Goal: Task Accomplishment & Management: Manage account settings

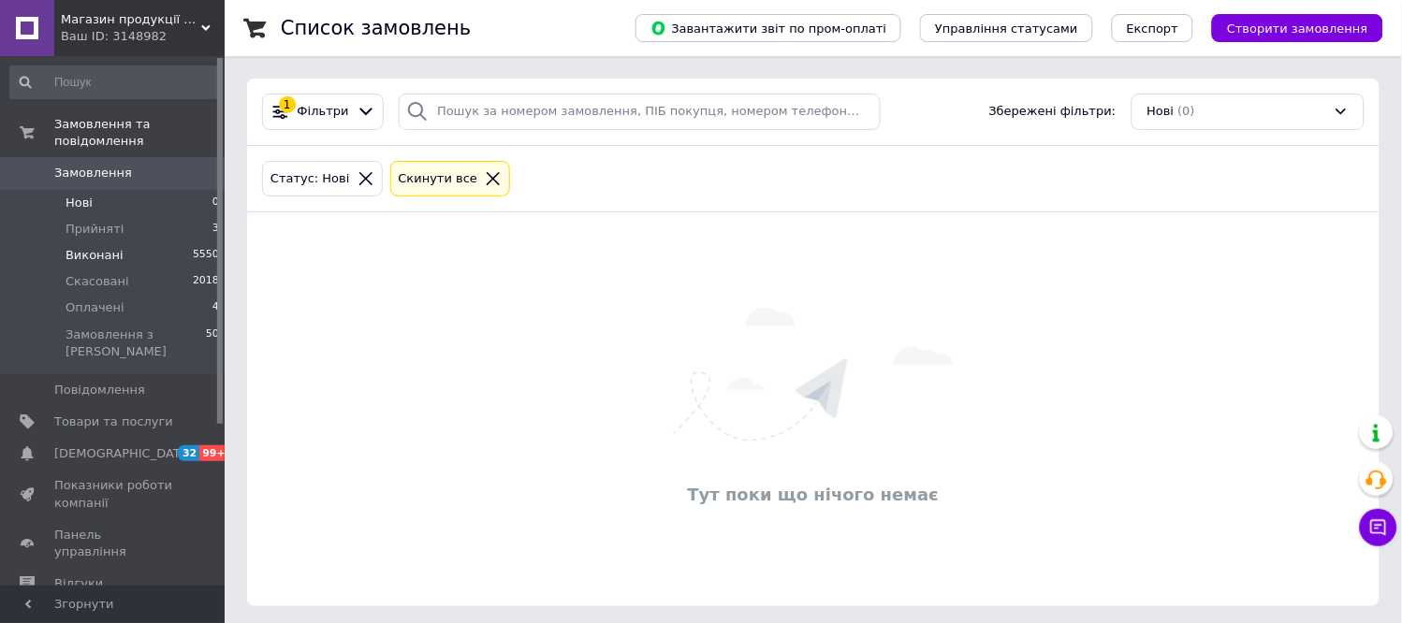
click at [115, 247] on span "Виконані" at bounding box center [95, 255] width 58 height 17
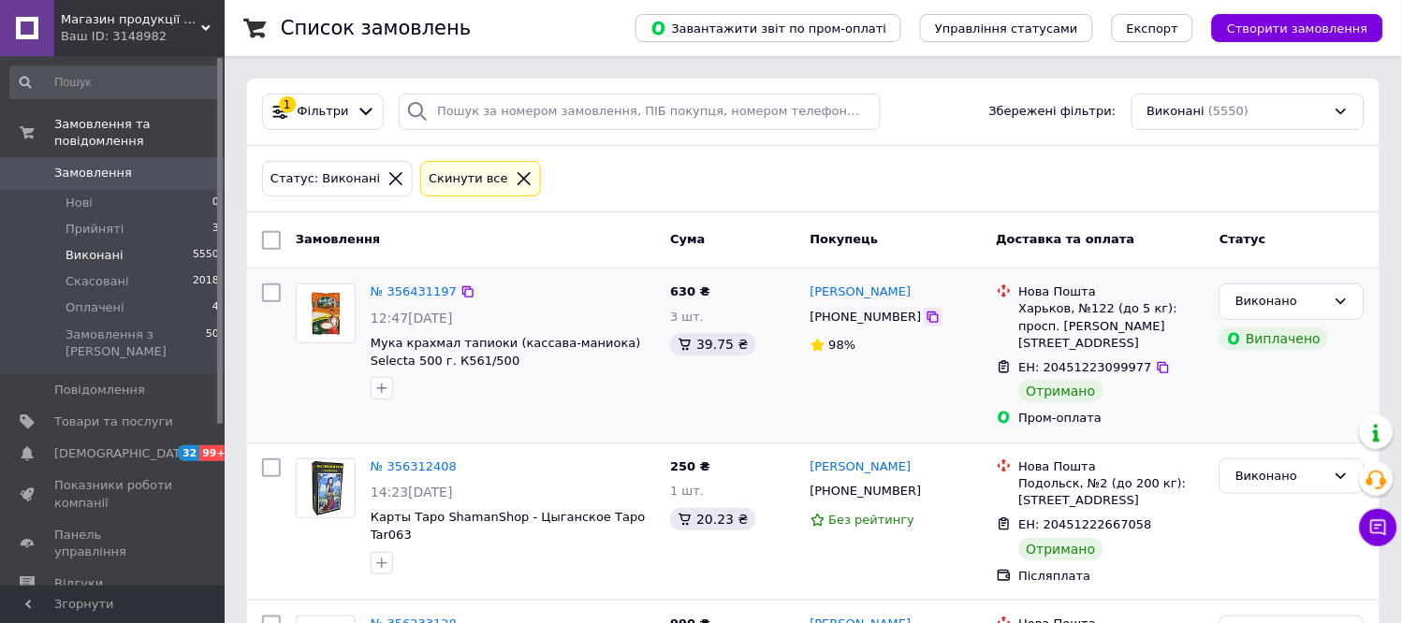
click at [928, 316] on icon at bounding box center [933, 317] width 11 height 11
click at [1382, 521] on icon at bounding box center [1379, 528] width 16 height 16
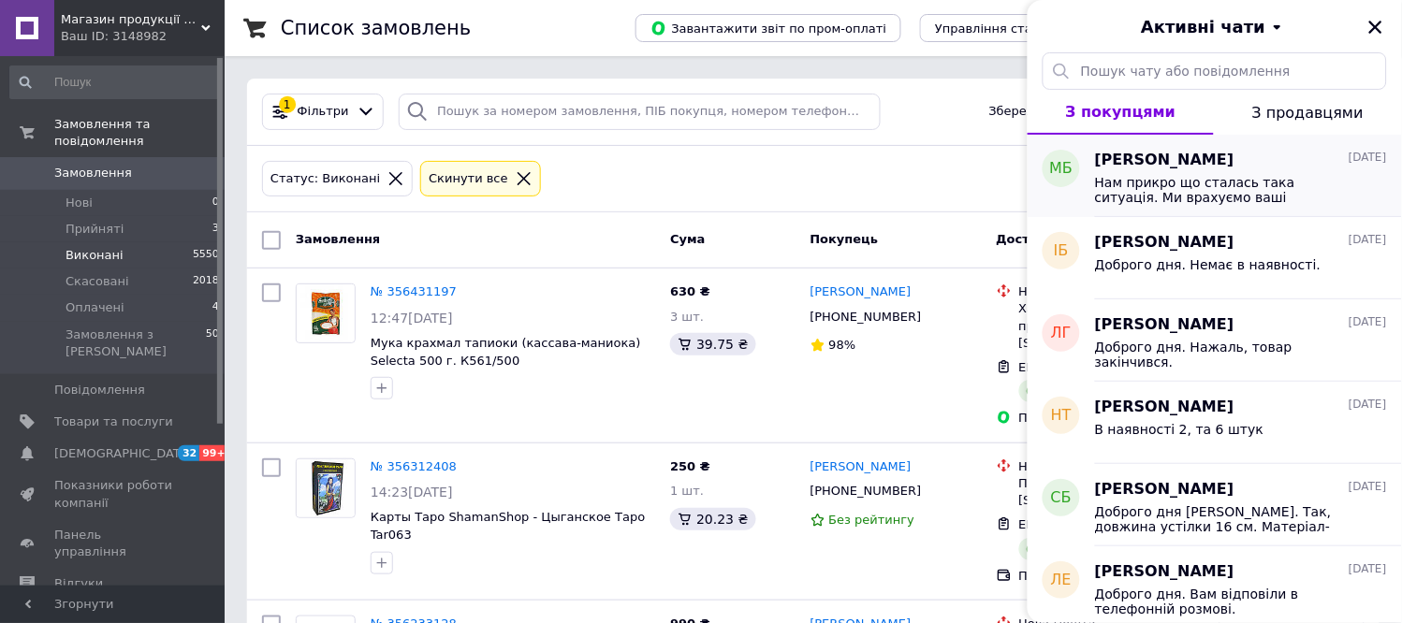
click at [1217, 173] on div "Нам прикро що сталась така ситуація. Ми врахуємо ваші зауваження щодо пакування…" at bounding box center [1241, 188] width 292 height 34
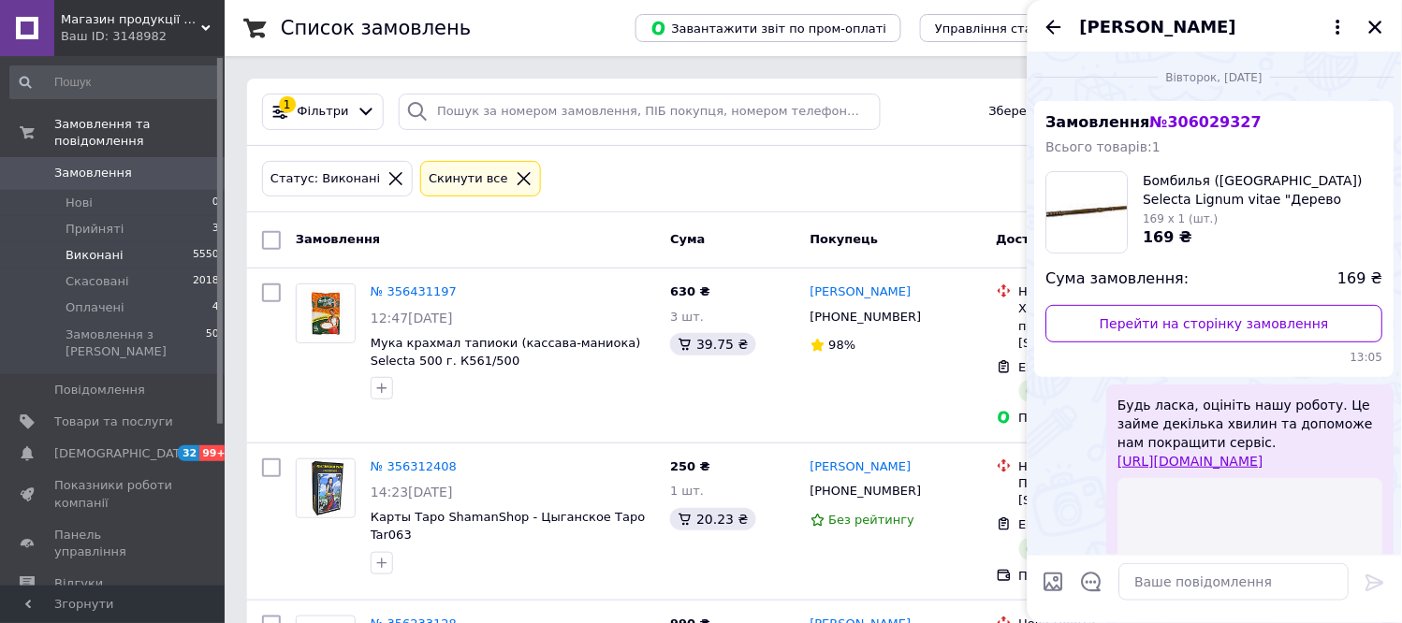
scroll to position [2038, 0]
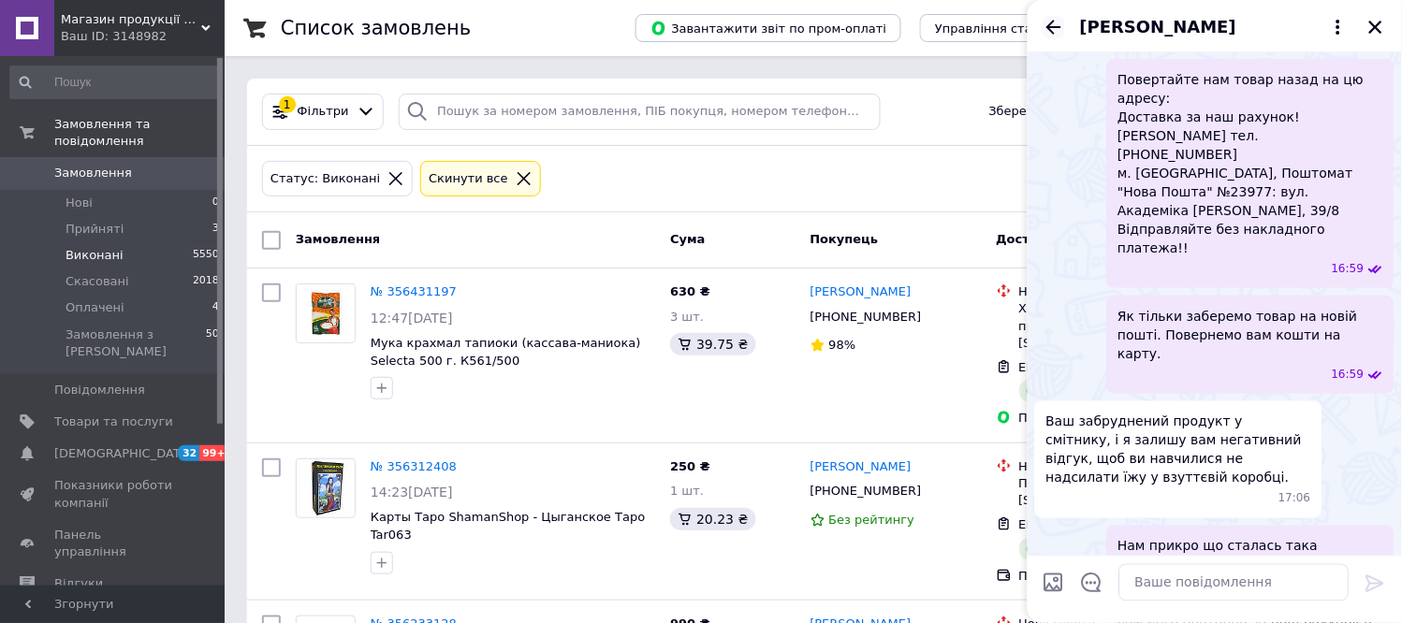
click at [1059, 25] on icon "Назад" at bounding box center [1054, 27] width 22 height 22
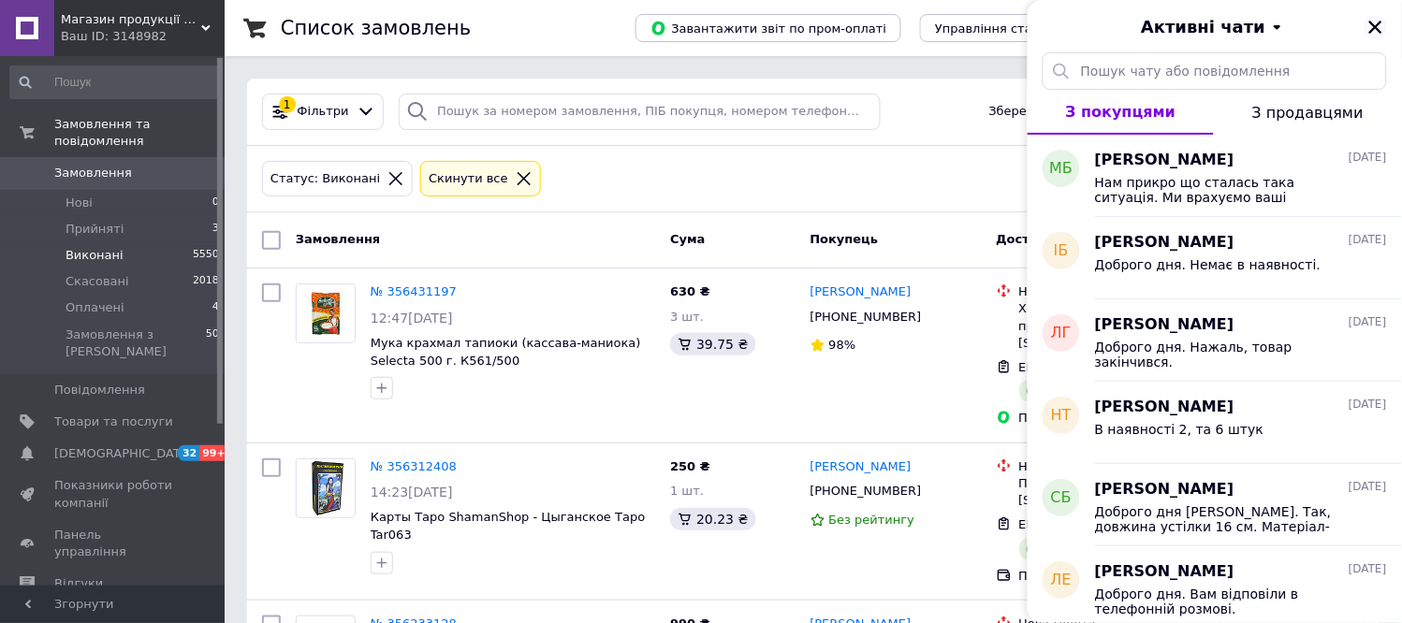
click at [1373, 23] on icon "Закрити" at bounding box center [1375, 27] width 13 height 13
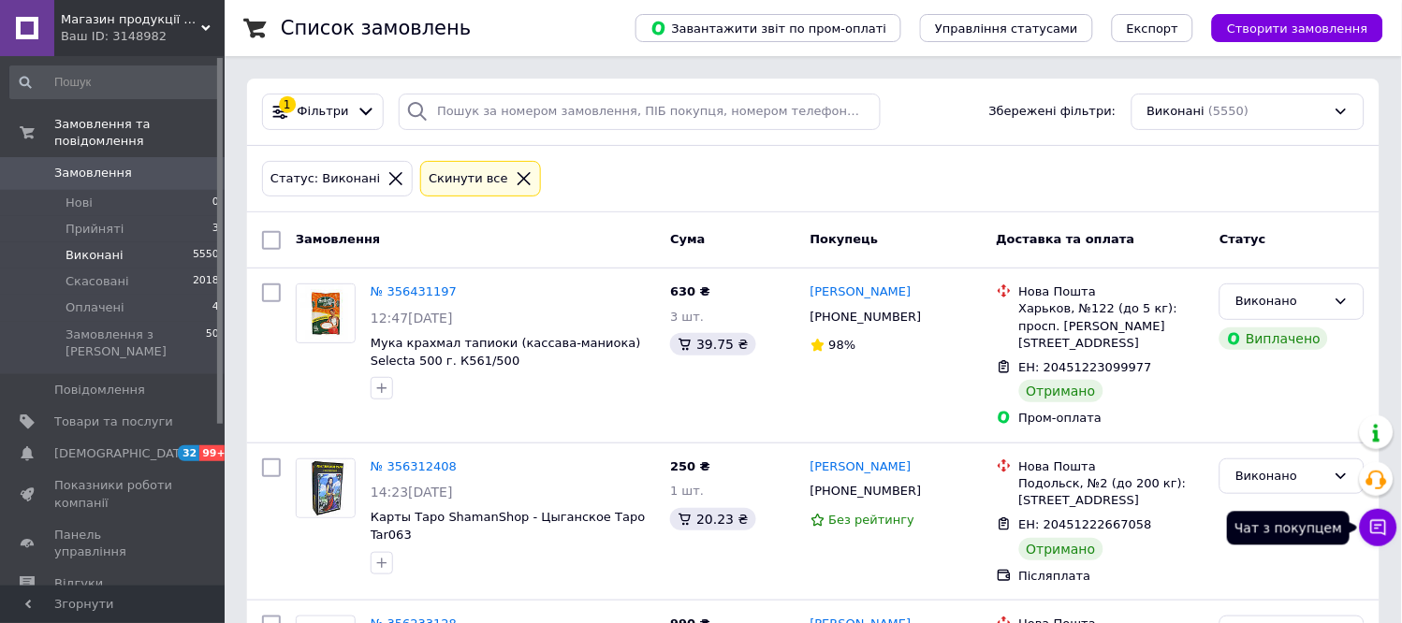
click at [1386, 519] on icon at bounding box center [1378, 528] width 19 height 19
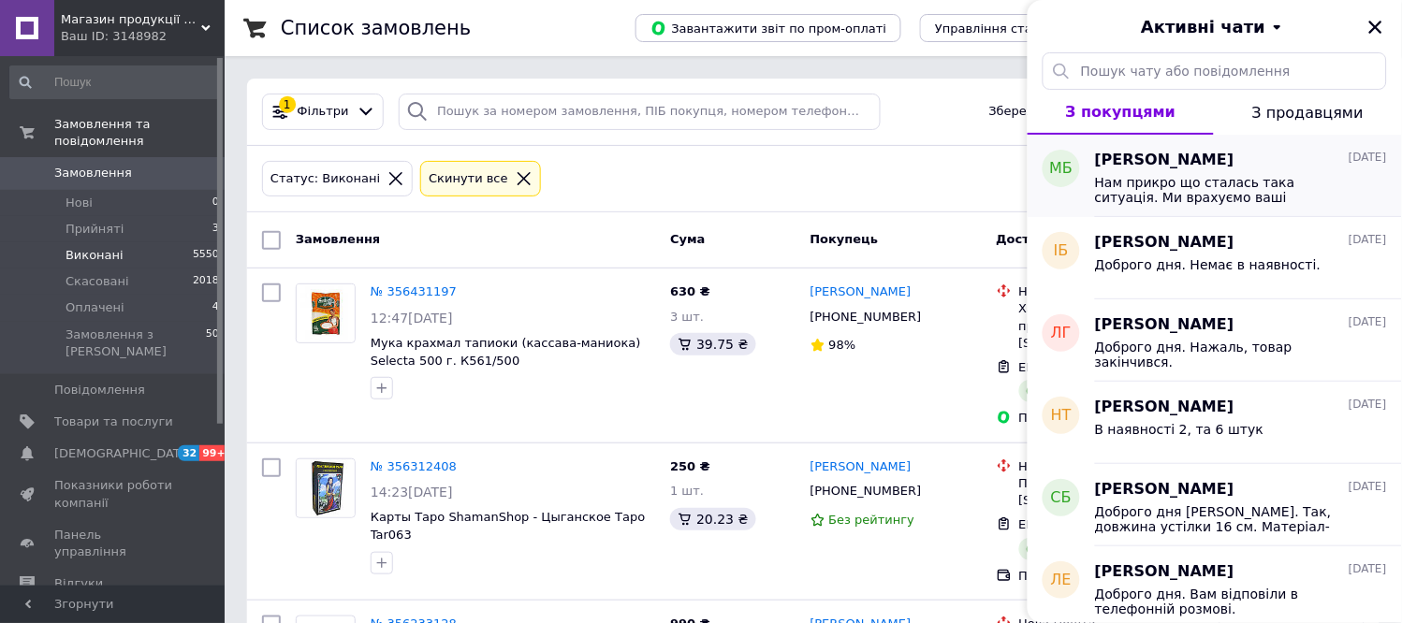
click at [1251, 191] on span "Нам прикро що сталась така ситуація. Ми врахуємо ваші зауваження щодо пакування…" at bounding box center [1228, 190] width 266 height 30
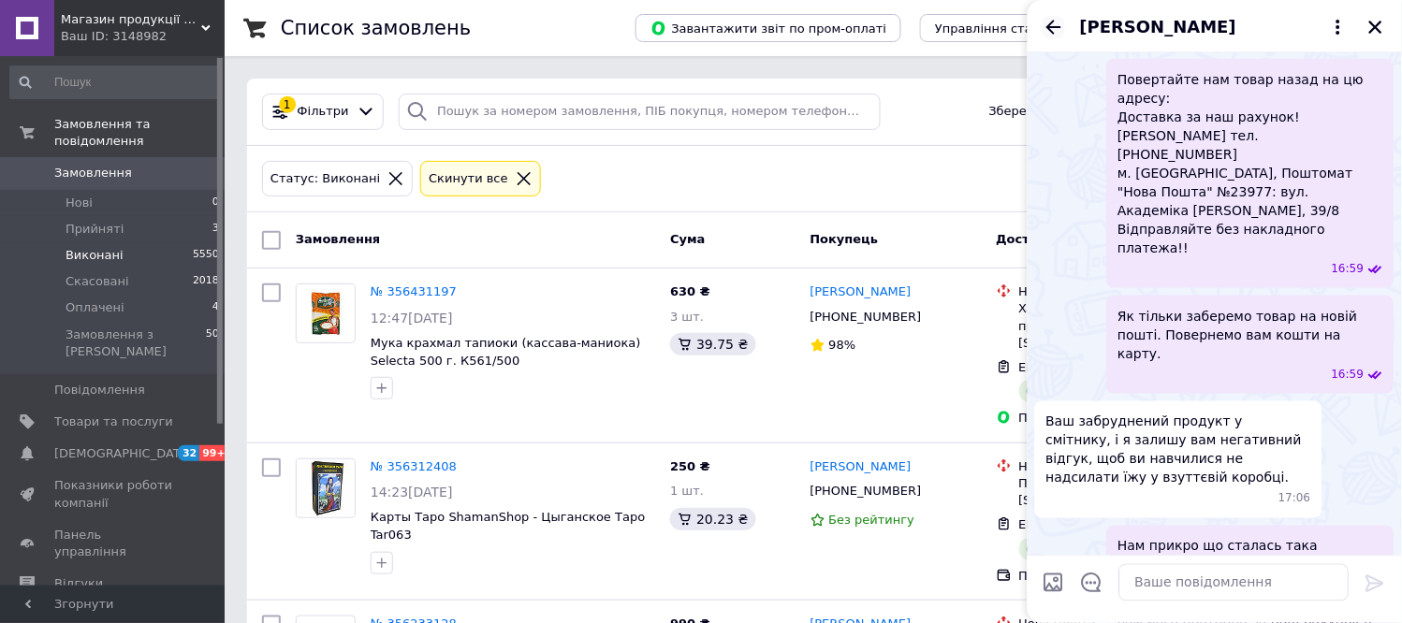
click at [1055, 22] on icon "Назад" at bounding box center [1054, 27] width 22 height 22
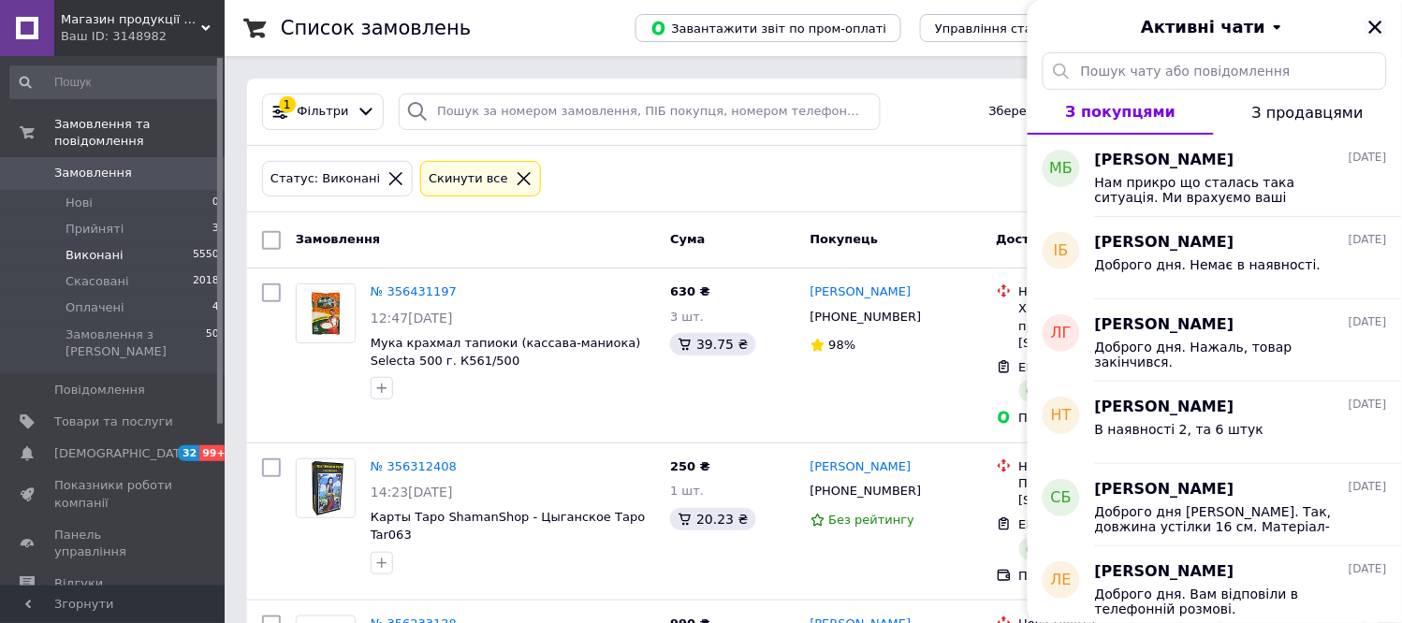
click at [1379, 29] on icon "Закрити" at bounding box center [1375, 27] width 13 height 13
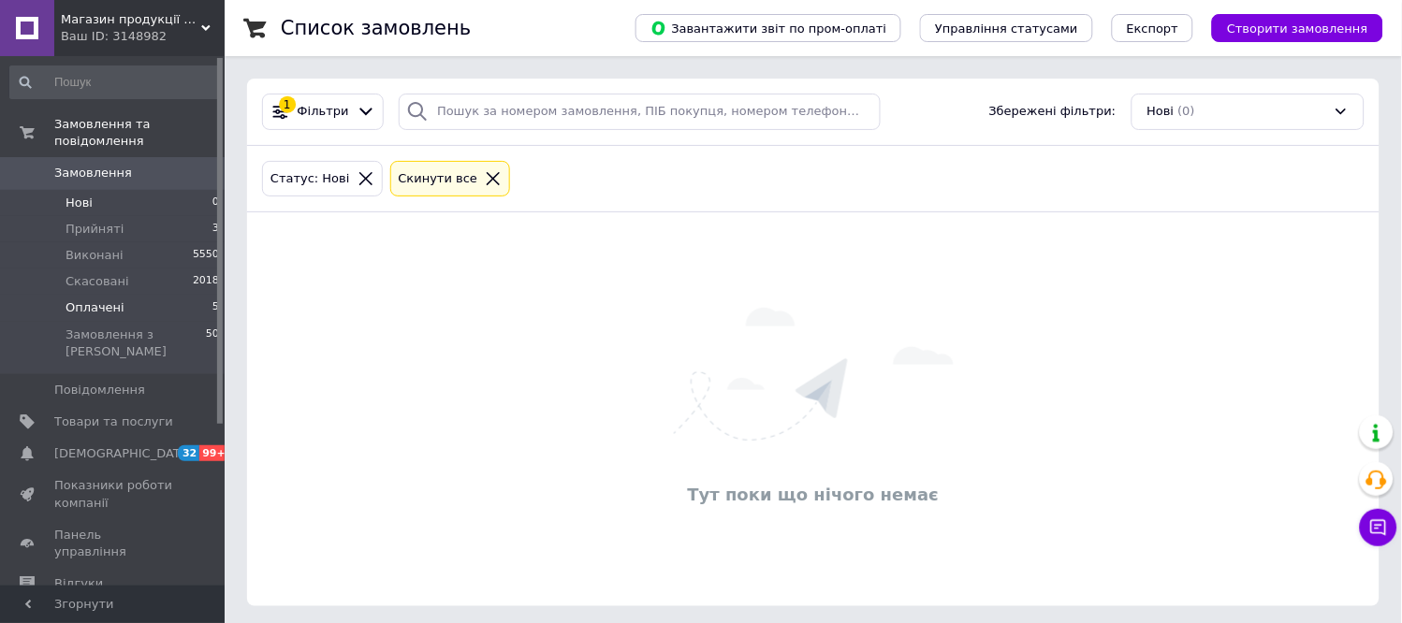
click at [116, 300] on span "Оплачені" at bounding box center [95, 308] width 59 height 17
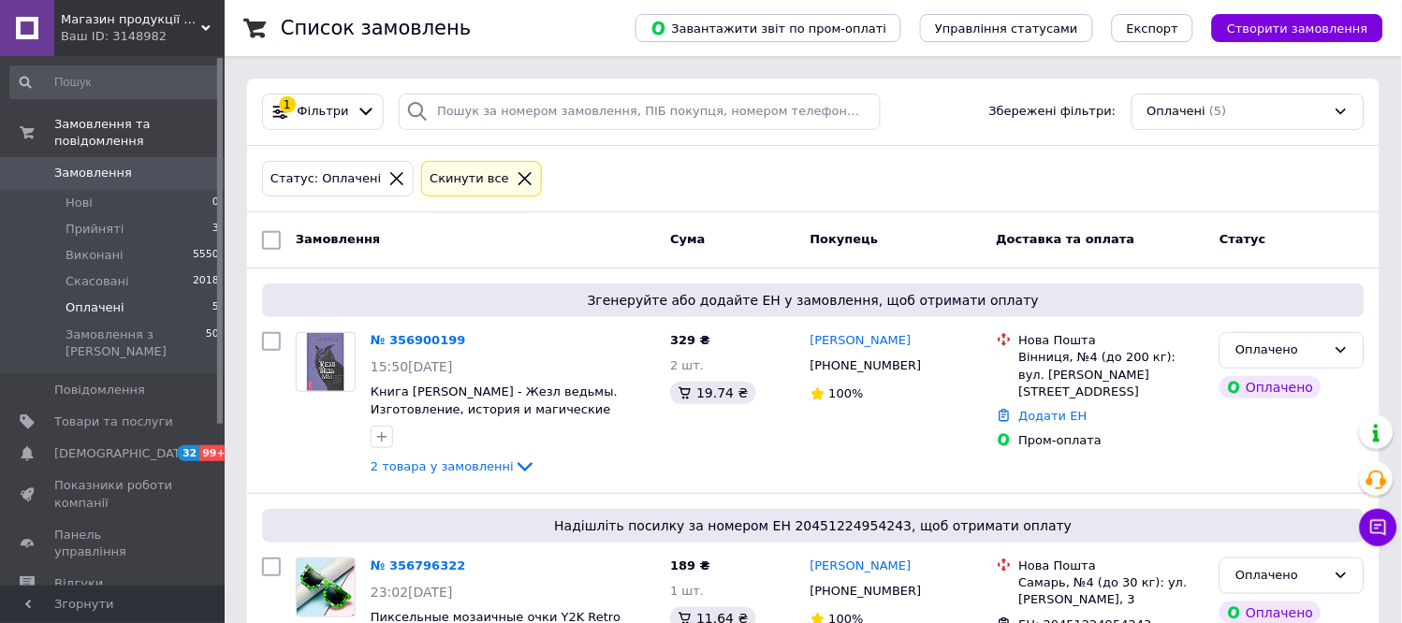
scroll to position [208, 0]
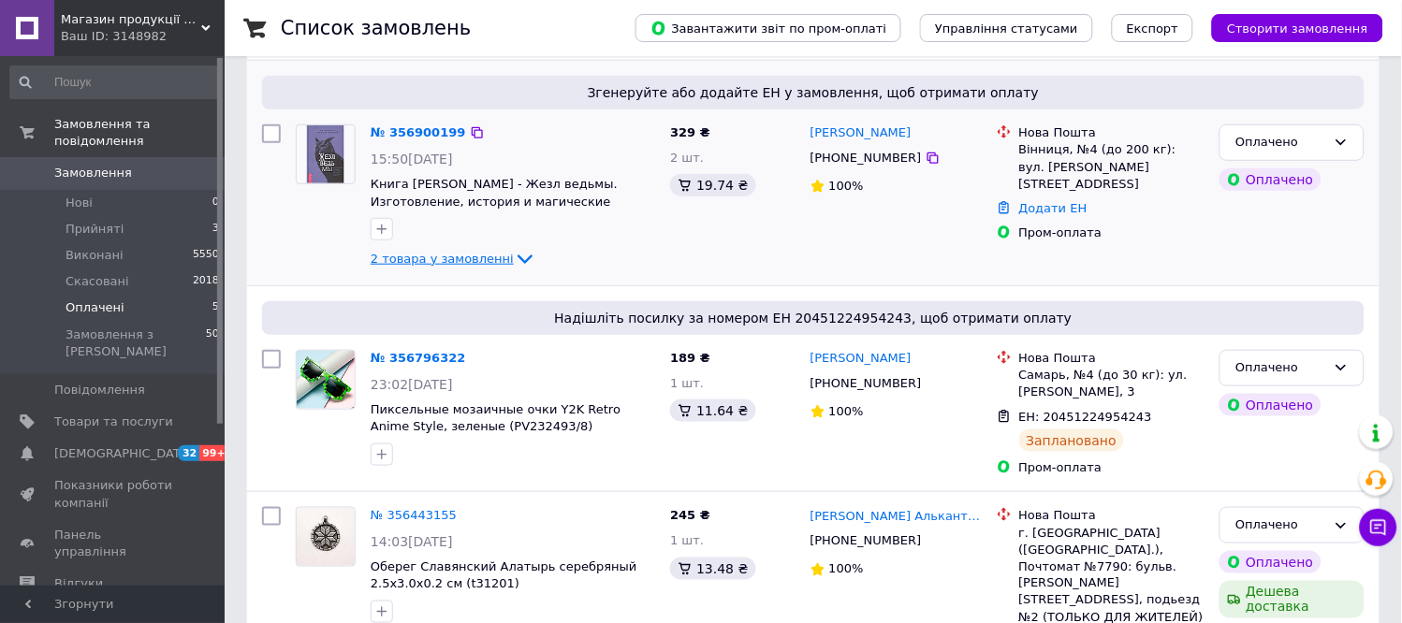
click at [445, 254] on span "2 товара у замовленні" at bounding box center [442, 259] width 143 height 14
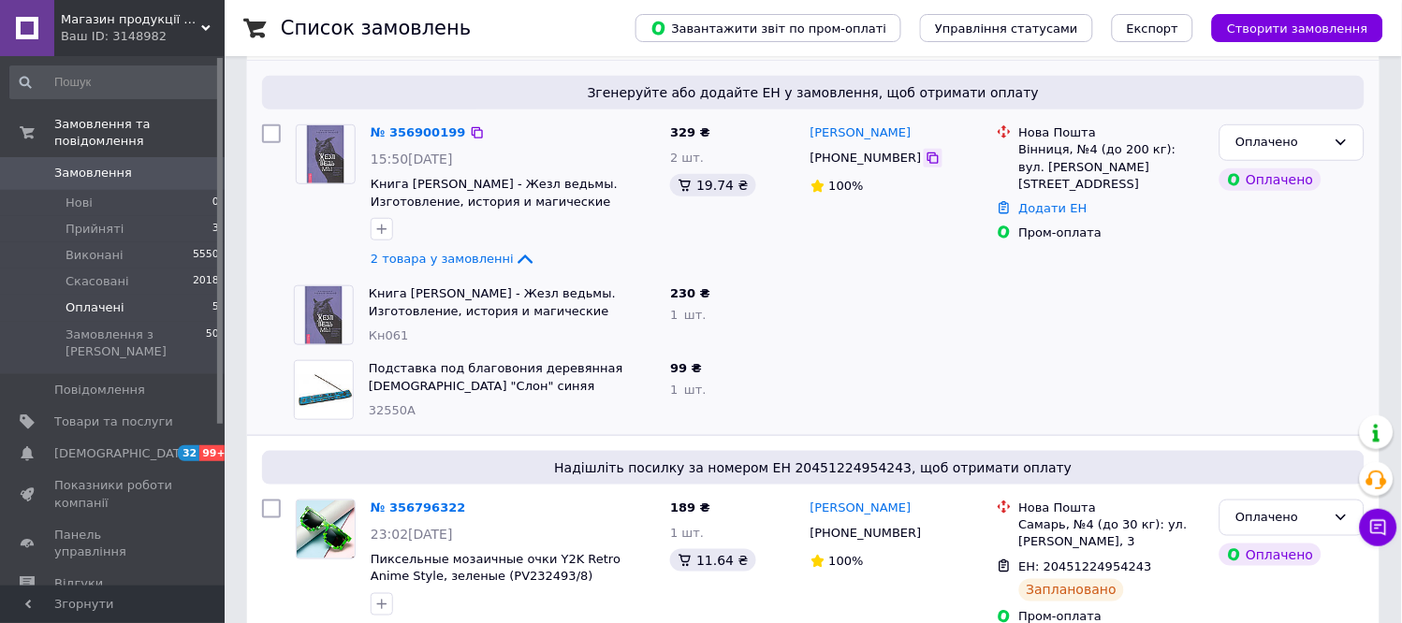
click at [928, 157] on icon at bounding box center [933, 158] width 11 height 11
click at [926, 155] on icon at bounding box center [933, 158] width 15 height 15
click at [1379, 256] on div "Згенеруйте або додайте ЕН у замовлення, щоб отримати оплату № 356900199 15:50, …" at bounding box center [813, 173] width 1133 height 225
click at [1377, 525] on icon at bounding box center [1378, 528] width 19 height 19
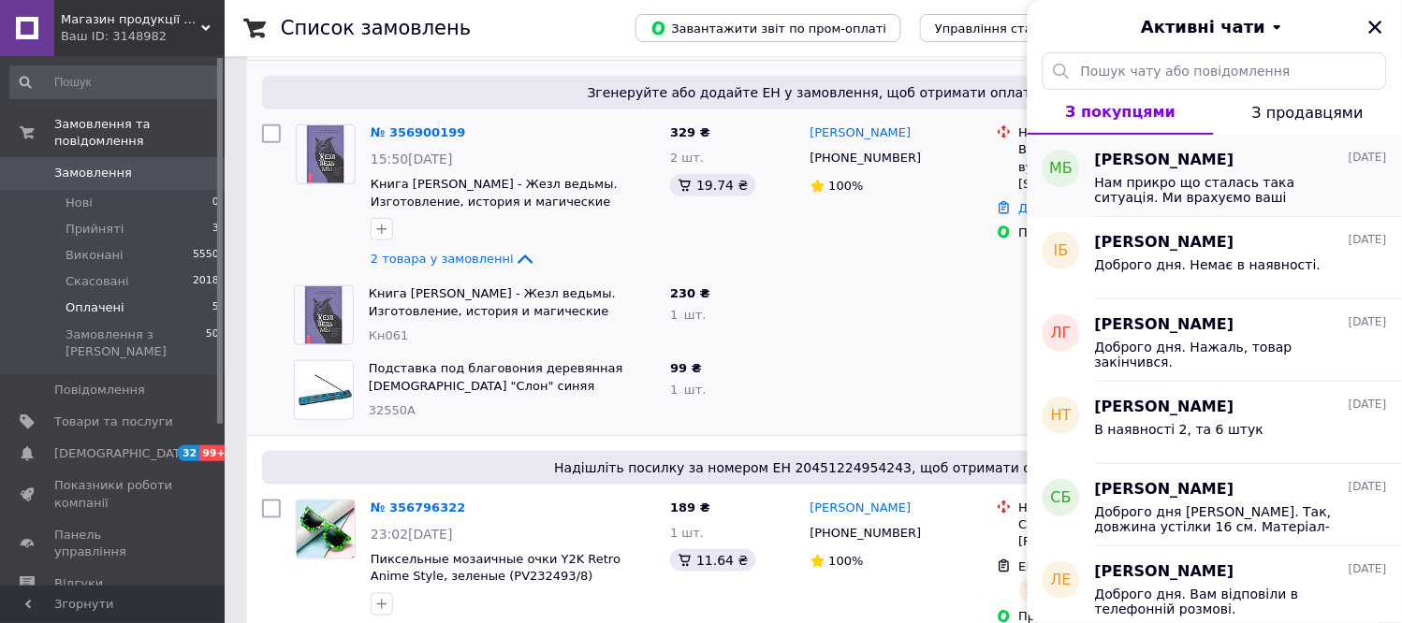
click at [1195, 173] on div "Нам прикро що сталась така ситуація. Ми врахуємо ваші зауваження щодо пакування…" at bounding box center [1241, 188] width 292 height 34
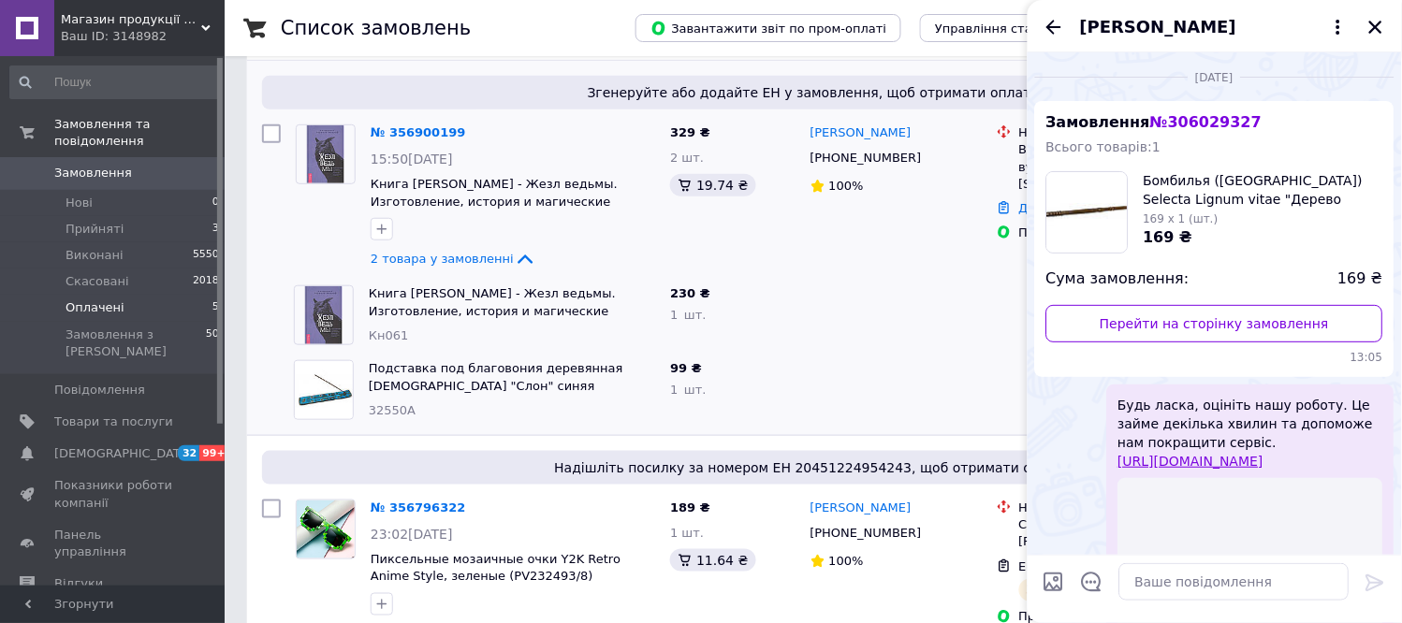
scroll to position [2038, 0]
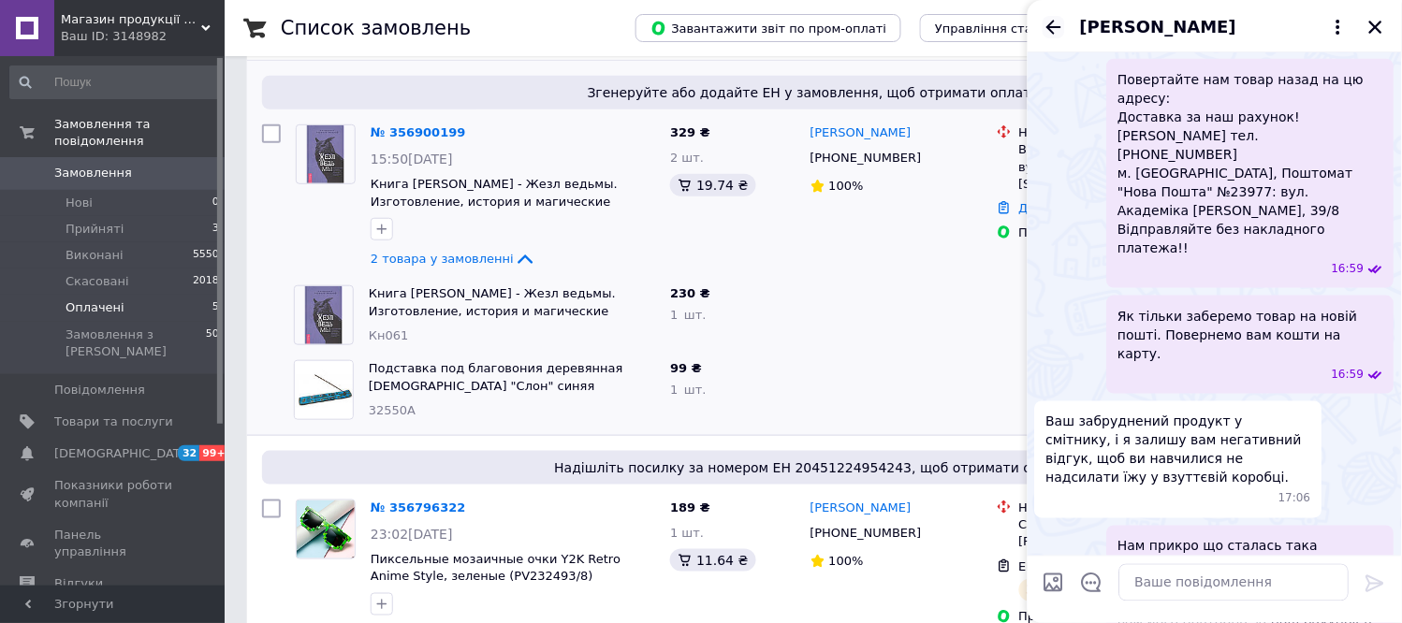
click at [1055, 25] on icon "Назад" at bounding box center [1054, 27] width 22 height 22
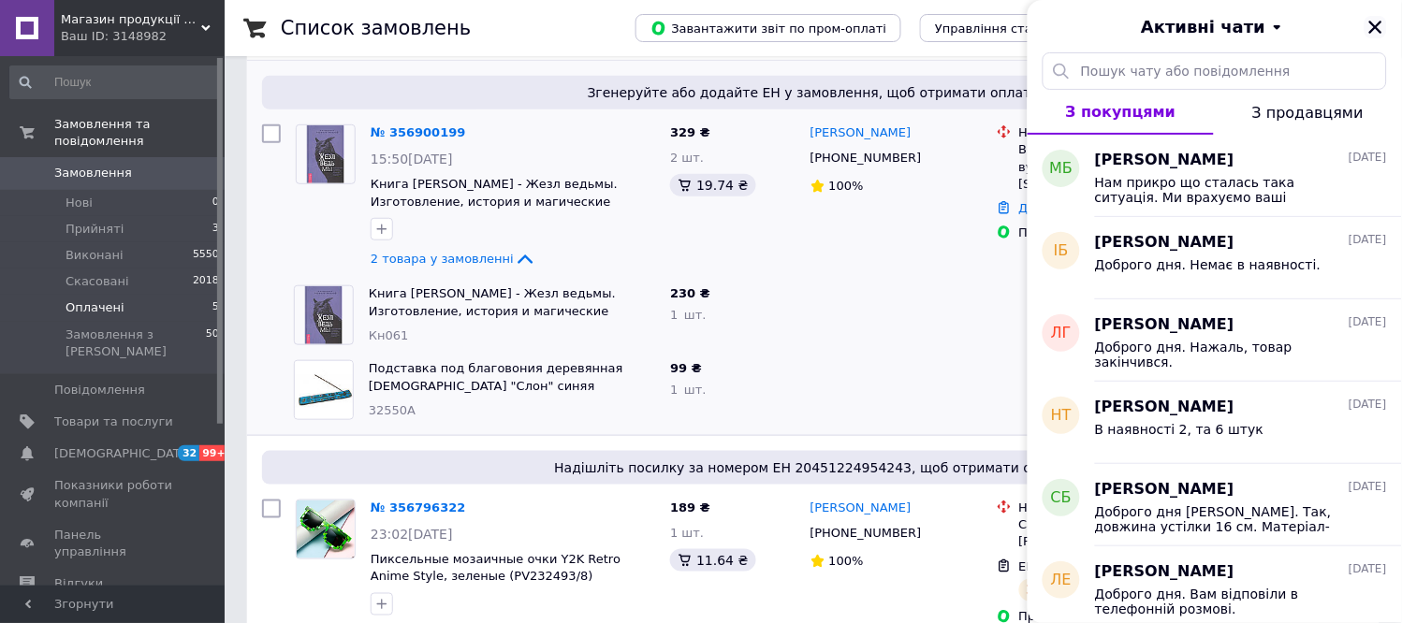
click at [1374, 24] on icon "Закрити" at bounding box center [1375, 27] width 13 height 13
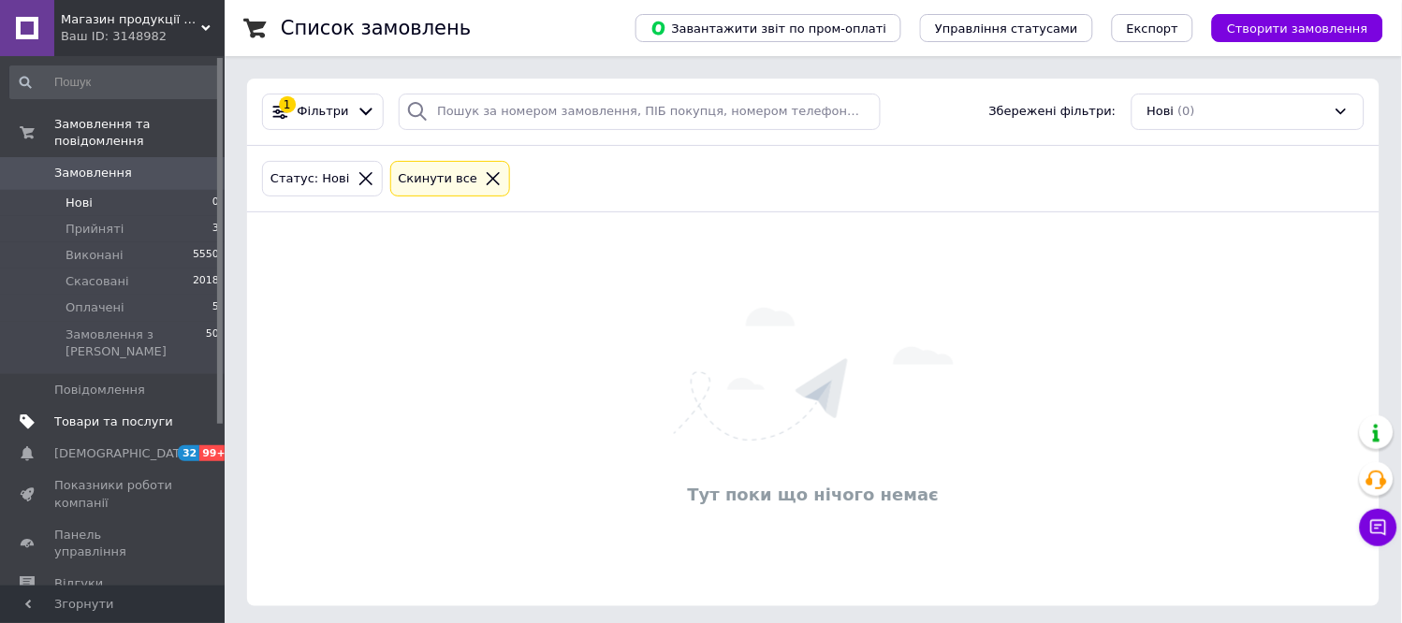
click at [110, 414] on span "Товари та послуги" at bounding box center [113, 422] width 119 height 17
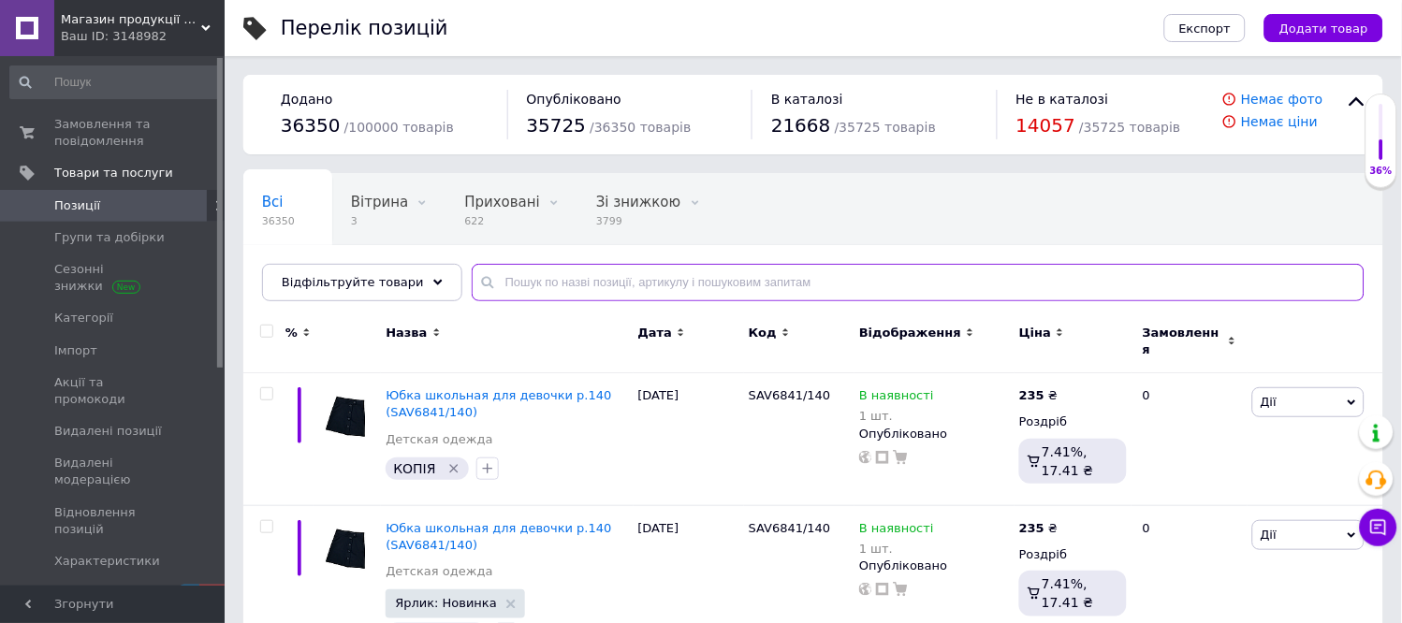
click at [596, 292] on input "text" at bounding box center [918, 282] width 893 height 37
paste input "32550A"
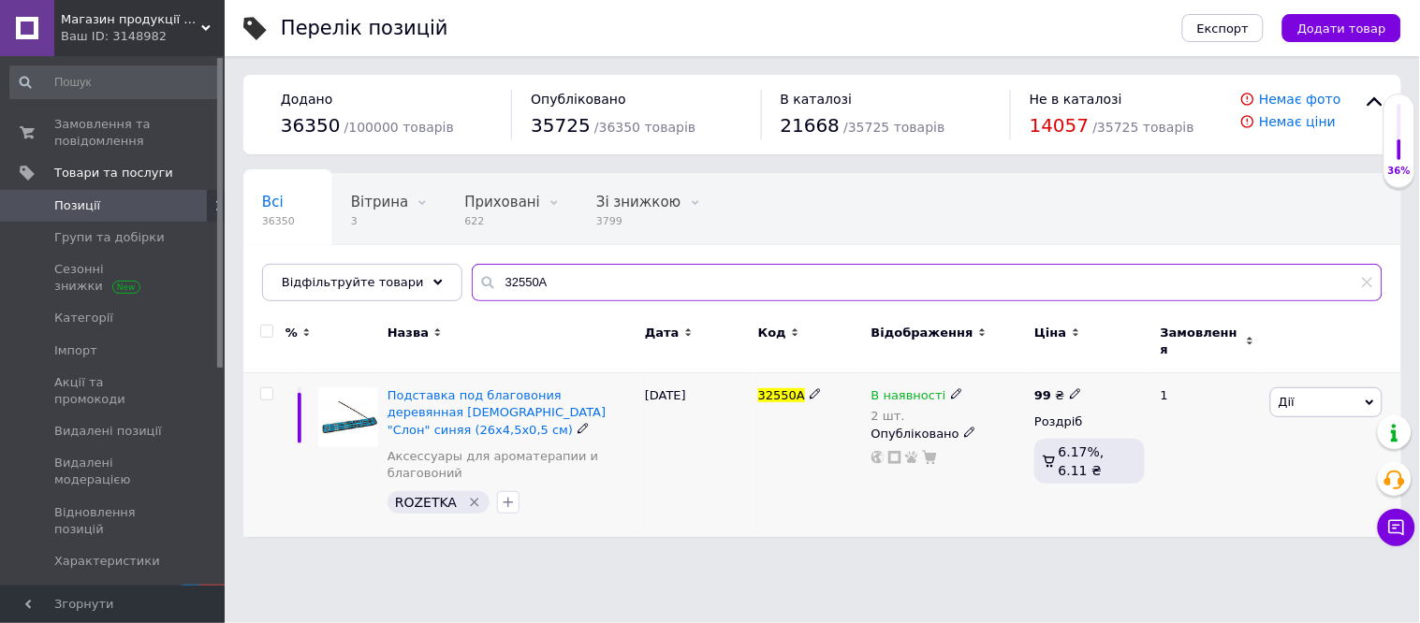
type input "32550A"
click at [951, 388] on icon at bounding box center [956, 393] width 11 height 11
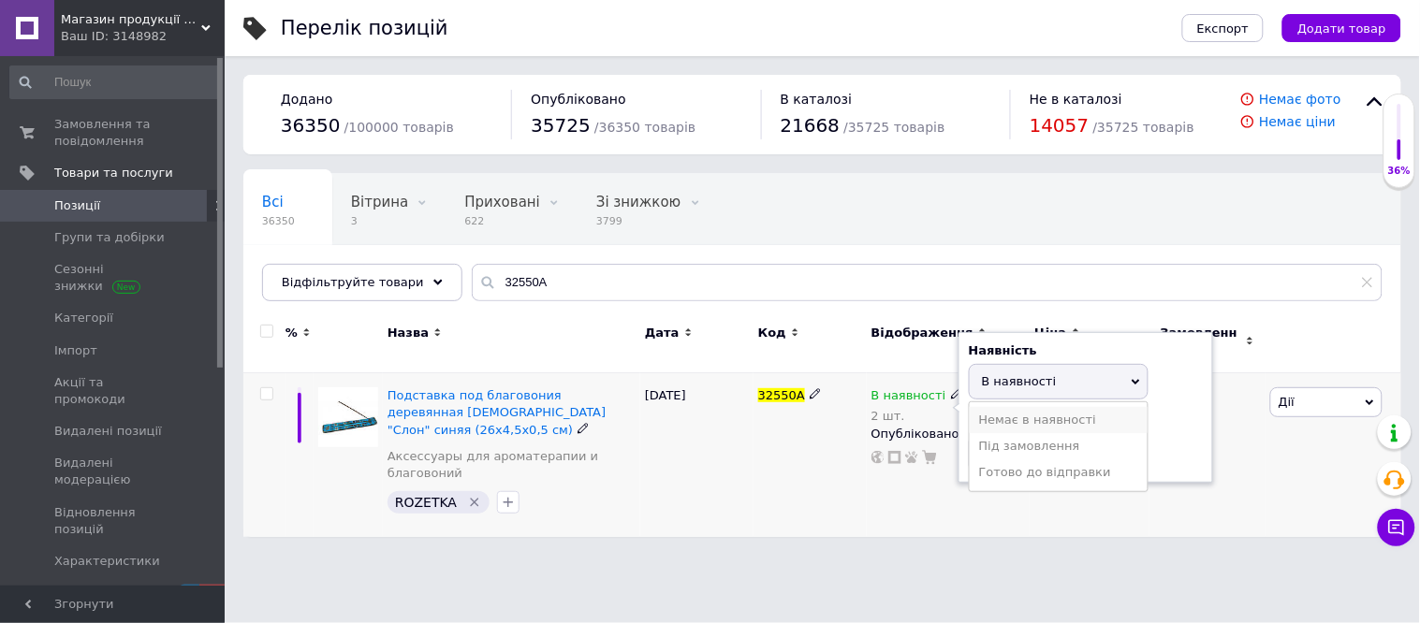
click at [1033, 407] on li "Немає в наявності" at bounding box center [1059, 420] width 178 height 26
click at [1020, 435] on input "2" at bounding box center [1040, 453] width 142 height 37
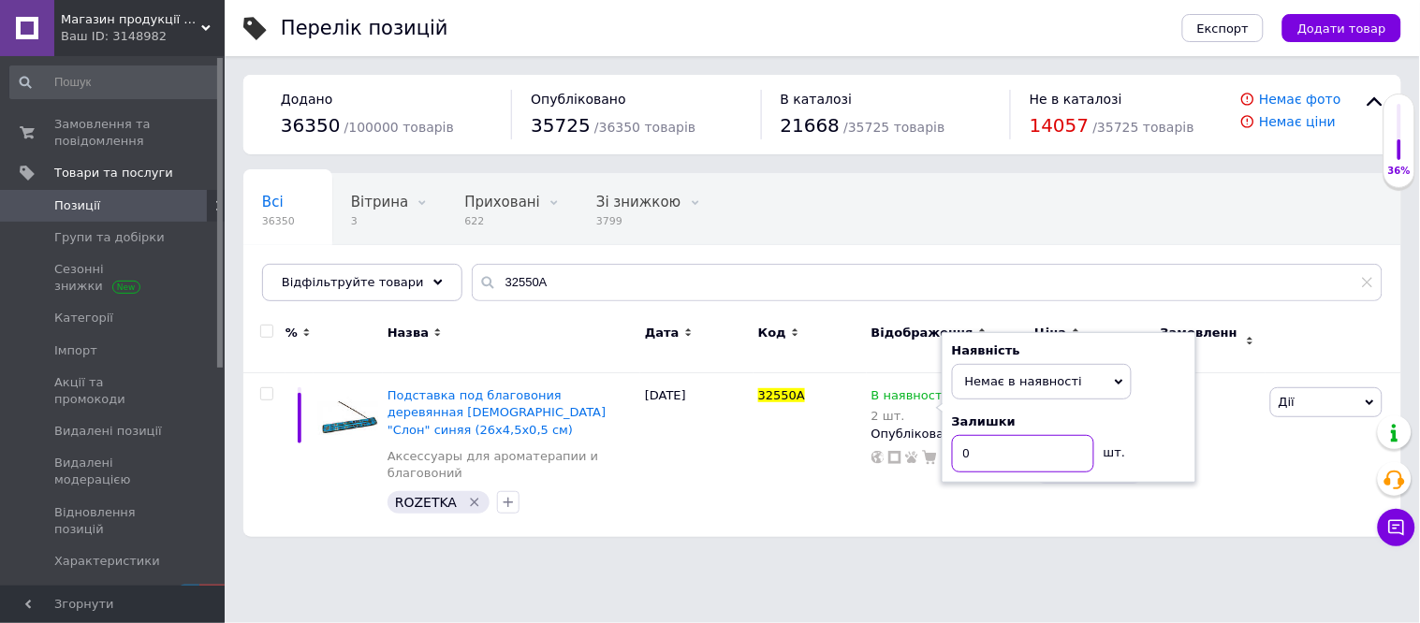
type input "0"
click at [1045, 210] on div "Всі 36350 Вітрина 3 Видалити Редагувати Приховані 622 Видалити Редагувати Зі зн…" at bounding box center [822, 246] width 1158 height 154
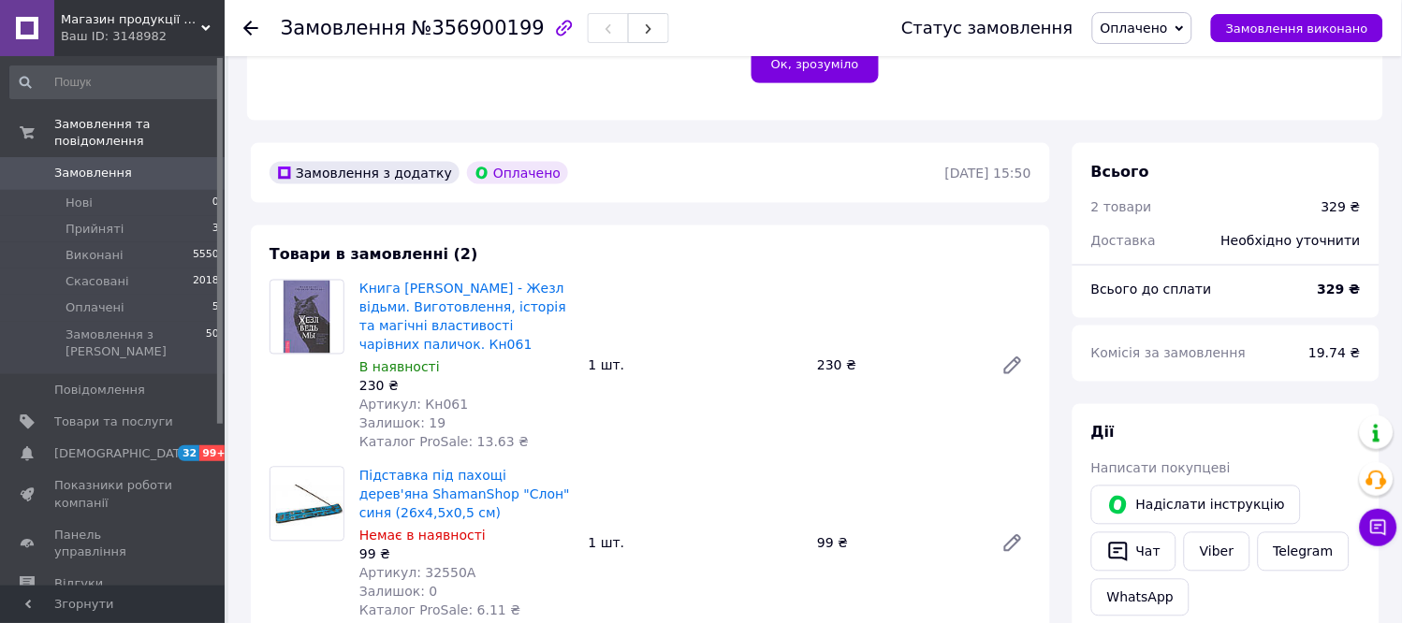
scroll to position [831, 0]
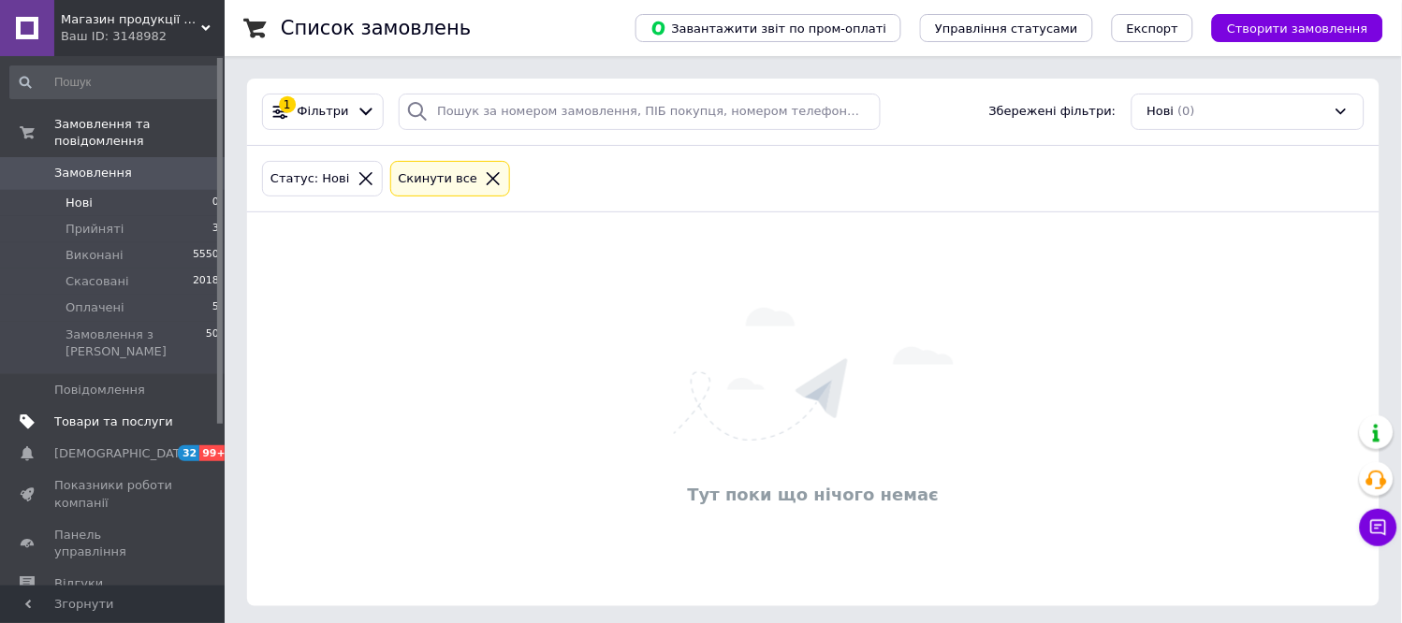
click at [106, 414] on span "Товари та послуги" at bounding box center [113, 422] width 119 height 17
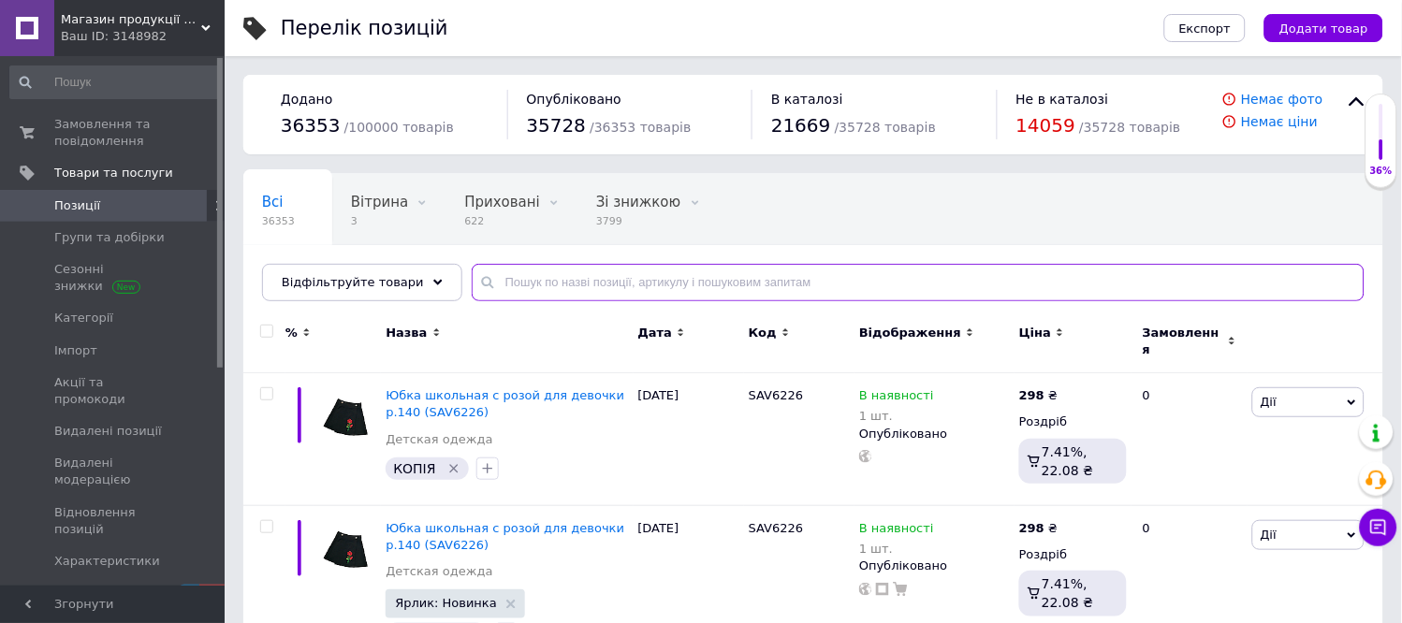
click at [766, 282] on input "text" at bounding box center [918, 282] width 893 height 37
paste input "33874F"
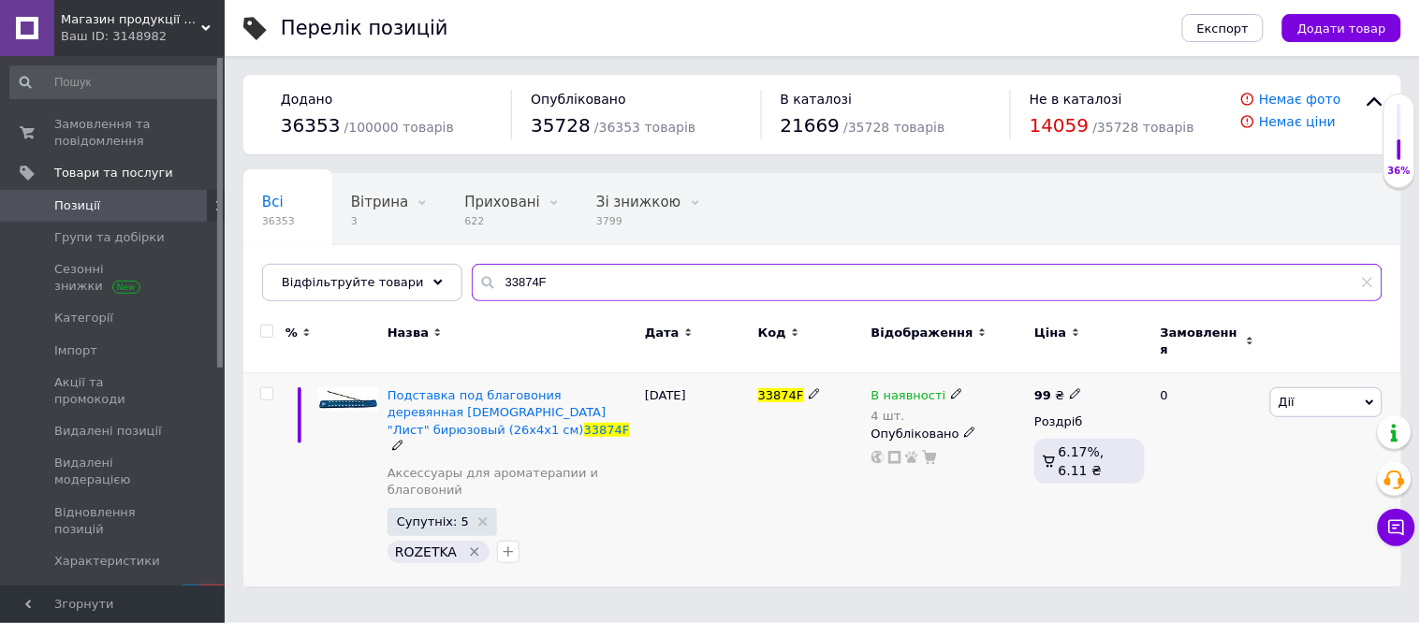
type input "33874F"
click at [951, 388] on icon at bounding box center [956, 393] width 11 height 11
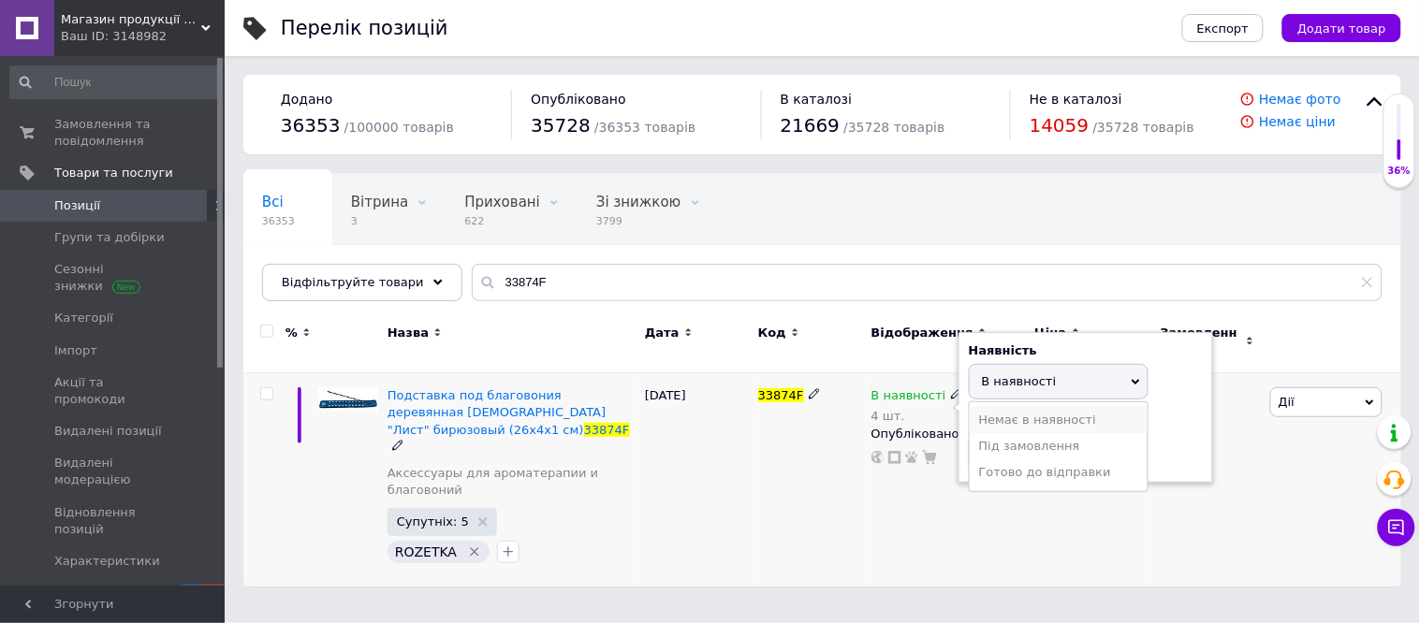
click at [1035, 412] on li "Немає в наявності" at bounding box center [1059, 420] width 178 height 26
click at [1031, 438] on input "4" at bounding box center [1040, 453] width 142 height 37
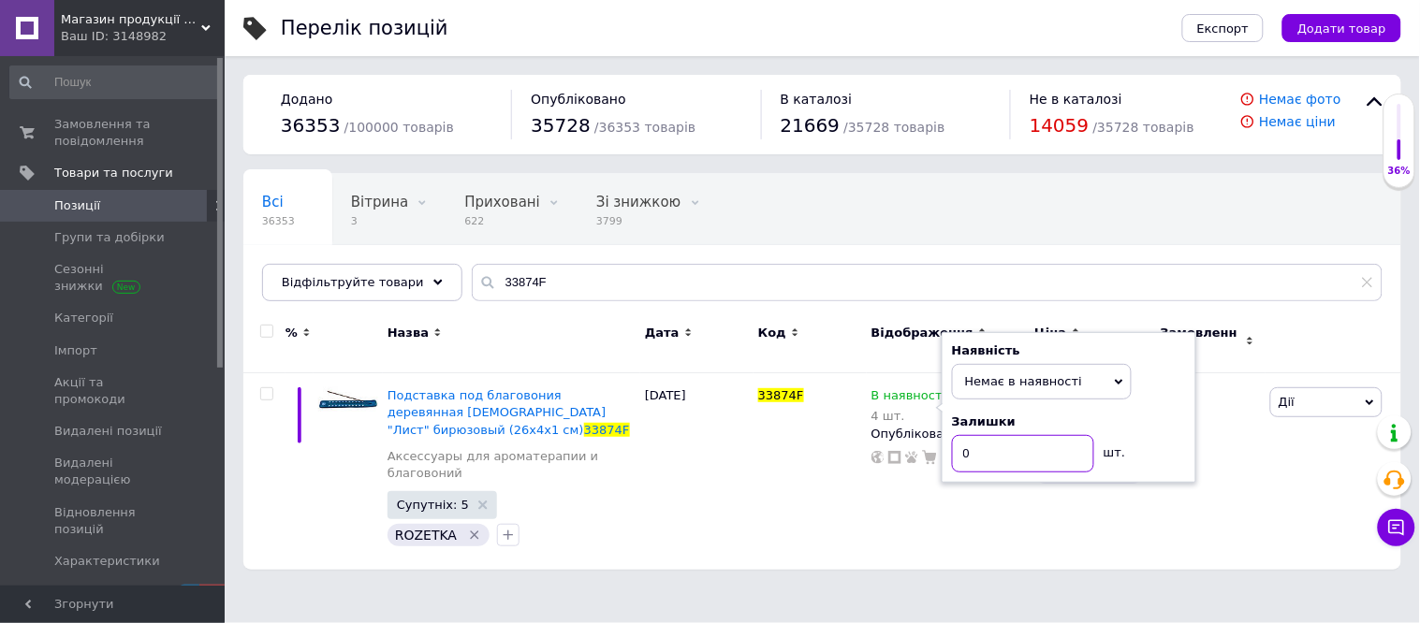
type input "0"
click at [1049, 223] on div "Всі 36353 Вітрина 3 Видалити Редагувати Приховані 622 Видалити Редагувати Зі зн…" at bounding box center [822, 246] width 1158 height 154
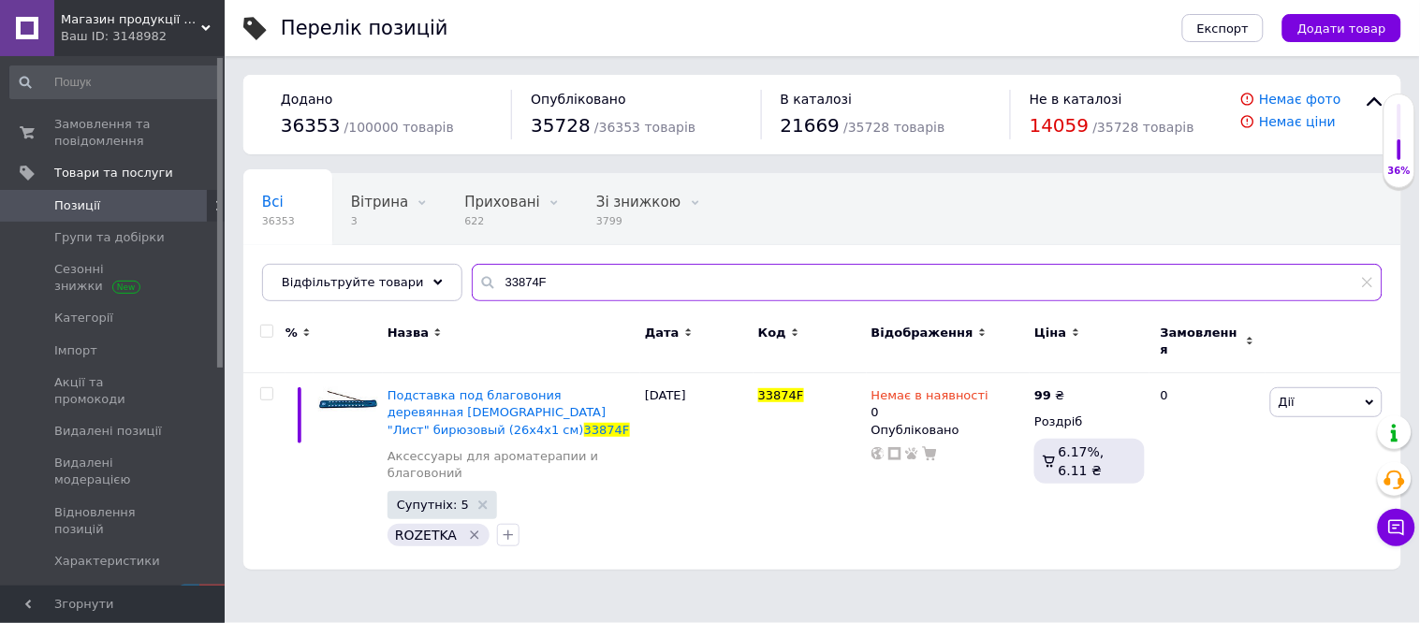
drag, startPoint x: 596, startPoint y: 276, endPoint x: 250, endPoint y: 278, distance: 346.3
click at [250, 278] on div "Всі 36353 Вітрина 3 Видалити Редагувати Приховані 622 Видалити Редагувати Зі зн…" at bounding box center [822, 237] width 1158 height 128
paste input "B"
type input "33874B"
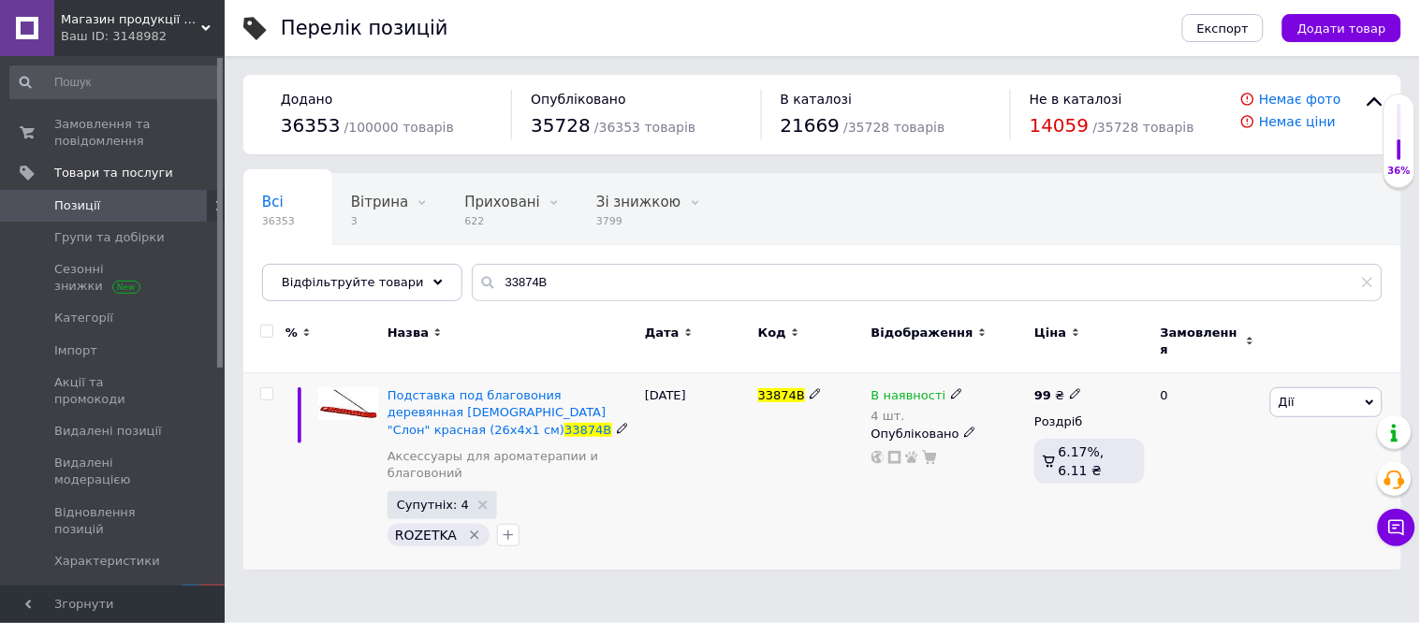
click at [951, 388] on icon at bounding box center [956, 393] width 11 height 11
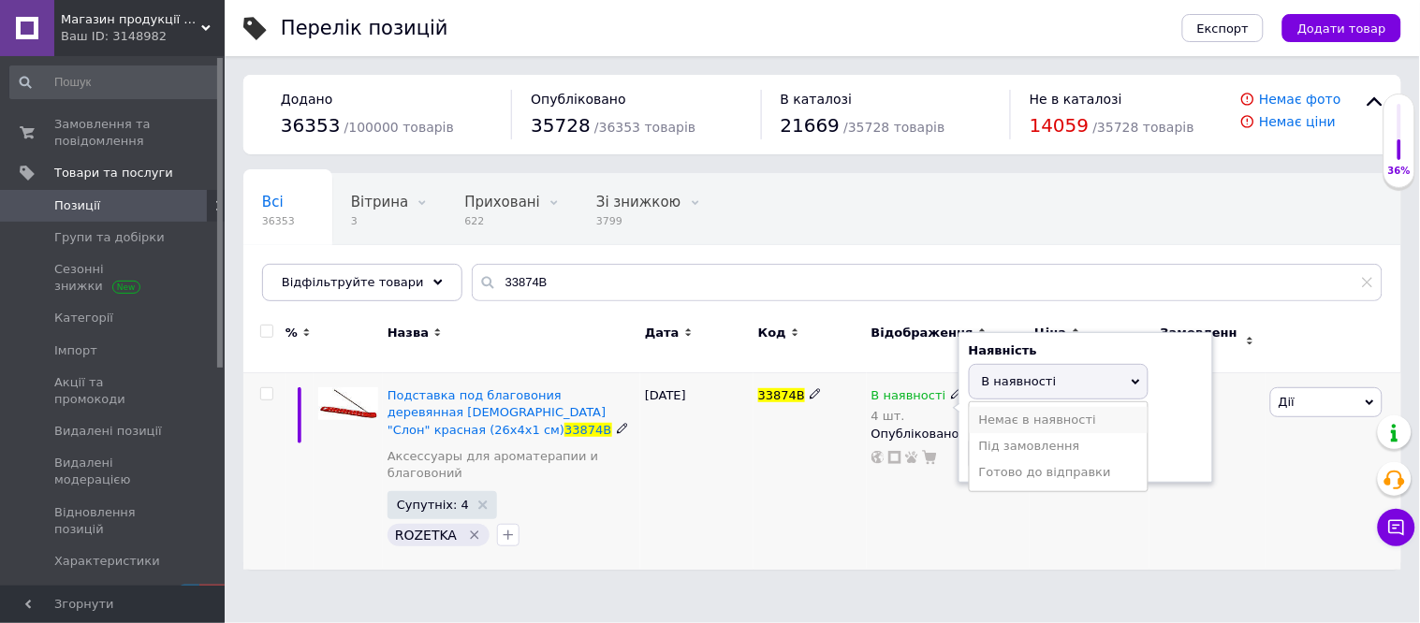
click at [1040, 407] on li "Немає в наявності" at bounding box center [1059, 420] width 178 height 26
click at [1030, 441] on input "4" at bounding box center [1040, 453] width 142 height 37
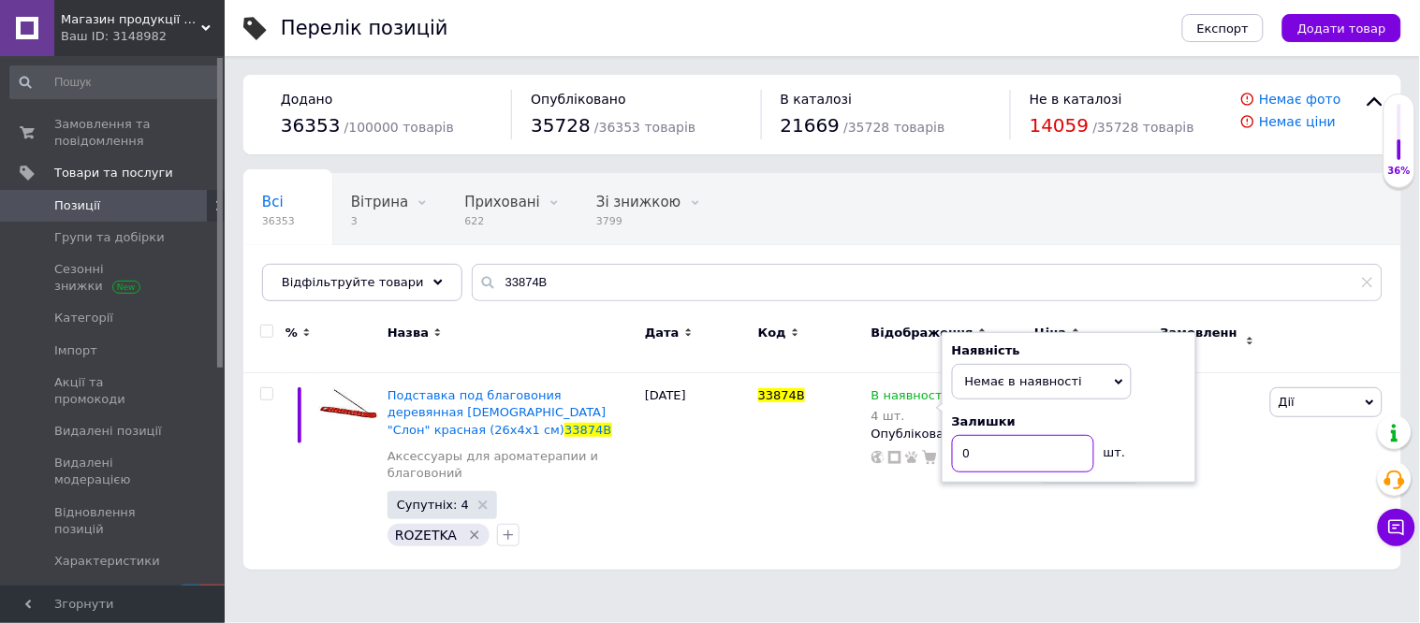
type input "0"
click at [1127, 189] on div "Всі 36353 Вітрина 3 Видалити Редагувати Приховані 622 Видалити Редагувати Зі зн…" at bounding box center [822, 246] width 1158 height 154
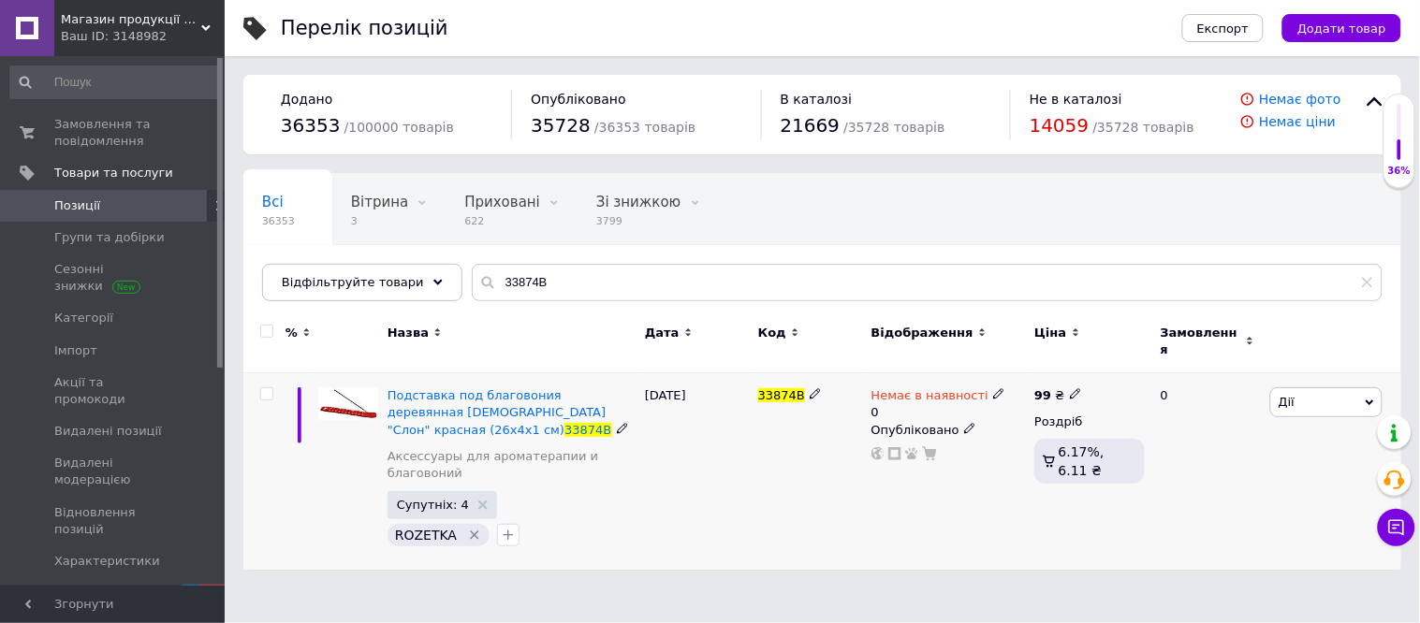
click at [1331, 466] on div "[PERSON_NAME] Підняти на початок групи Копіювати Знижка Подарунок Супутні Прихо…" at bounding box center [1333, 471] width 136 height 197
drag, startPoint x: 560, startPoint y: 278, endPoint x: 189, endPoint y: 258, distance: 371.2
click at [192, 264] on div "Магазин продукції Латинскої та [GEOGRAPHIC_DATA] Ваш ID: 3148982 Сайт Магазин п…" at bounding box center [710, 294] width 1420 height 589
paste input "K"
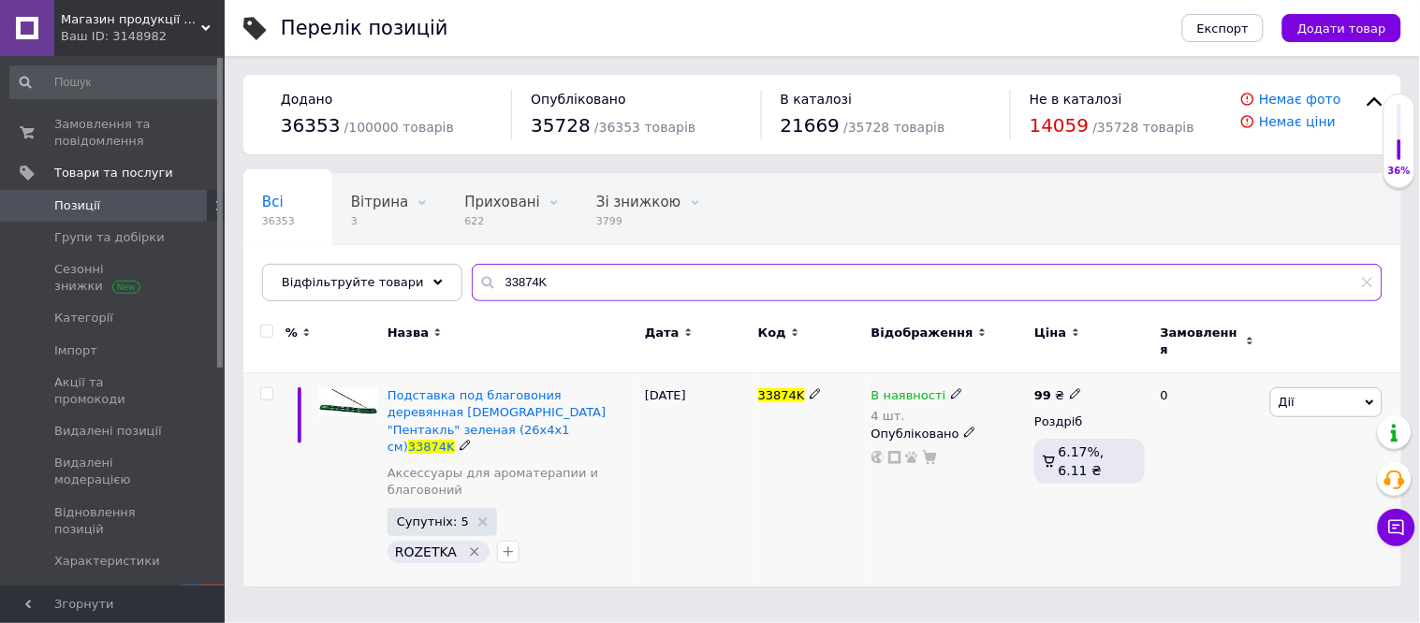
type input "33874K"
click at [951, 388] on icon at bounding box center [956, 393] width 11 height 11
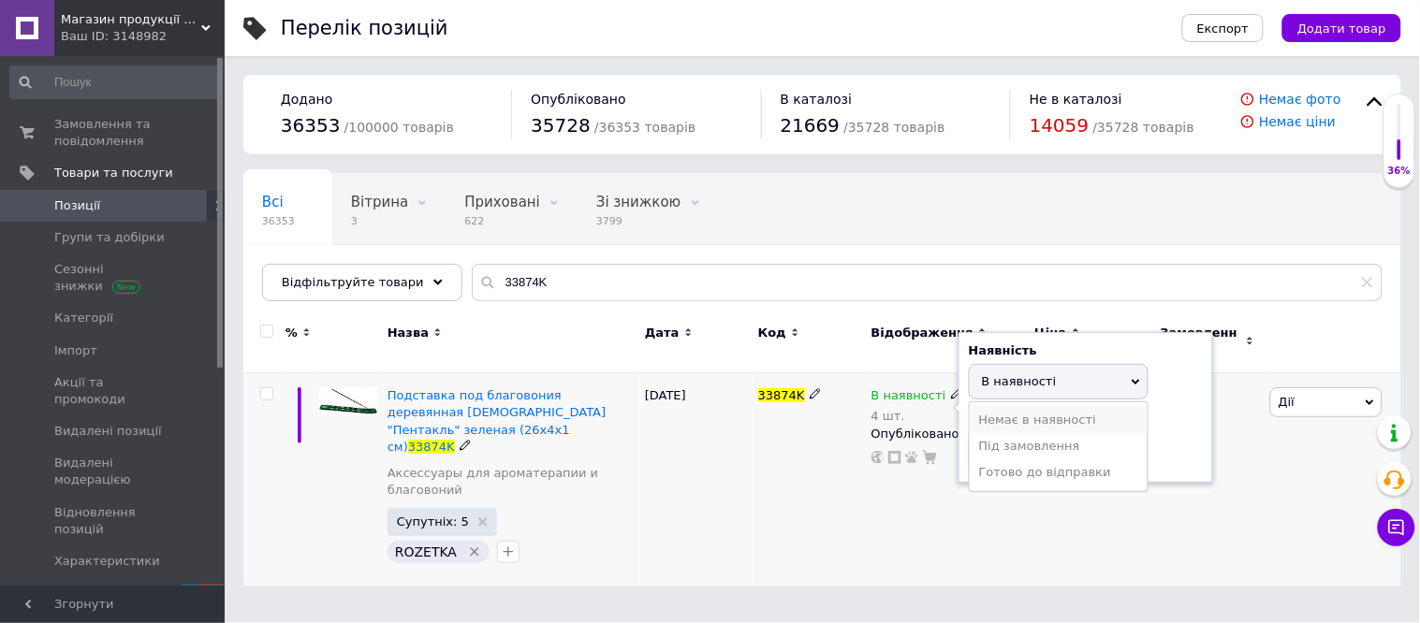
click at [1044, 413] on li "Немає в наявності" at bounding box center [1059, 420] width 178 height 26
click at [1030, 445] on input "4" at bounding box center [1040, 453] width 142 height 37
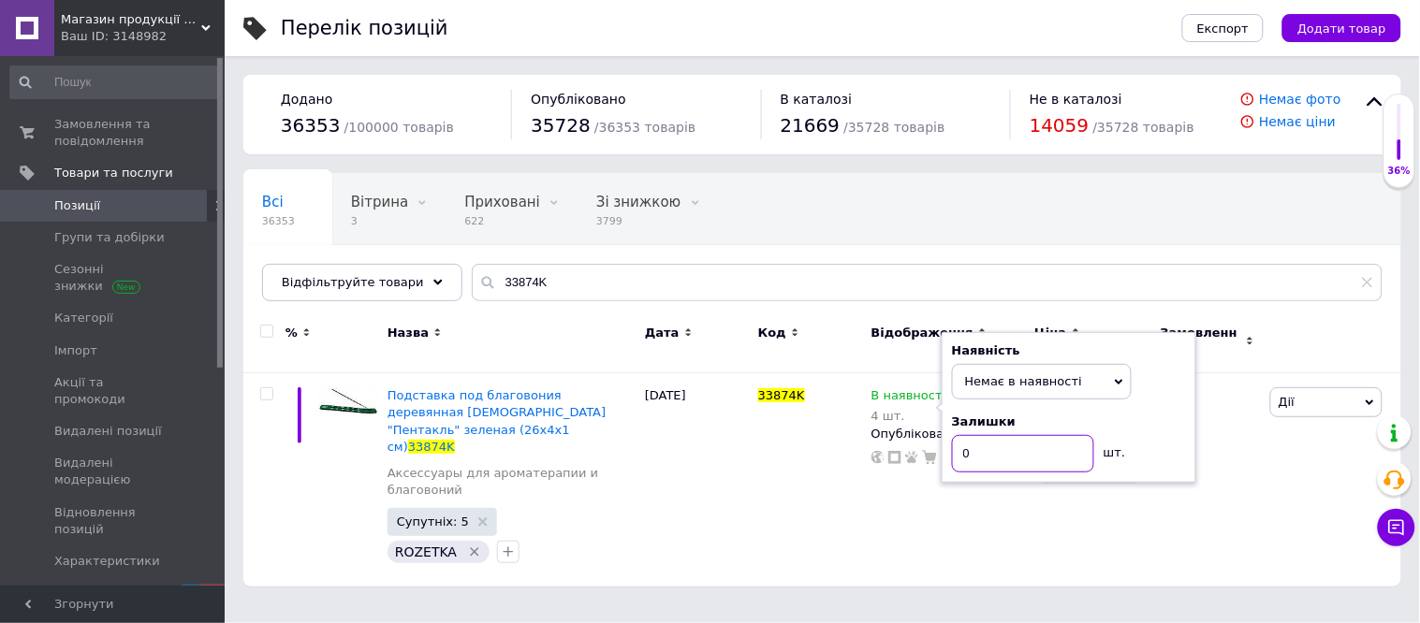
type input "0"
click at [1049, 212] on div "Всі 36353 Вітрина 3 Видалити Редагувати Приховані 622 Видалити Редагувати Зі зн…" at bounding box center [822, 246] width 1158 height 154
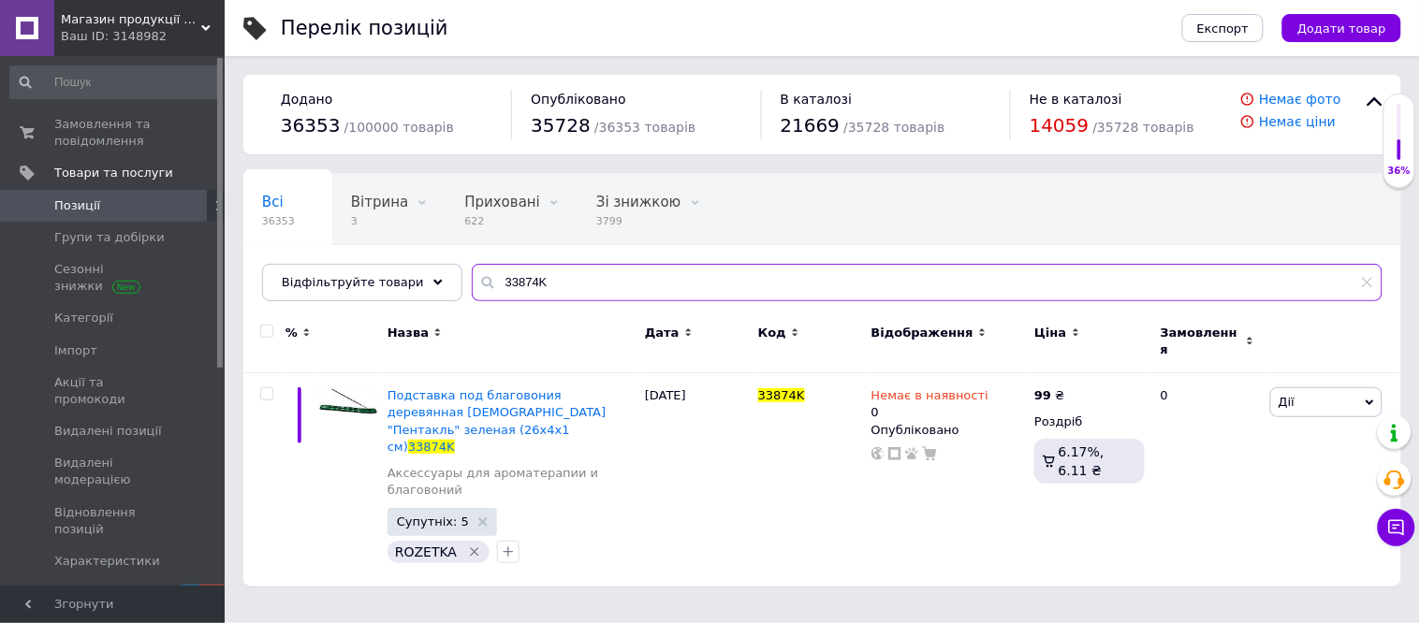
drag, startPoint x: 602, startPoint y: 284, endPoint x: 250, endPoint y: 231, distance: 355.8
click at [225, 245] on div "Перелік позицій Експорт Додати товар Додано 36353 / 100000 товарів Опубліковано…" at bounding box center [822, 303] width 1195 height 606
paste input "M"
type input "33874M"
click at [951, 389] on use at bounding box center [956, 394] width 10 height 10
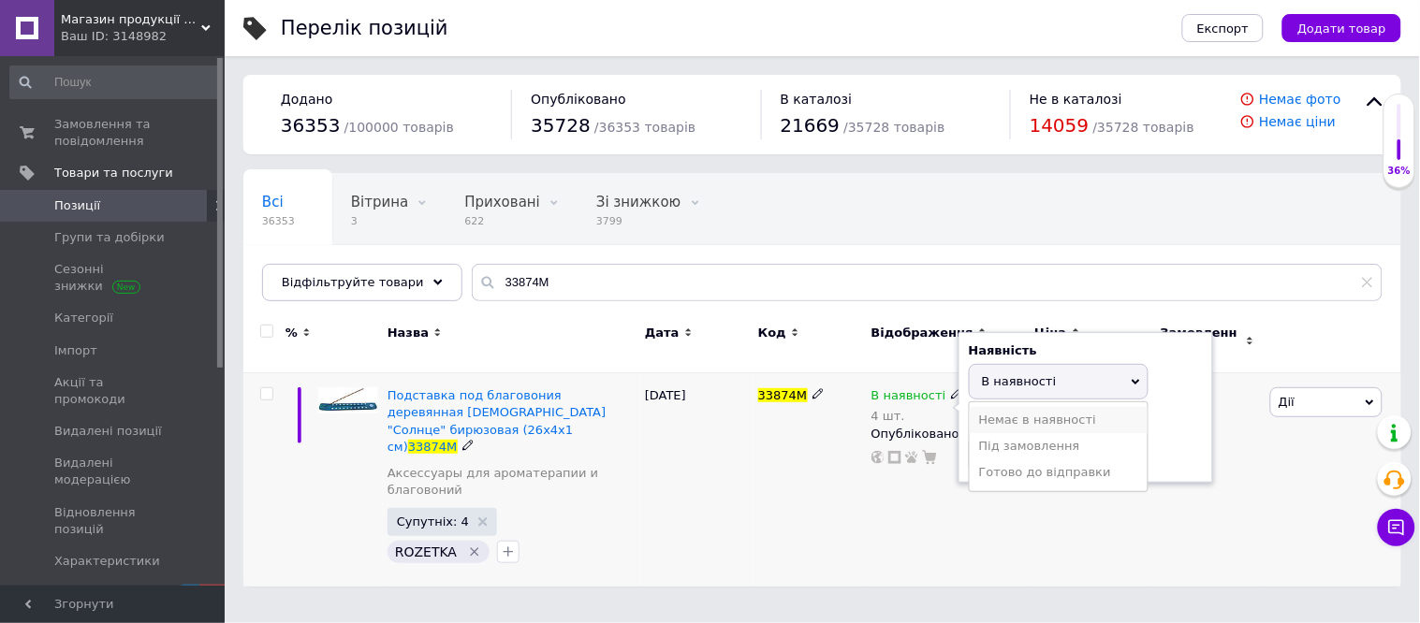
click at [1013, 408] on li "Немає в наявності" at bounding box center [1059, 420] width 178 height 26
click at [1018, 435] on input "4" at bounding box center [1040, 453] width 142 height 37
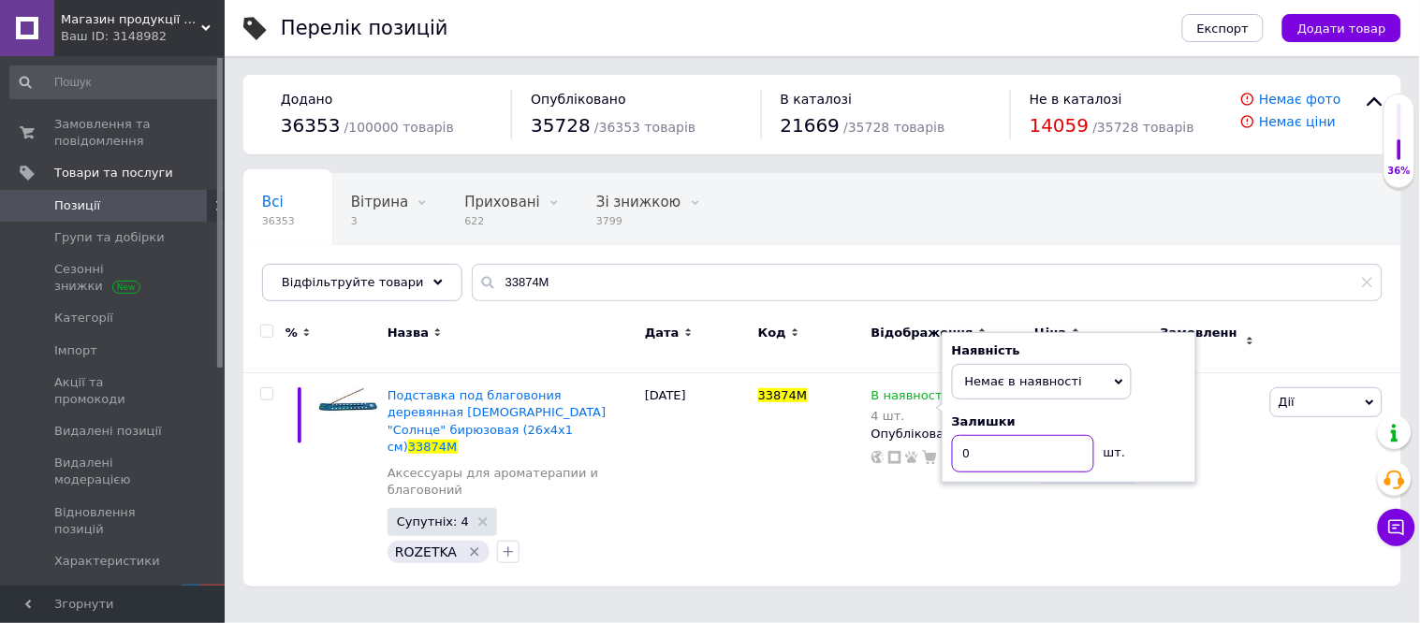
type input "0"
click at [1020, 181] on div "Всі 36353 Вітрина 3 Видалити Редагувати Приховані 622 Видалити Редагувати Зі зн…" at bounding box center [822, 246] width 1158 height 154
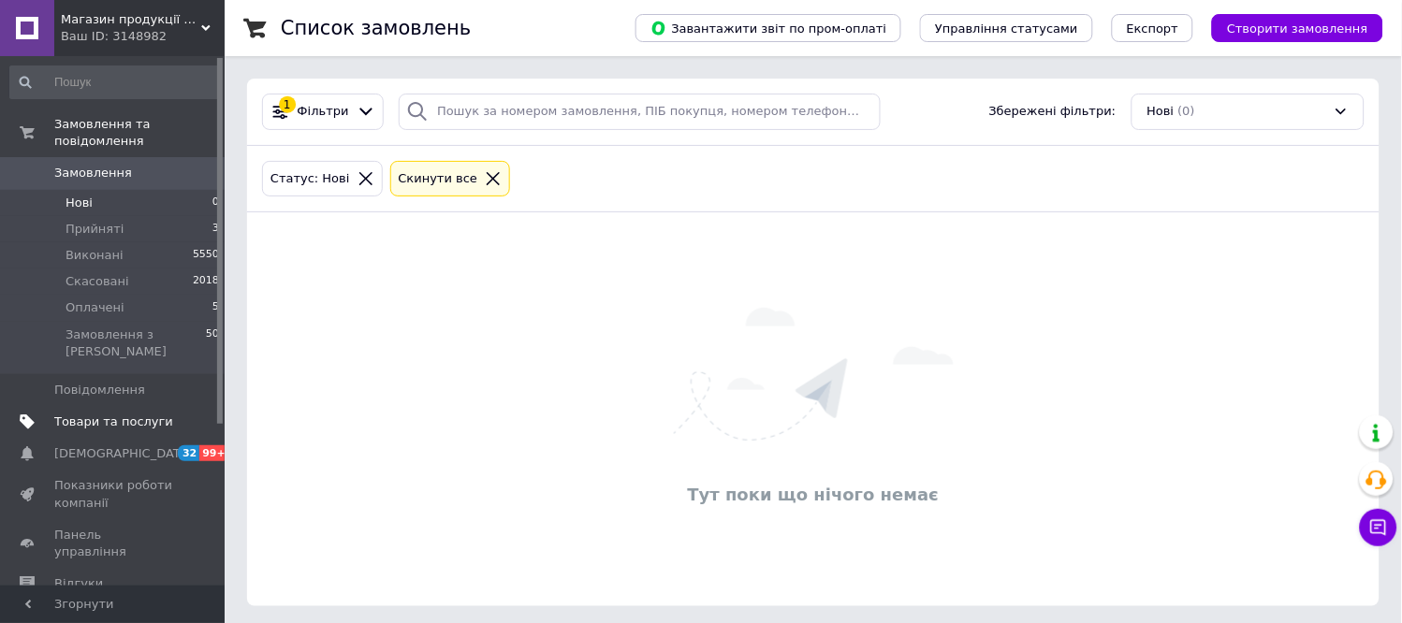
click at [124, 414] on span "Товари та послуги" at bounding box center [113, 422] width 119 height 17
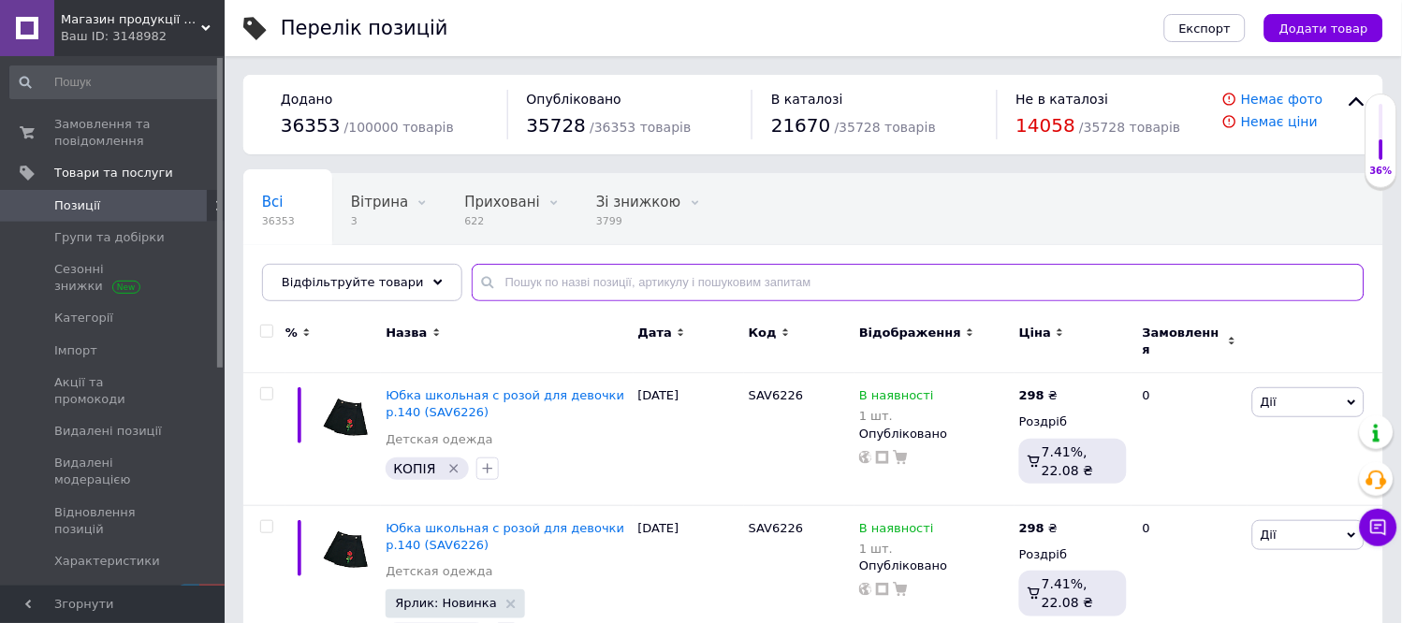
click at [586, 283] on input "text" at bounding box center [918, 282] width 893 height 37
paste input "32318"
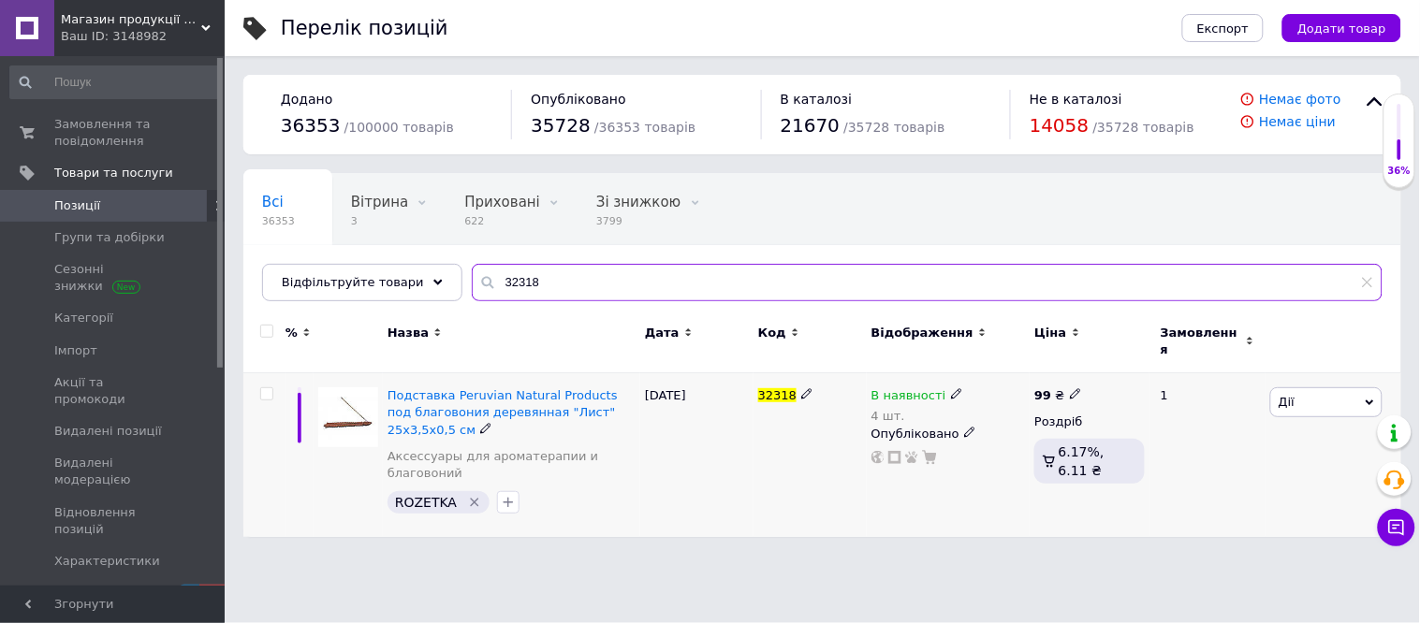
type input "32318"
click at [951, 387] on span at bounding box center [956, 393] width 11 height 13
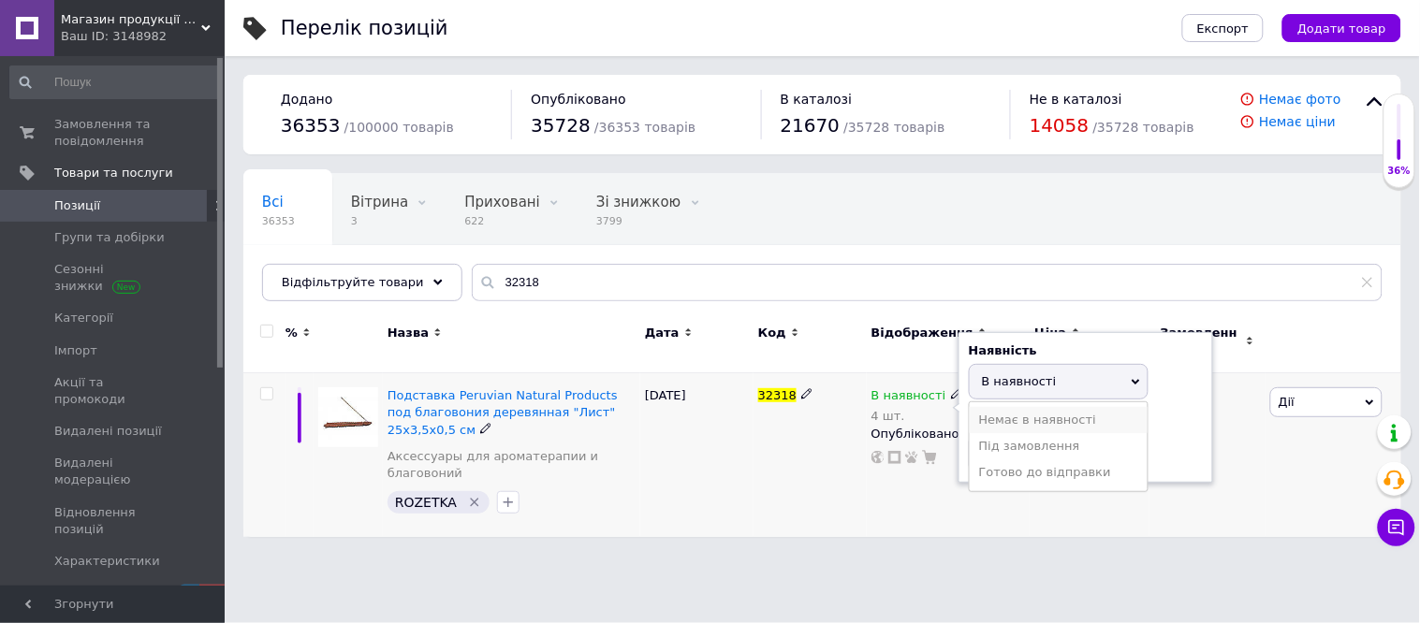
click at [1042, 407] on li "Немає в наявності" at bounding box center [1059, 420] width 178 height 26
click at [1044, 442] on input "4" at bounding box center [1040, 453] width 142 height 37
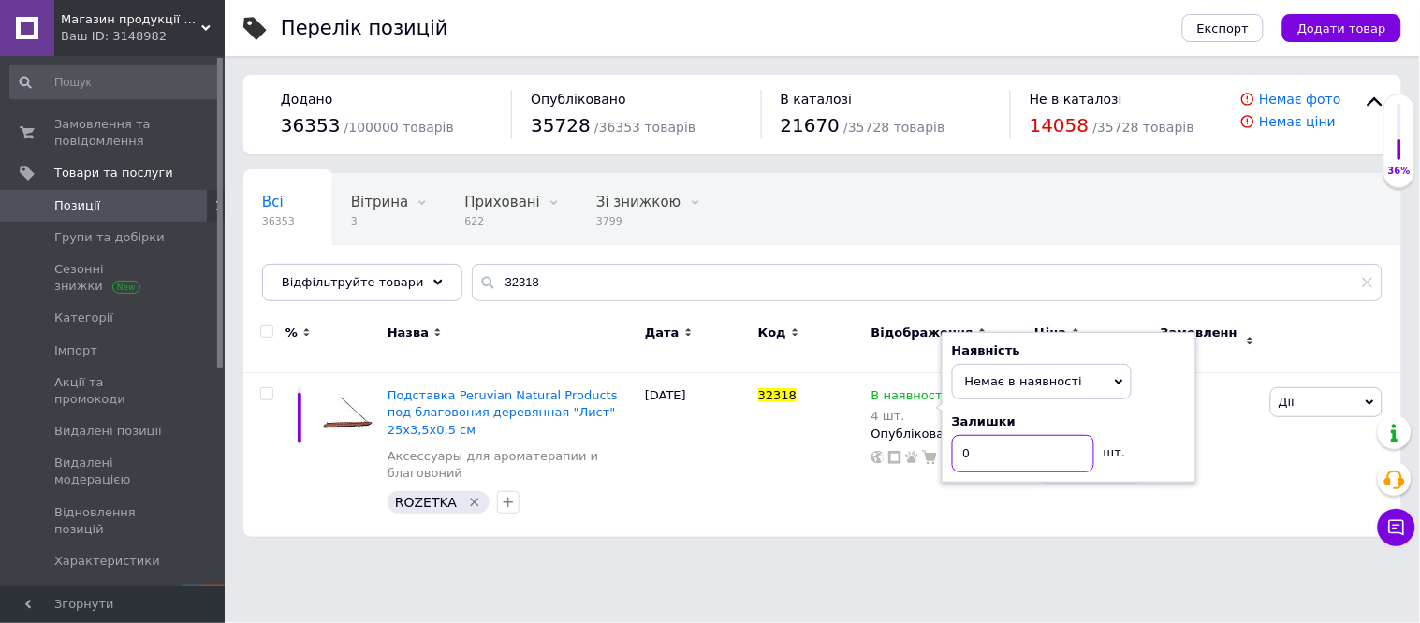
type input "0"
click at [1009, 212] on div "Всі 36353 Вітрина 3 Видалити Редагувати Приховані 622 Видалити Редагувати Зі зн…" at bounding box center [822, 246] width 1158 height 154
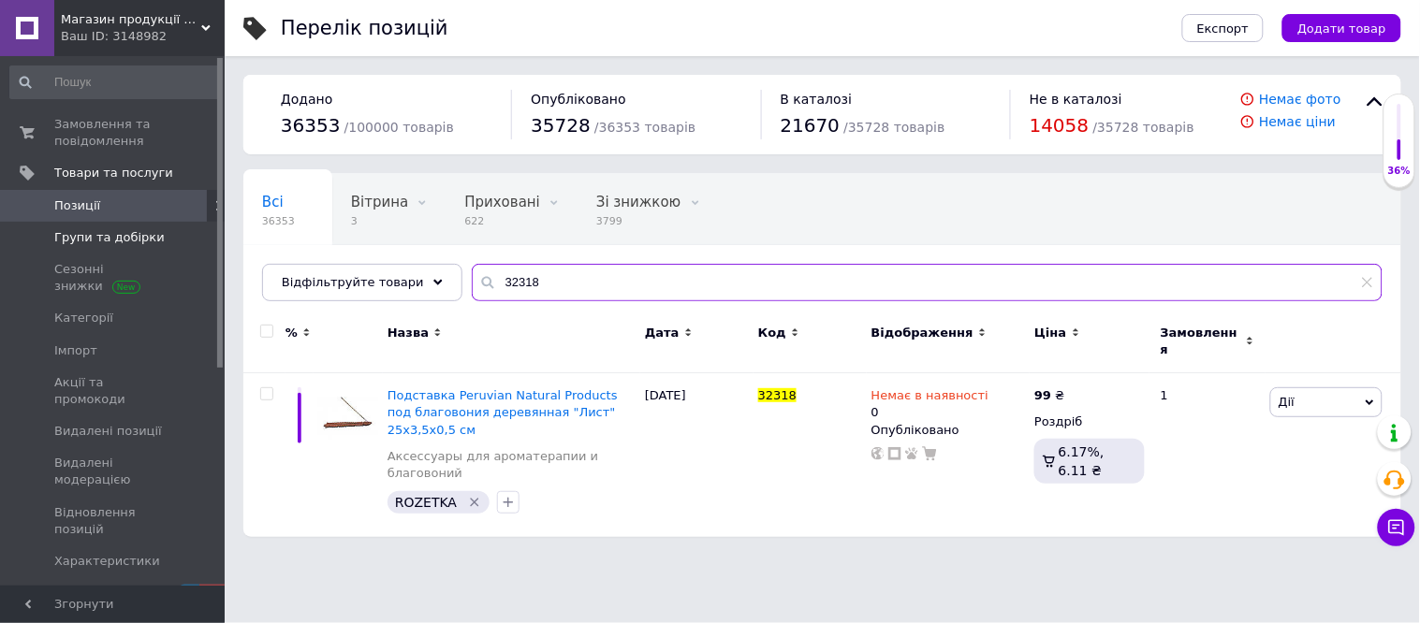
drag, startPoint x: 573, startPoint y: 283, endPoint x: 165, endPoint y: 221, distance: 412.7
click at [165, 221] on div "Магазин продукції Латинскої та Північної Америки Ваш ID: 3148982 Сайт Магазин п…" at bounding box center [710, 278] width 1420 height 556
paste input "4692"
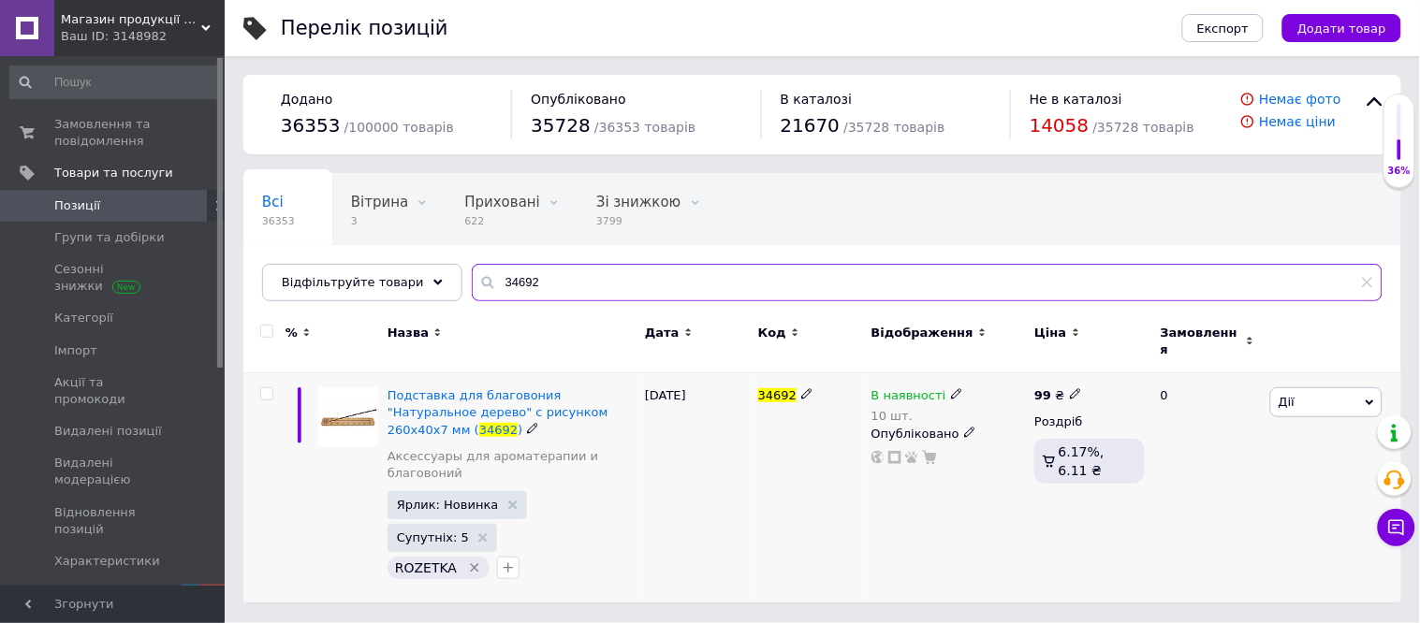
type input "34692"
click at [951, 388] on icon at bounding box center [956, 393] width 11 height 11
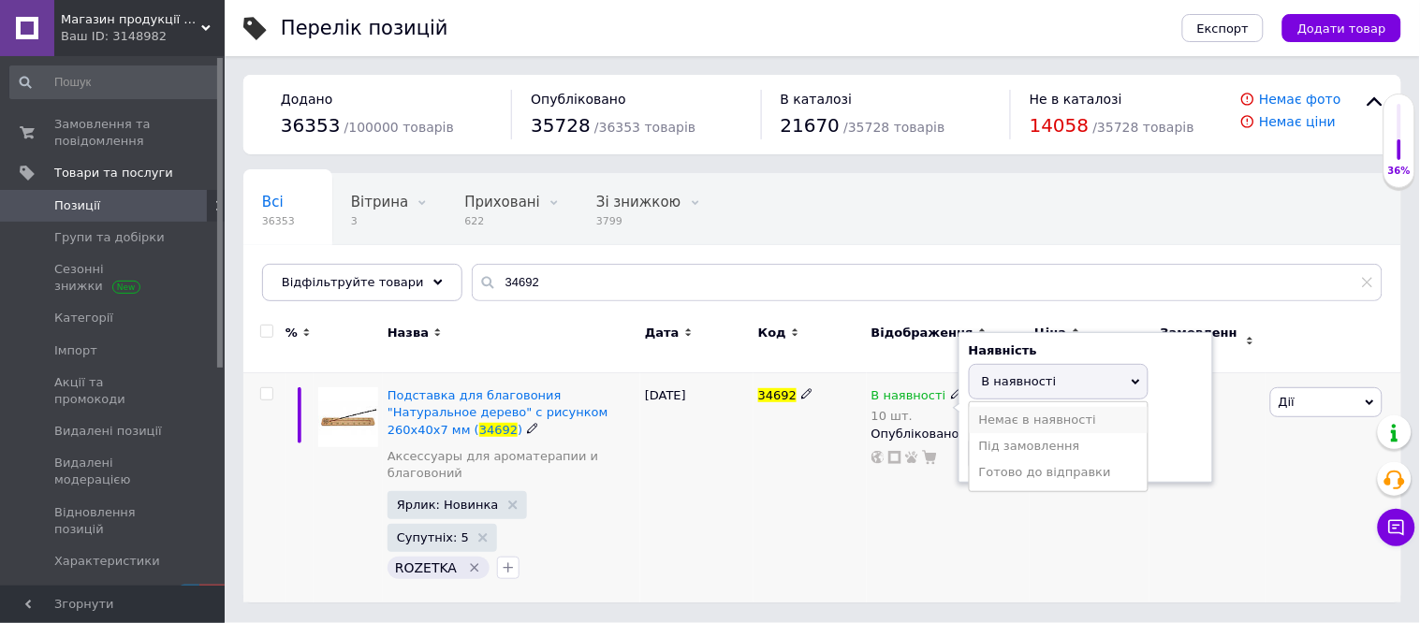
click at [1018, 407] on li "Немає в наявності" at bounding box center [1059, 420] width 178 height 26
click at [1027, 445] on input "10" at bounding box center [1040, 453] width 142 height 37
type input "1"
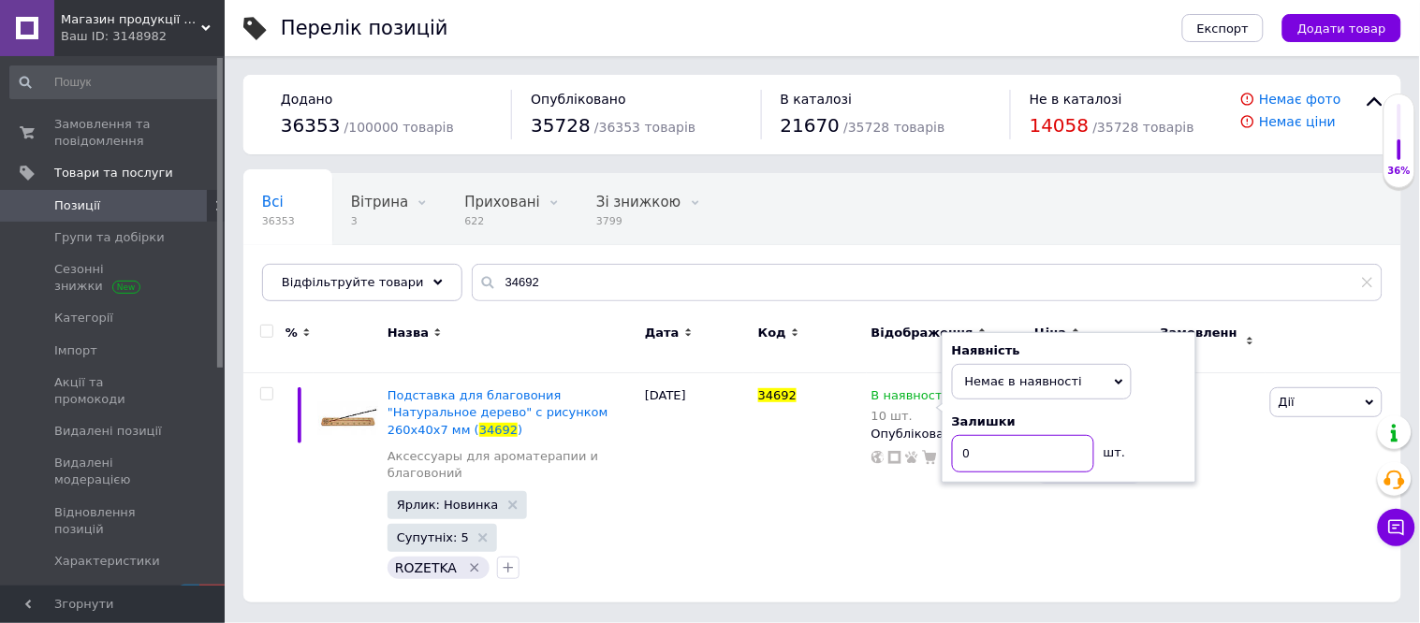
type input "0"
click at [997, 197] on div "Всі 36353 Вітрина 3 Видалити Редагувати Приховані 622 Видалити Редагувати Зі зн…" at bounding box center [822, 246] width 1158 height 154
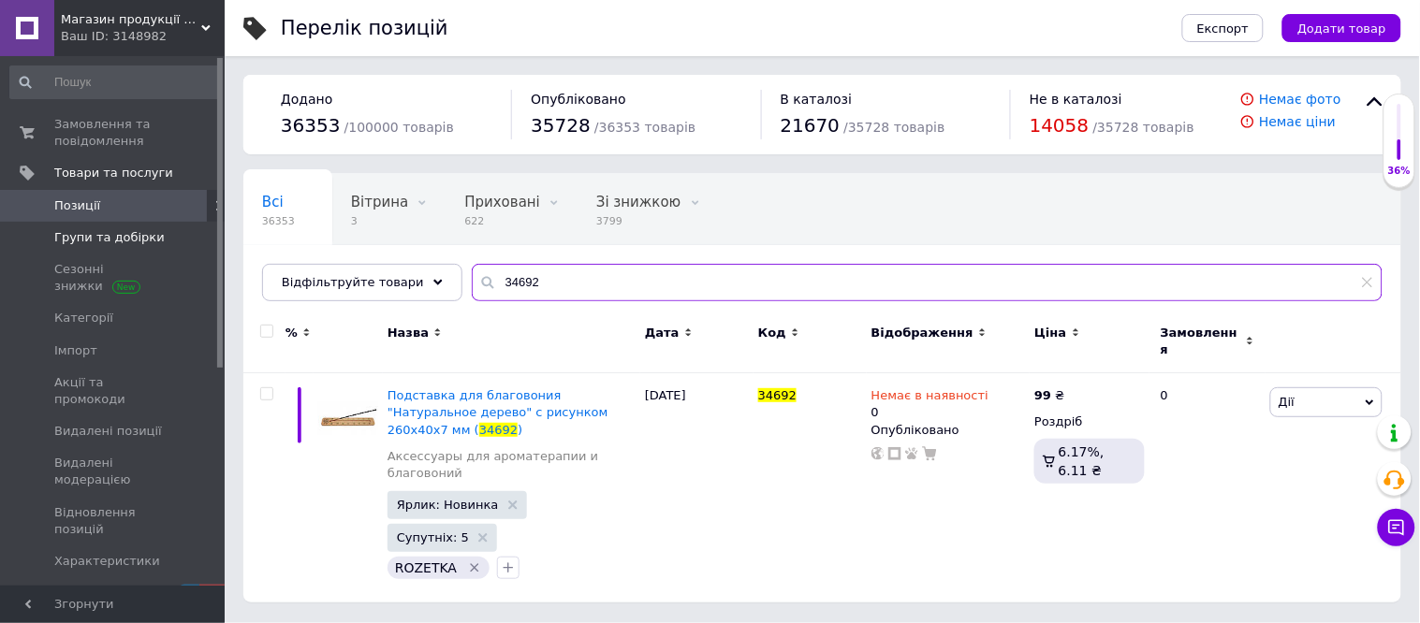
drag, startPoint x: 574, startPoint y: 278, endPoint x: 80, endPoint y: 221, distance: 496.6
click at [32, 240] on div "Магазин продукції Латинскої та Північної Америки Ваш ID: 3148982 Сайт Магазин п…" at bounding box center [710, 310] width 1420 height 621
drag, startPoint x: 705, startPoint y: 281, endPoint x: 188, endPoint y: 255, distance: 517.3
click at [166, 265] on div "Магазин продукції Латинскої та Північної Америки Ваш ID: 3148982 Сайт Магазин п…" at bounding box center [710, 310] width 1420 height 621
paste input "6"
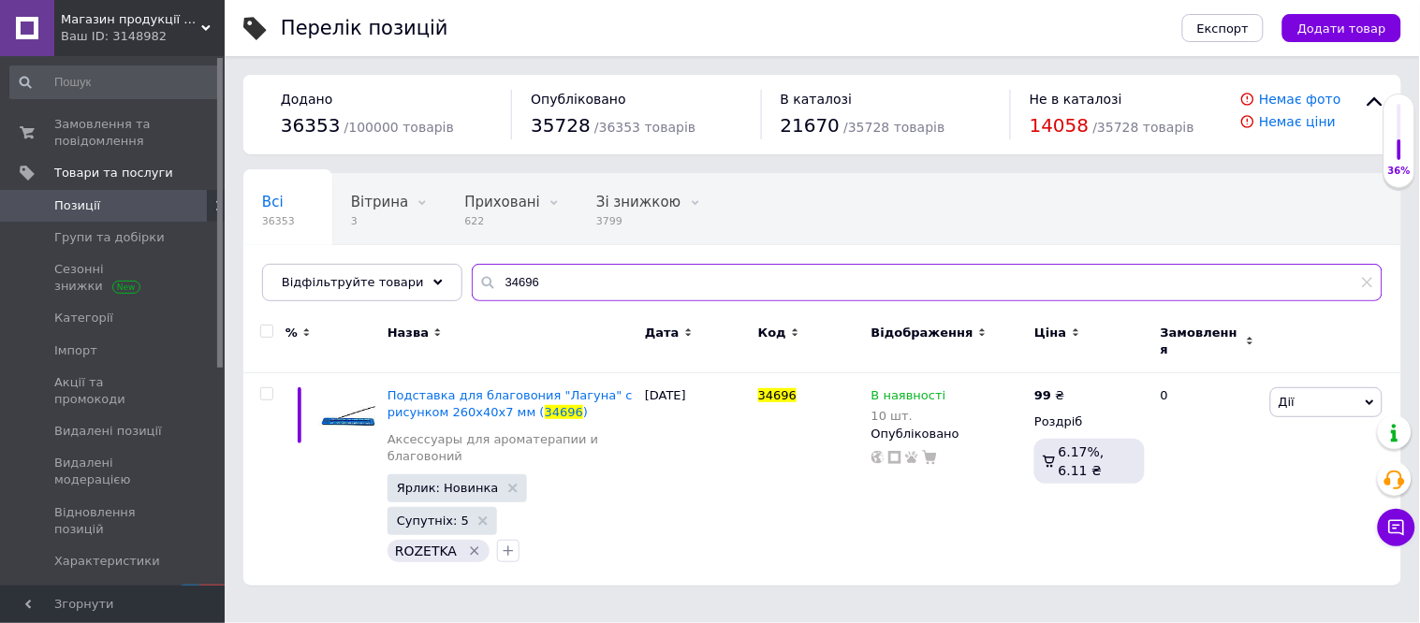
drag, startPoint x: 662, startPoint y: 277, endPoint x: 232, endPoint y: 251, distance: 430.4
click at [232, 251] on div "Перелік позицій Експорт Додати товар Додано 36353 / 100000 товарів Опубліковано…" at bounding box center [822, 302] width 1195 height 605
paste input "0"
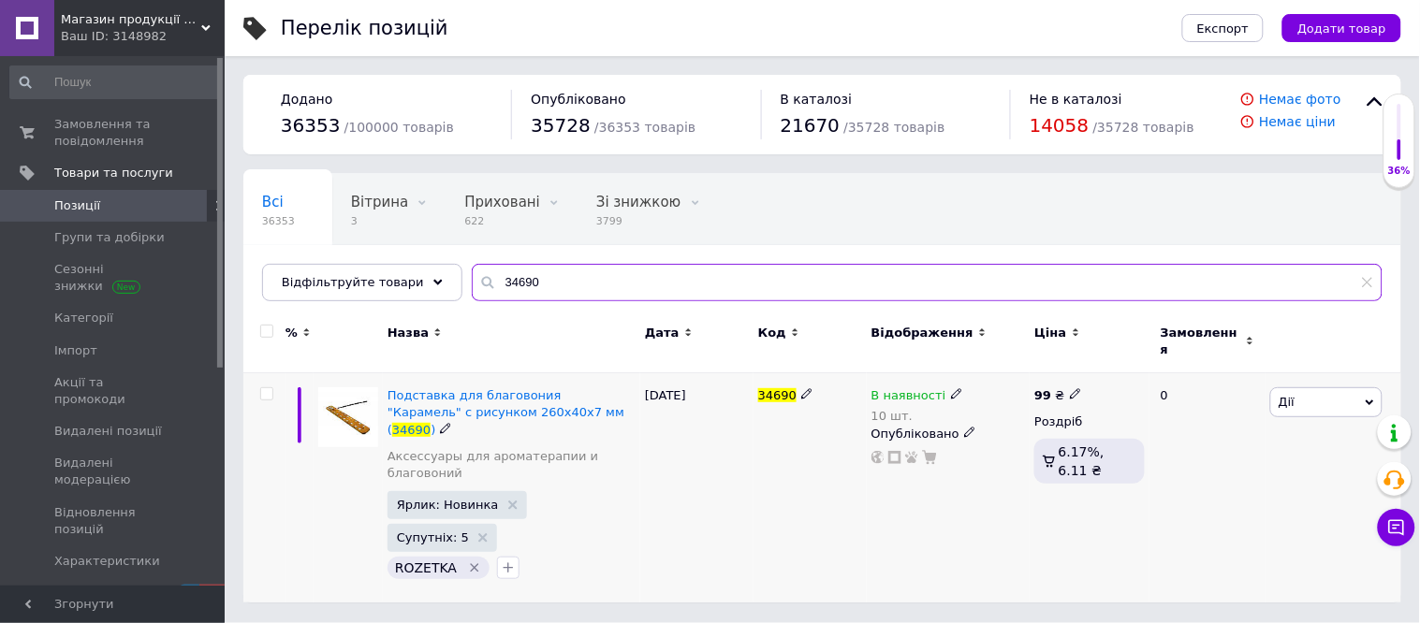
type input "34690"
click at [951, 388] on icon at bounding box center [956, 393] width 11 height 11
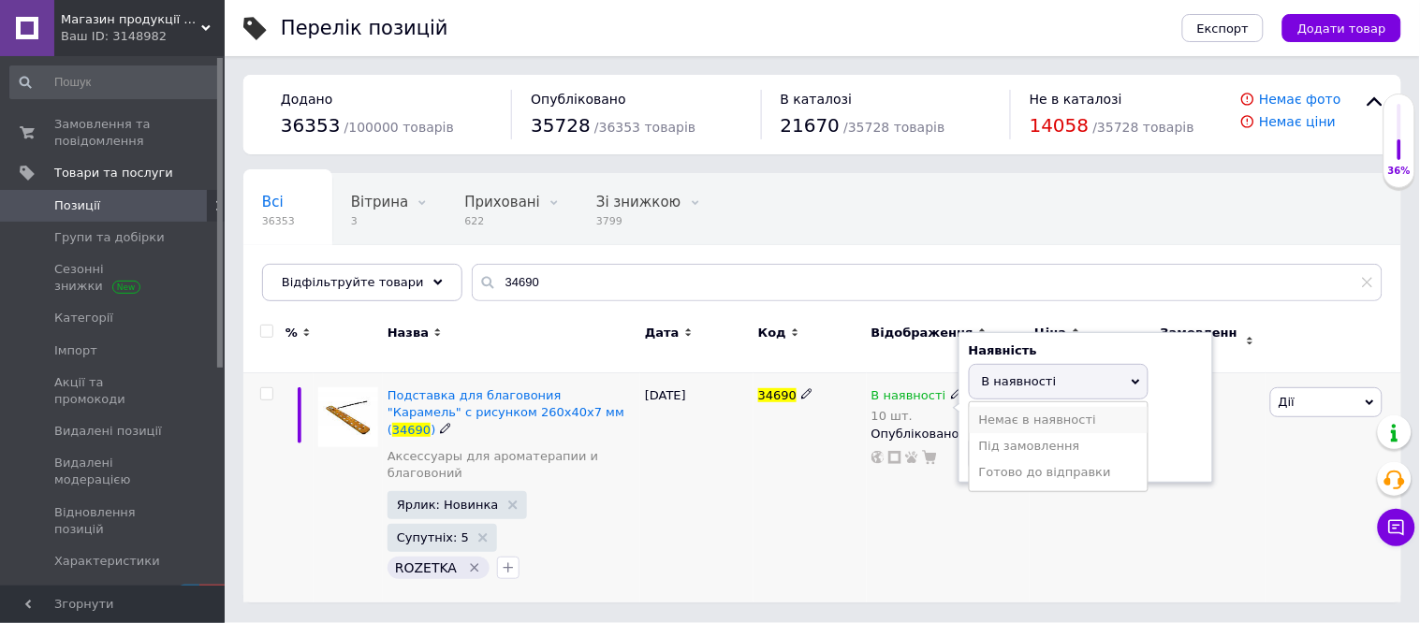
click at [1050, 407] on li "Немає в наявності" at bounding box center [1059, 420] width 178 height 26
click at [1032, 441] on input "10" at bounding box center [1040, 453] width 142 height 37
type input "1"
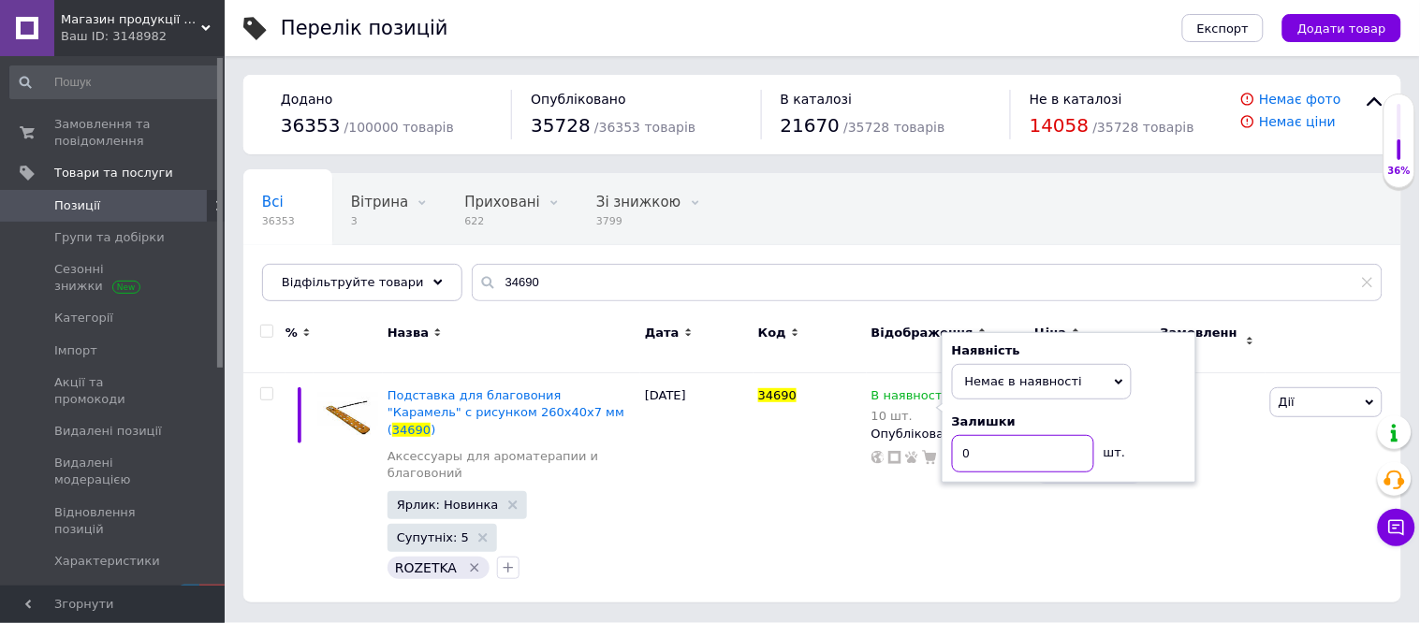
type input "0"
click at [993, 165] on div "Перелік позицій Експорт Додати товар Додано 36353 / 100000 товарів Опубліковано…" at bounding box center [822, 310] width 1195 height 621
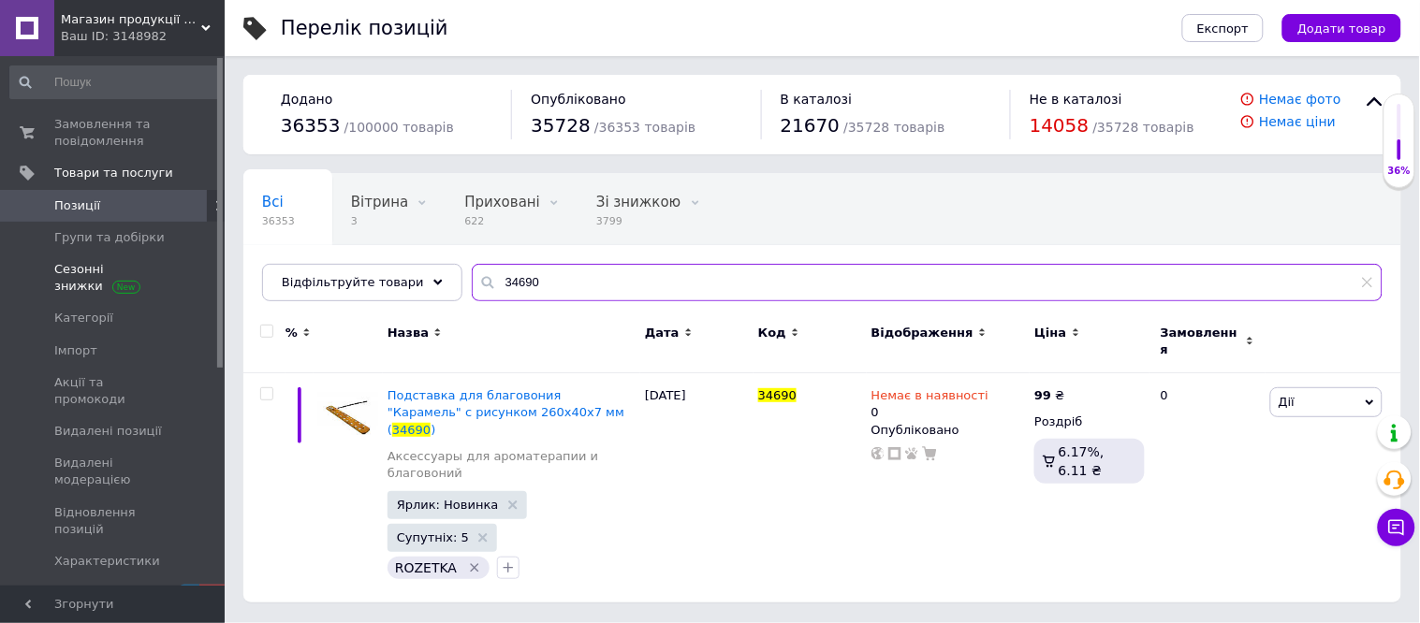
drag, startPoint x: 563, startPoint y: 281, endPoint x: 139, endPoint y: 256, distance: 424.8
click at [139, 256] on div "Магазин продукції Латинскої та Північної Америки Ваш ID: 3148982 Сайт Магазин п…" at bounding box center [710, 310] width 1420 height 621
paste input "7"
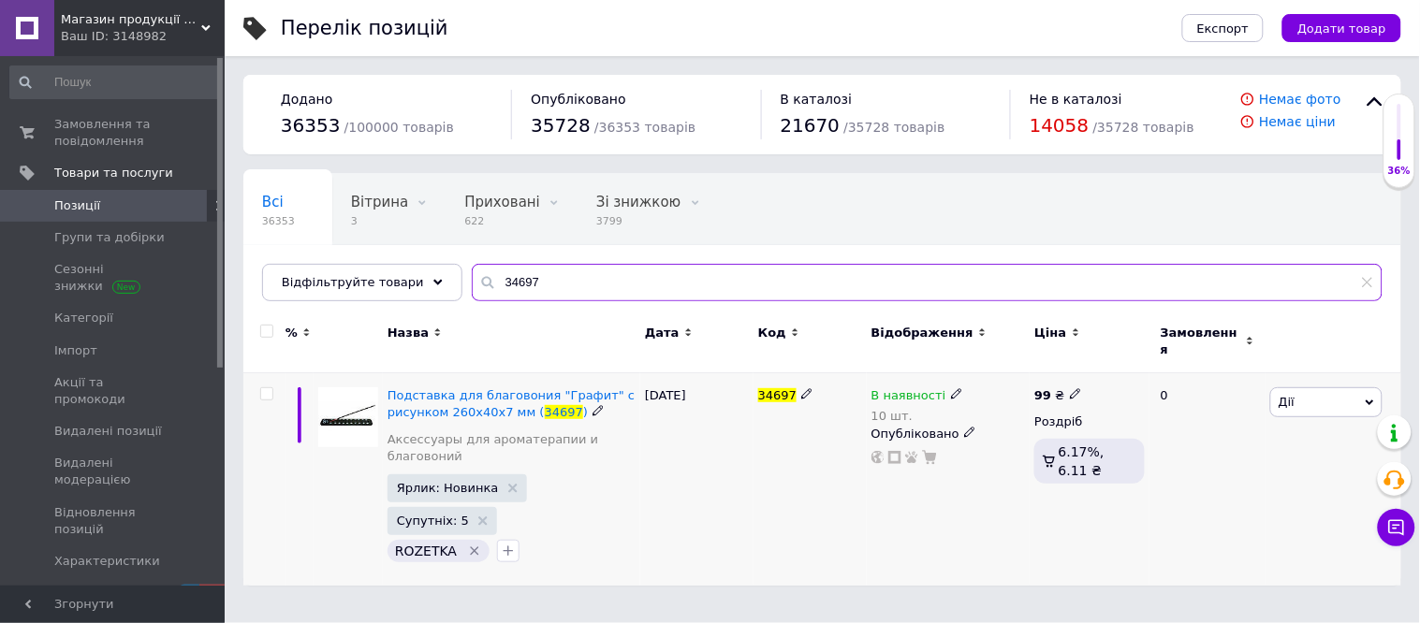
type input "34697"
click at [951, 389] on use at bounding box center [956, 394] width 10 height 10
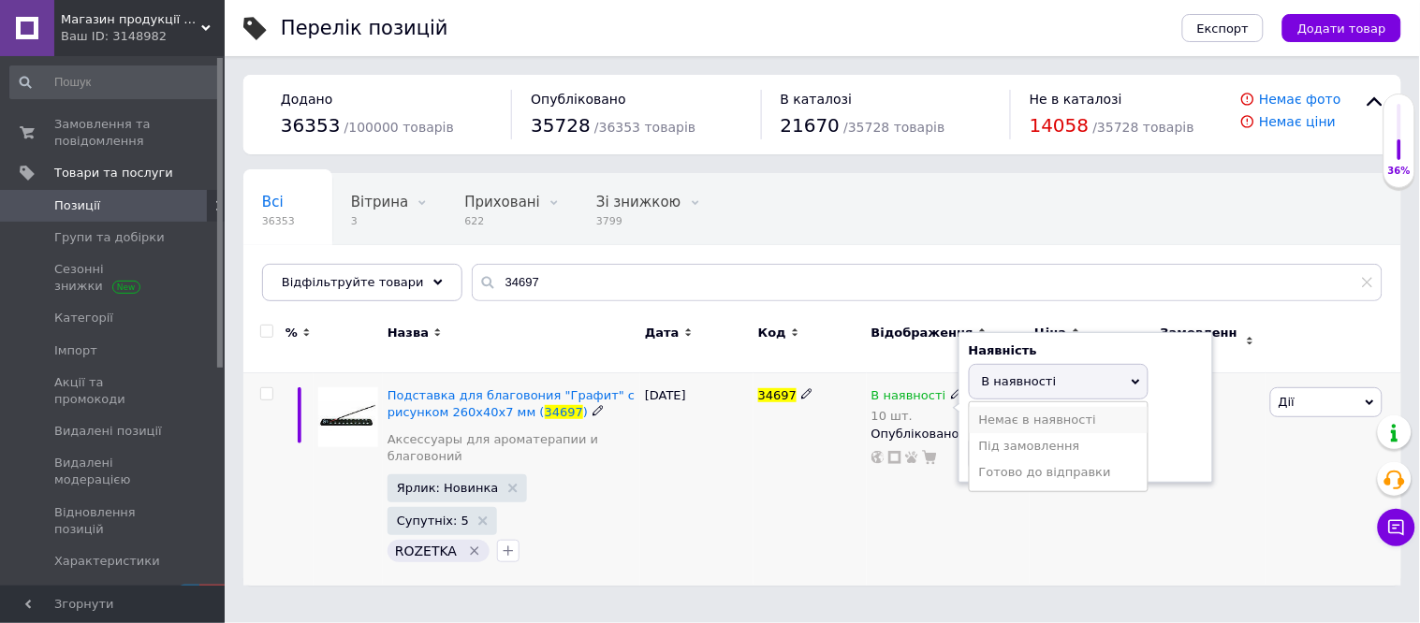
click at [1017, 408] on li "Немає в наявності" at bounding box center [1059, 420] width 178 height 26
click at [1012, 435] on input "10" at bounding box center [1040, 453] width 142 height 37
type input "1"
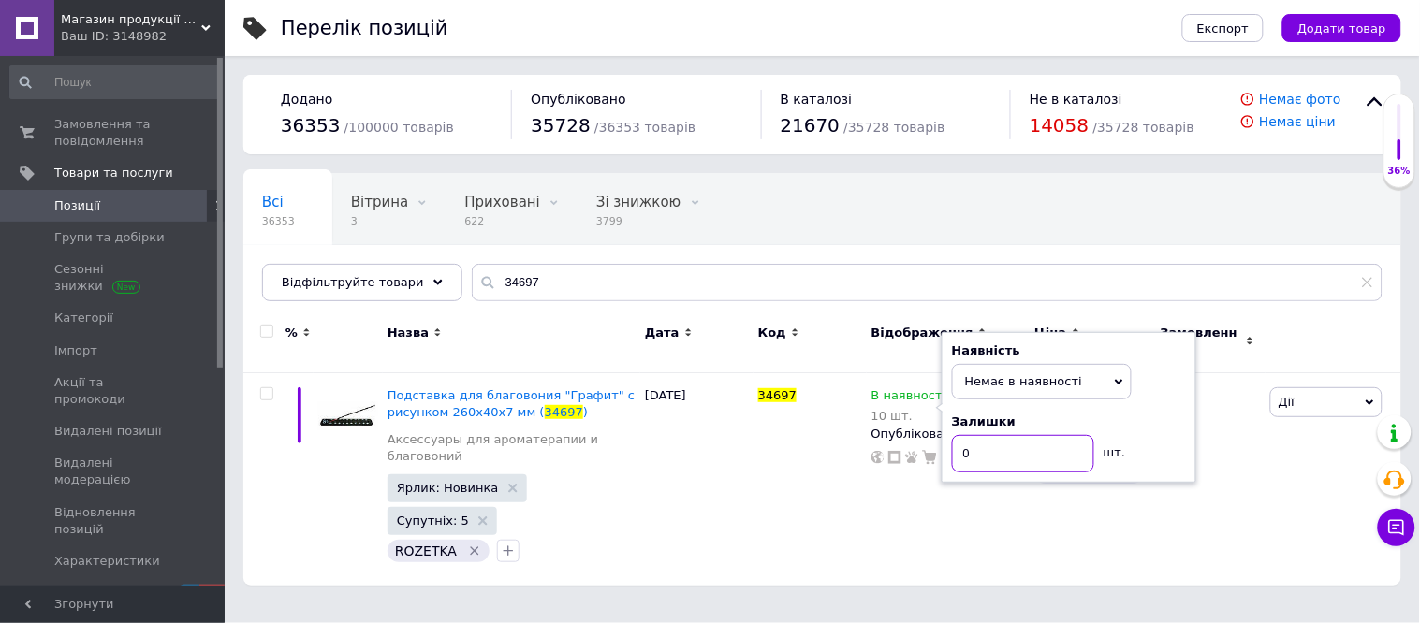
type input "0"
click at [1032, 194] on div "Всі 36353 Вітрина 3 Видалити Редагувати Приховані 622 Видалити Редагувати Зі зн…" at bounding box center [822, 246] width 1158 height 154
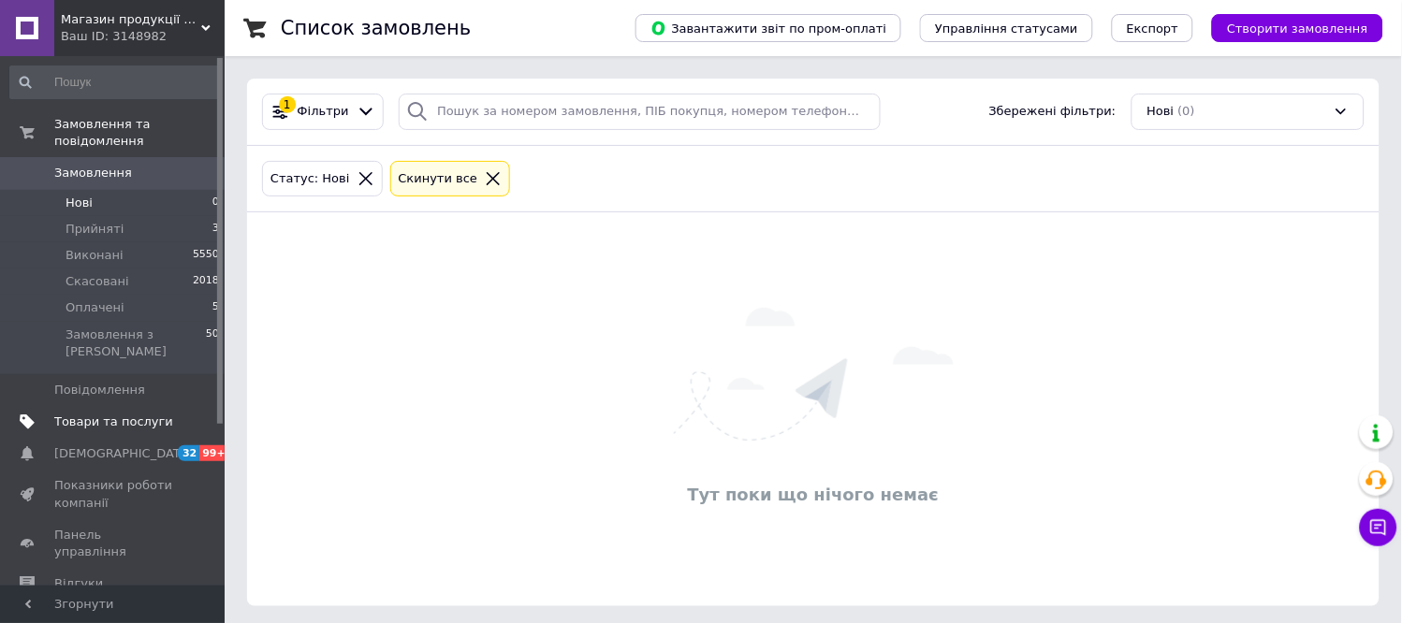
click at [129, 414] on span "Товари та послуги" at bounding box center [113, 422] width 119 height 17
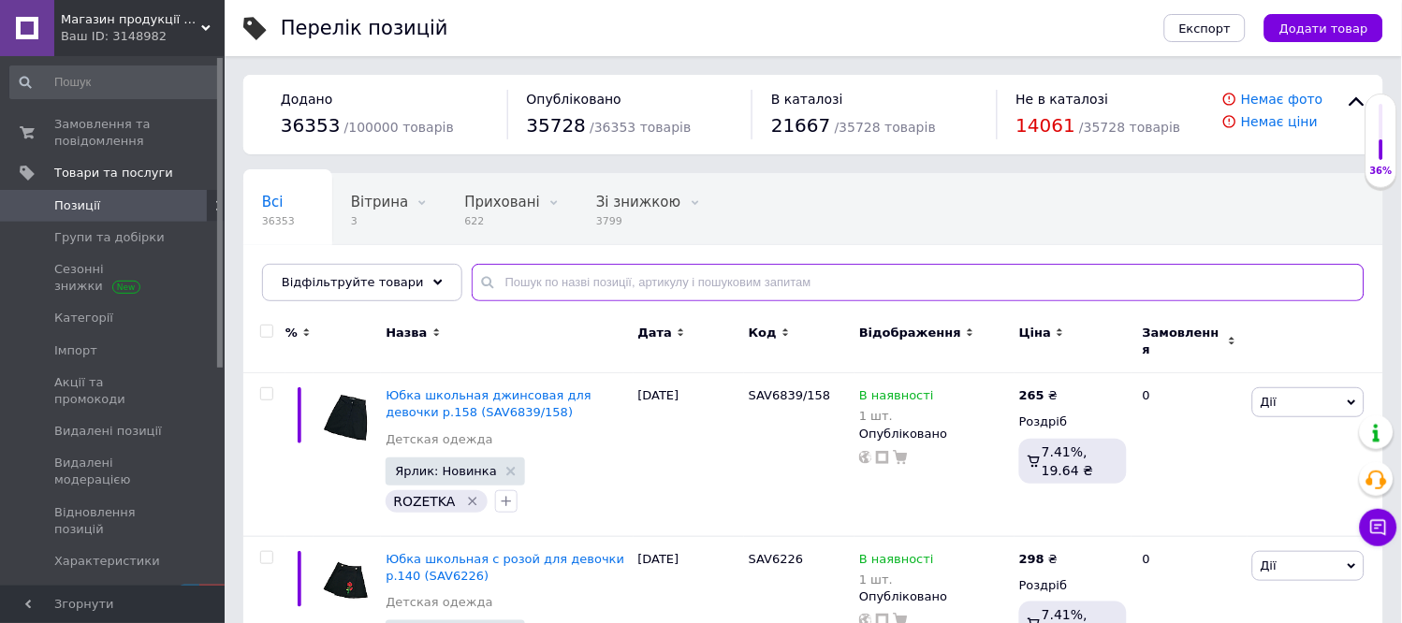
click at [683, 277] on input "text" at bounding box center [918, 282] width 893 height 37
paste input "33874E"
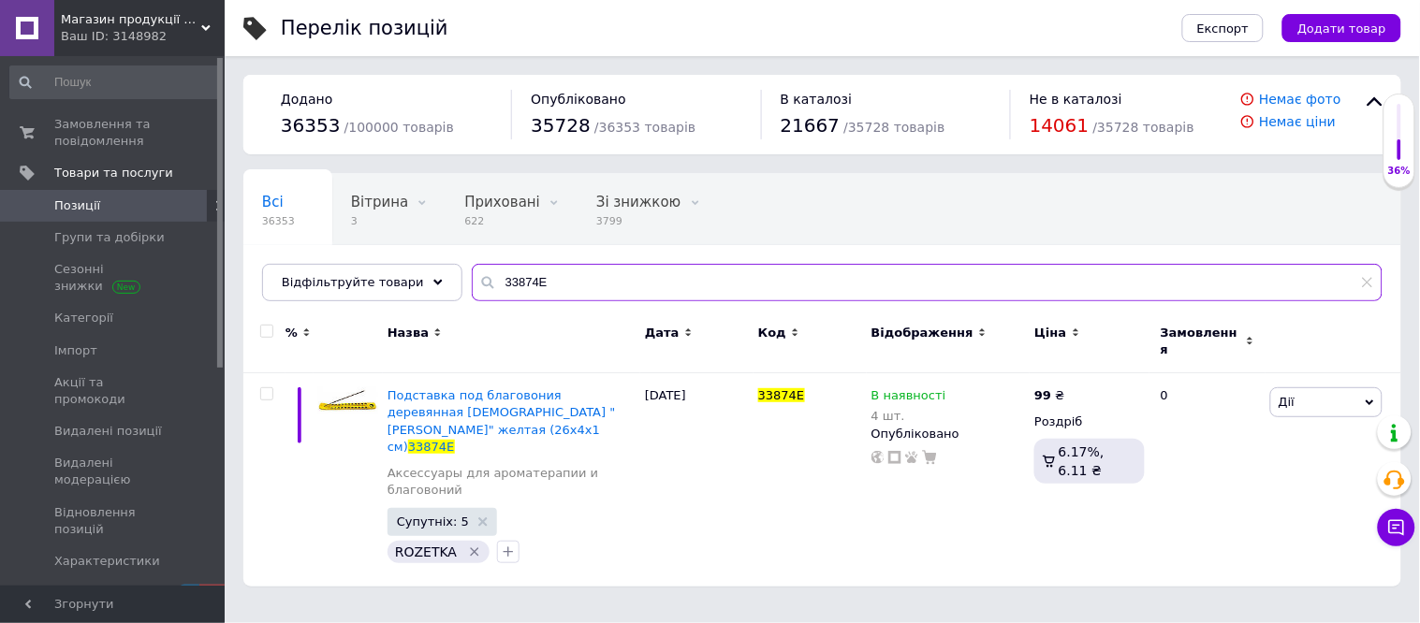
type input "33874E"
click at [951, 388] on icon at bounding box center [956, 393] width 11 height 11
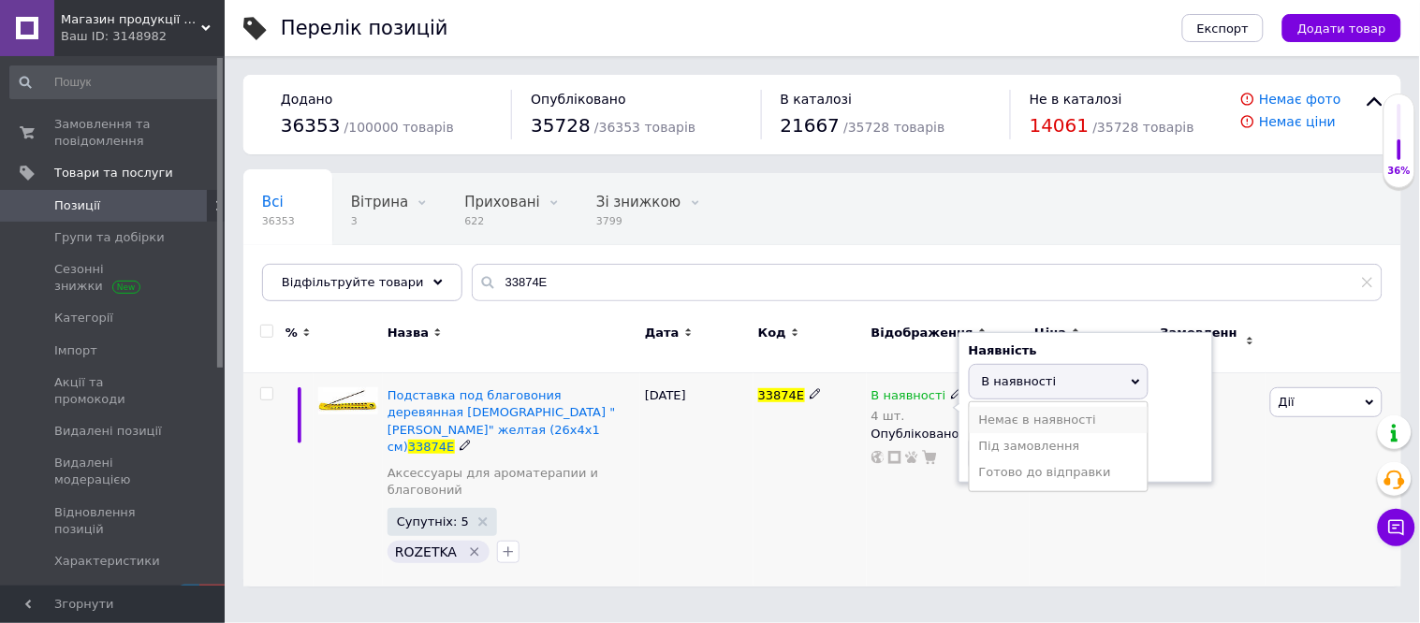
click at [1042, 407] on li "Немає в наявності" at bounding box center [1059, 420] width 178 height 26
click at [1017, 443] on input "4" at bounding box center [1040, 453] width 142 height 37
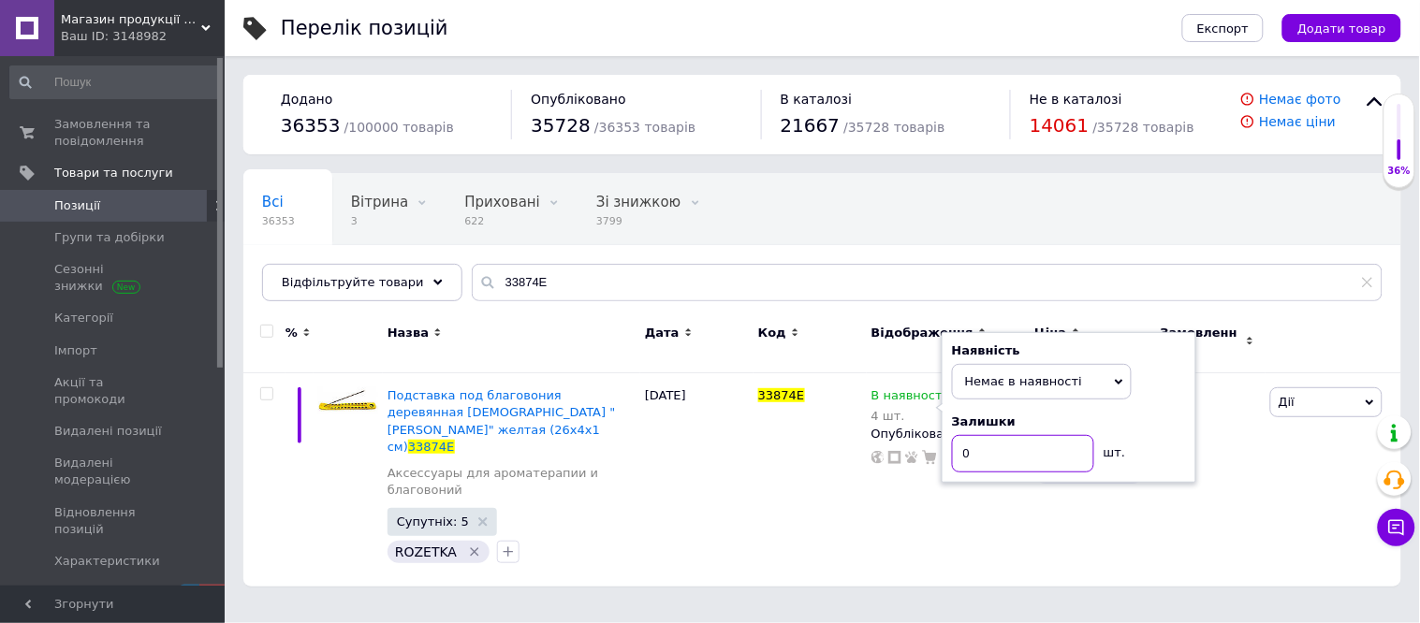
type input "0"
click at [998, 221] on div "Всі 36353 Вітрина 3 Видалити Редагувати Приховані 622 Видалити Редагувати Зі зн…" at bounding box center [822, 246] width 1158 height 154
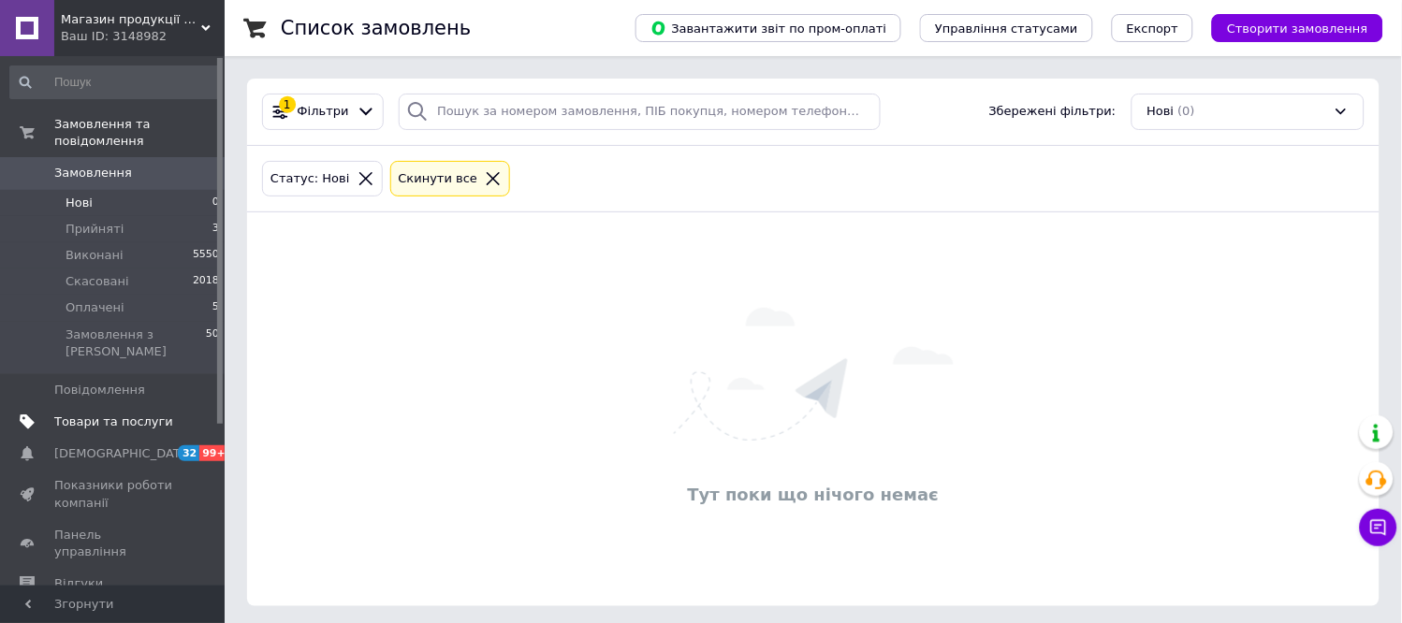
click at [138, 414] on span "Товари та послуги" at bounding box center [113, 422] width 119 height 17
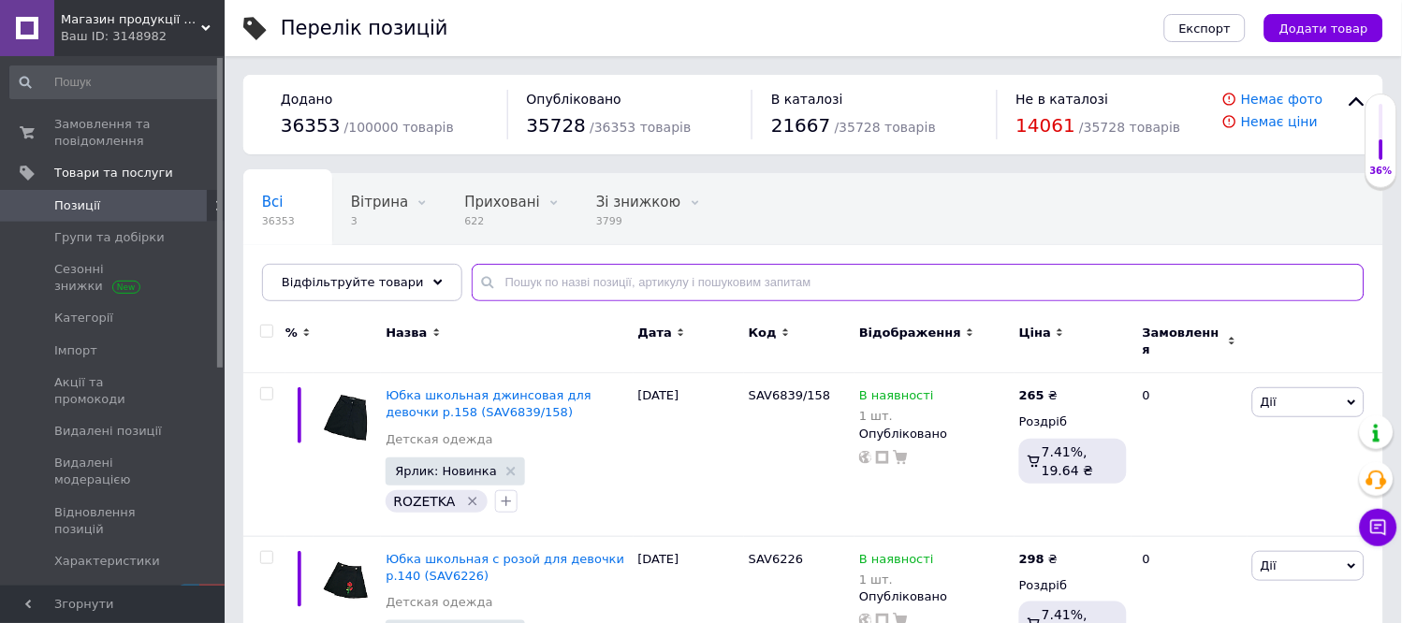
click at [613, 281] on input "text" at bounding box center [918, 282] width 893 height 37
paste input "32599"
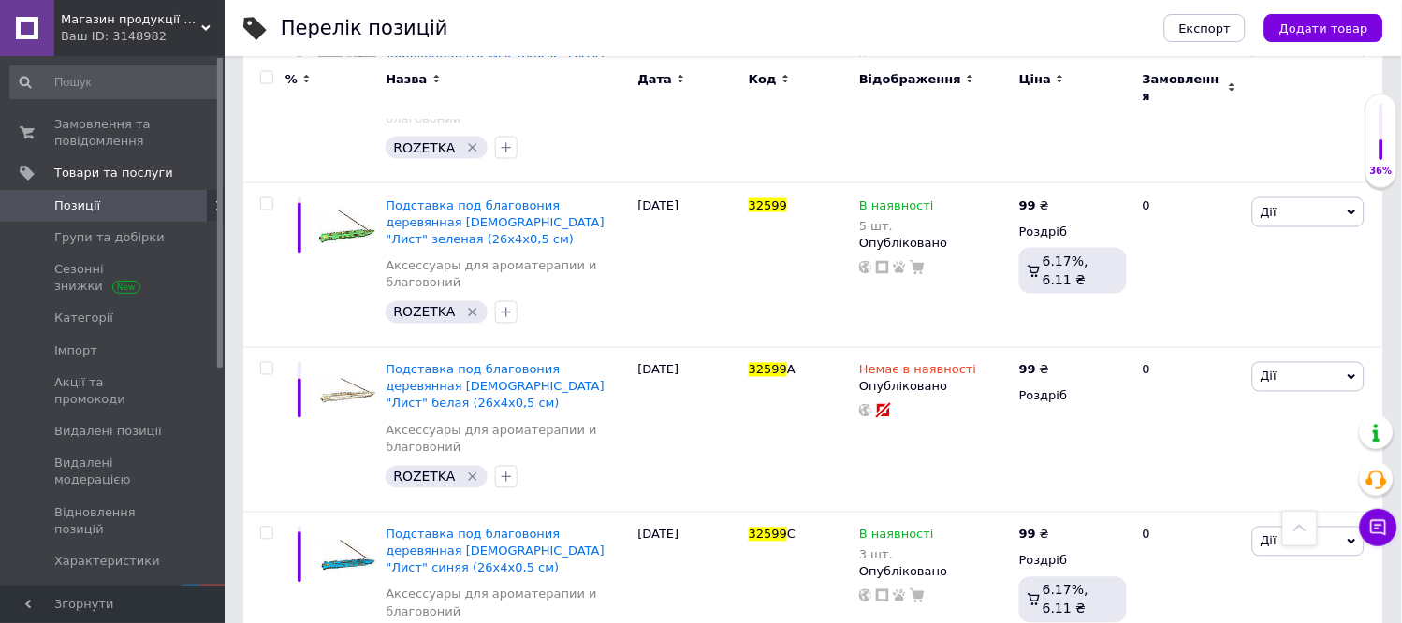
scroll to position [512, 0]
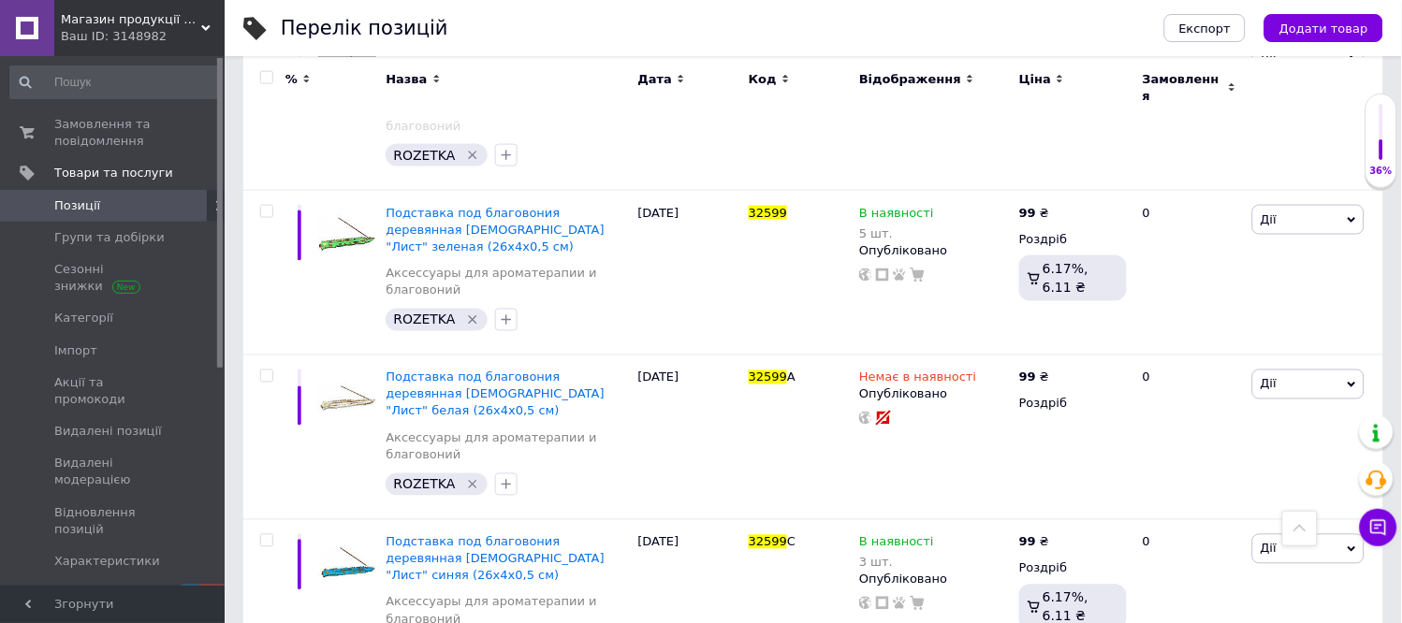
type input "32599"
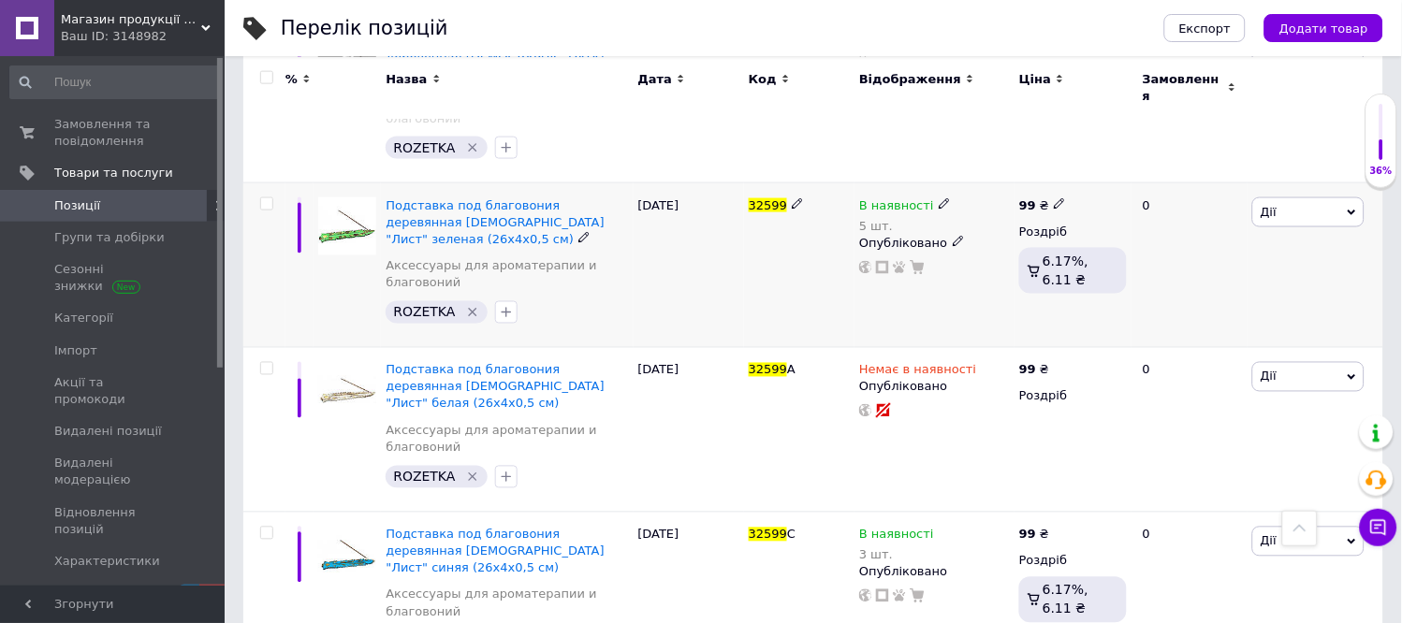
click at [792, 198] on icon at bounding box center [797, 203] width 11 height 11
click at [987, 197] on div "В наявності 5 шт." at bounding box center [934, 215] width 151 height 37
click at [939, 198] on icon at bounding box center [944, 203] width 11 height 11
click at [989, 217] on li "Немає в наявності" at bounding box center [1047, 230] width 178 height 26
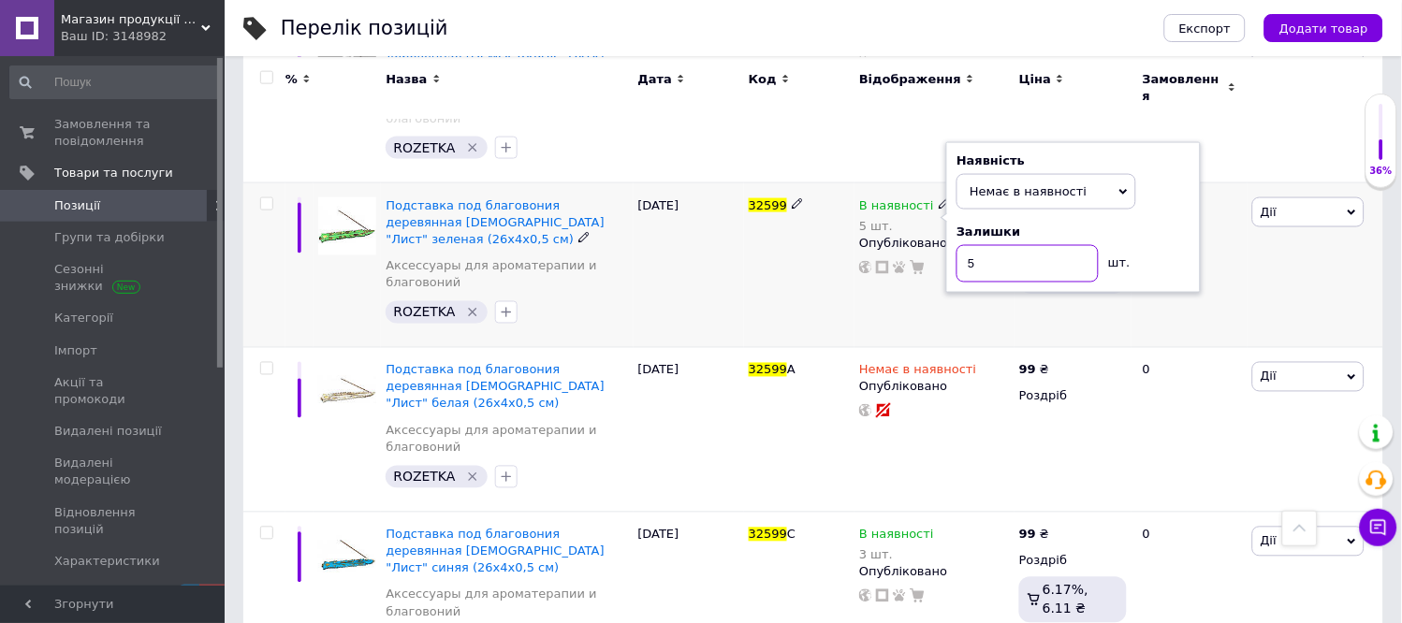
click at [1007, 245] on input "5" at bounding box center [1028, 263] width 142 height 37
type input "0"
click at [801, 237] on div "32599" at bounding box center [799, 265] width 110 height 165
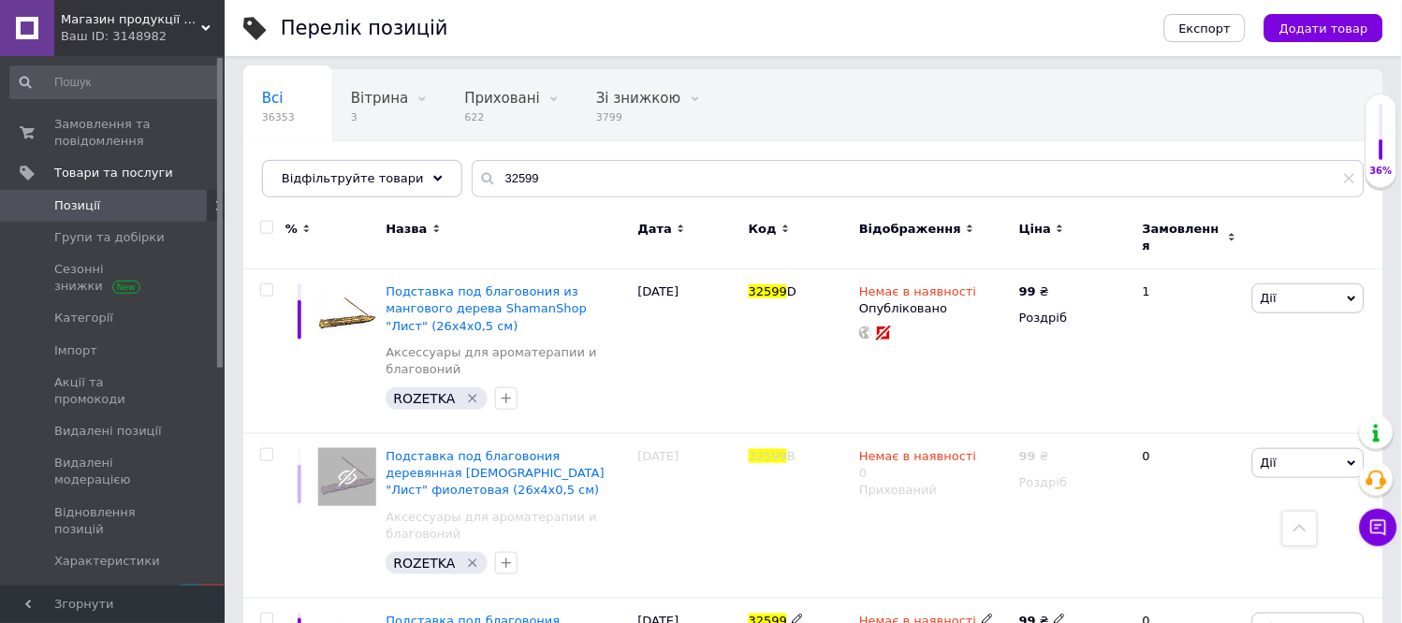
scroll to position [0, 0]
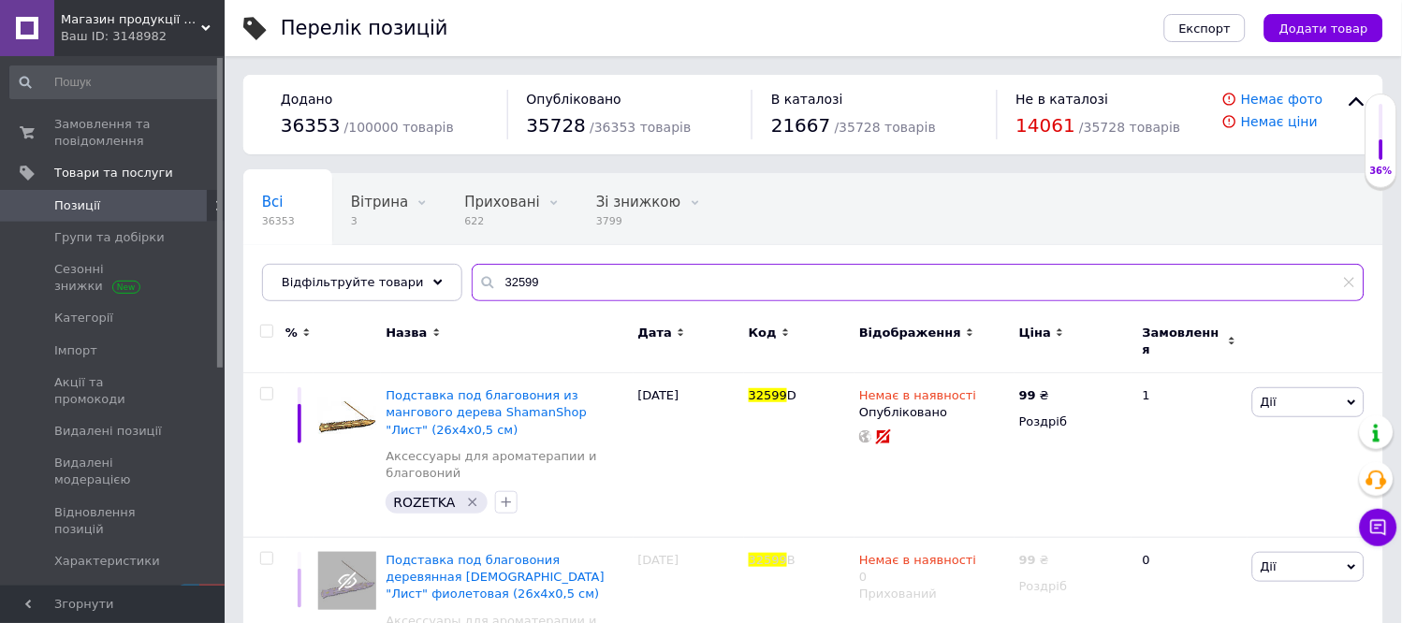
drag, startPoint x: 429, startPoint y: 271, endPoint x: 109, endPoint y: 219, distance: 324.4
click at [98, 219] on div "Магазин продукції Латинскої та Північної Америки Ваш ID: 3148982 Сайт Магазин п…" at bounding box center [701, 607] width 1402 height 1215
paste input "3874D"
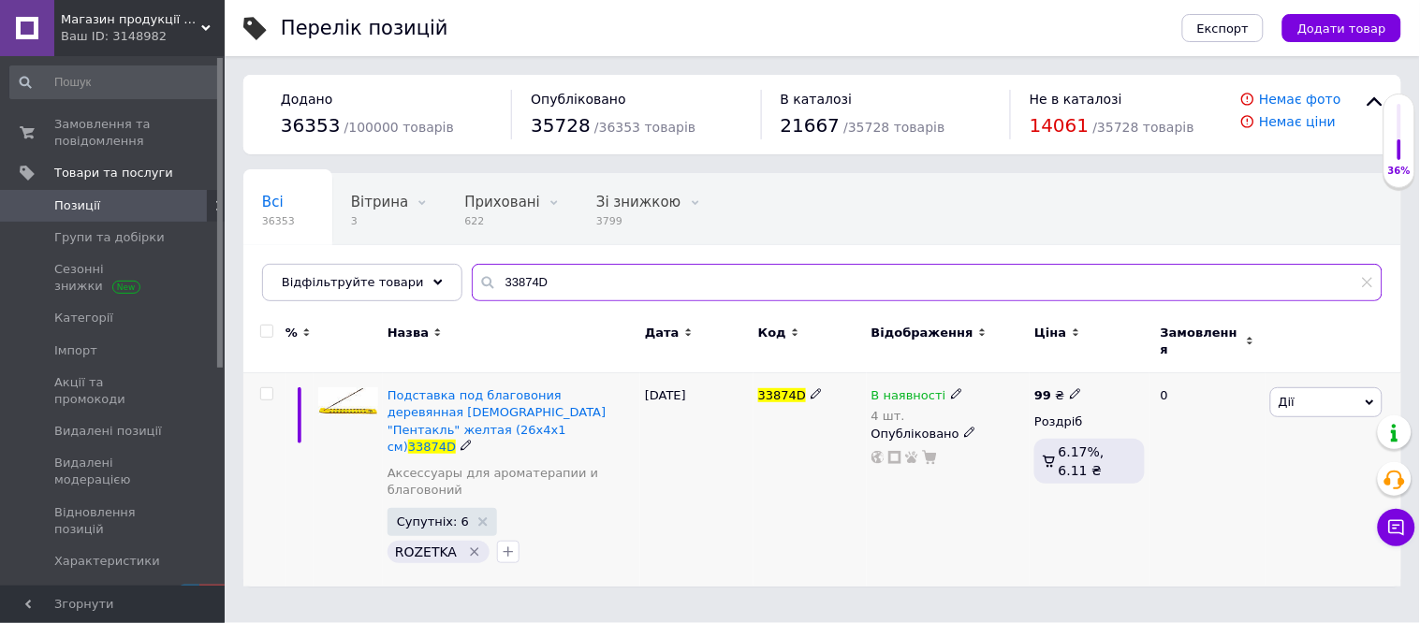
type input "33874D"
click at [951, 388] on icon at bounding box center [956, 393] width 11 height 11
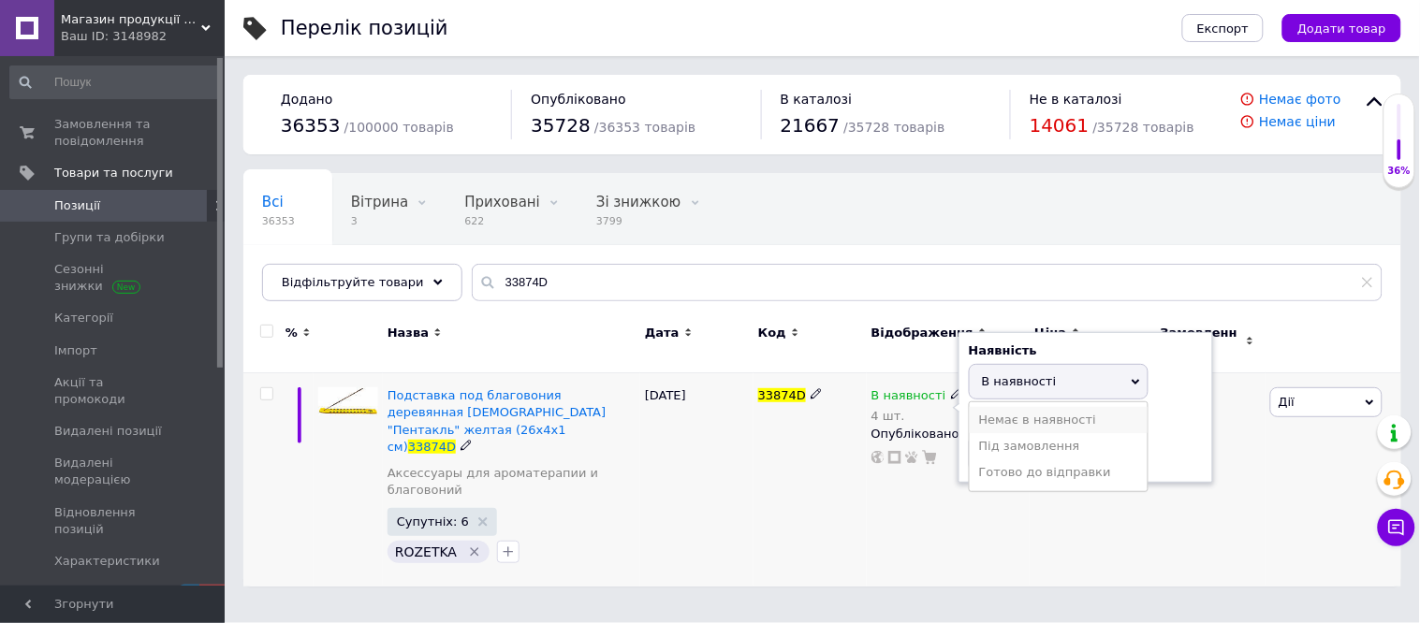
click at [1050, 407] on li "Немає в наявності" at bounding box center [1059, 420] width 178 height 26
click at [1037, 438] on input "4" at bounding box center [1040, 453] width 142 height 37
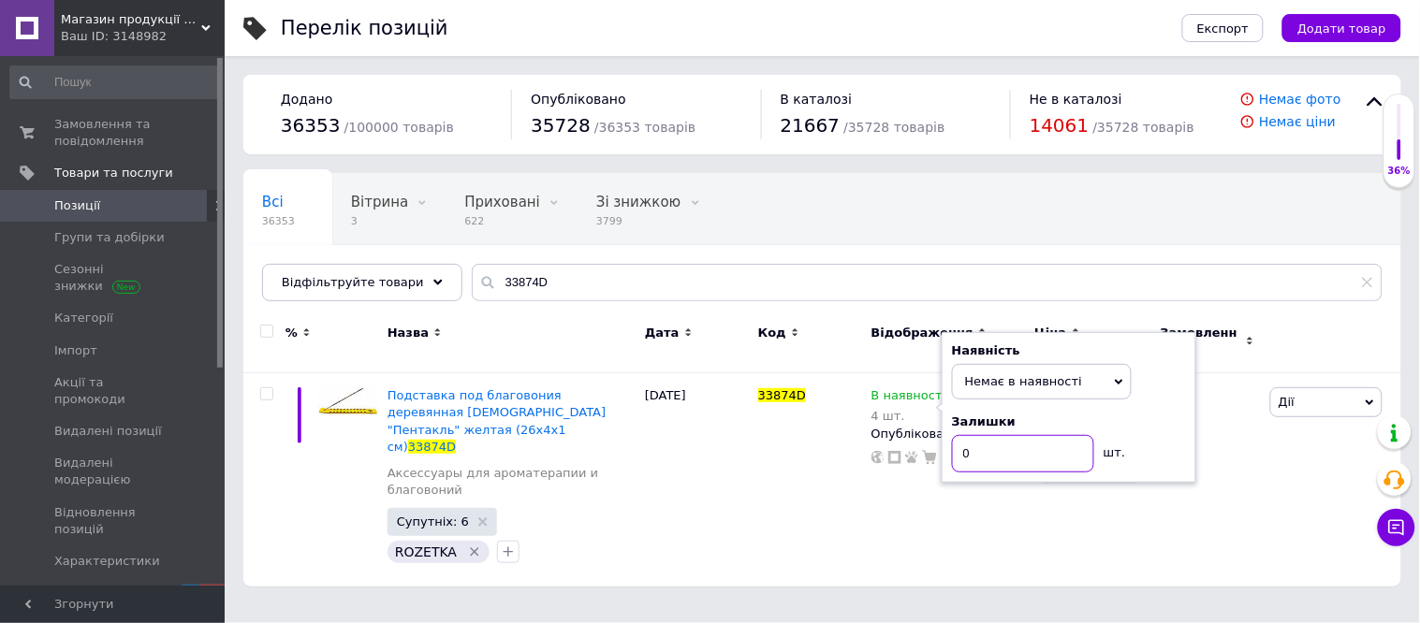
type input "0"
click at [1045, 208] on div "Всі 36353 Вітрина 3 Видалити Редагувати Приховані 622 Видалити Редагувати Зі зн…" at bounding box center [822, 246] width 1158 height 154
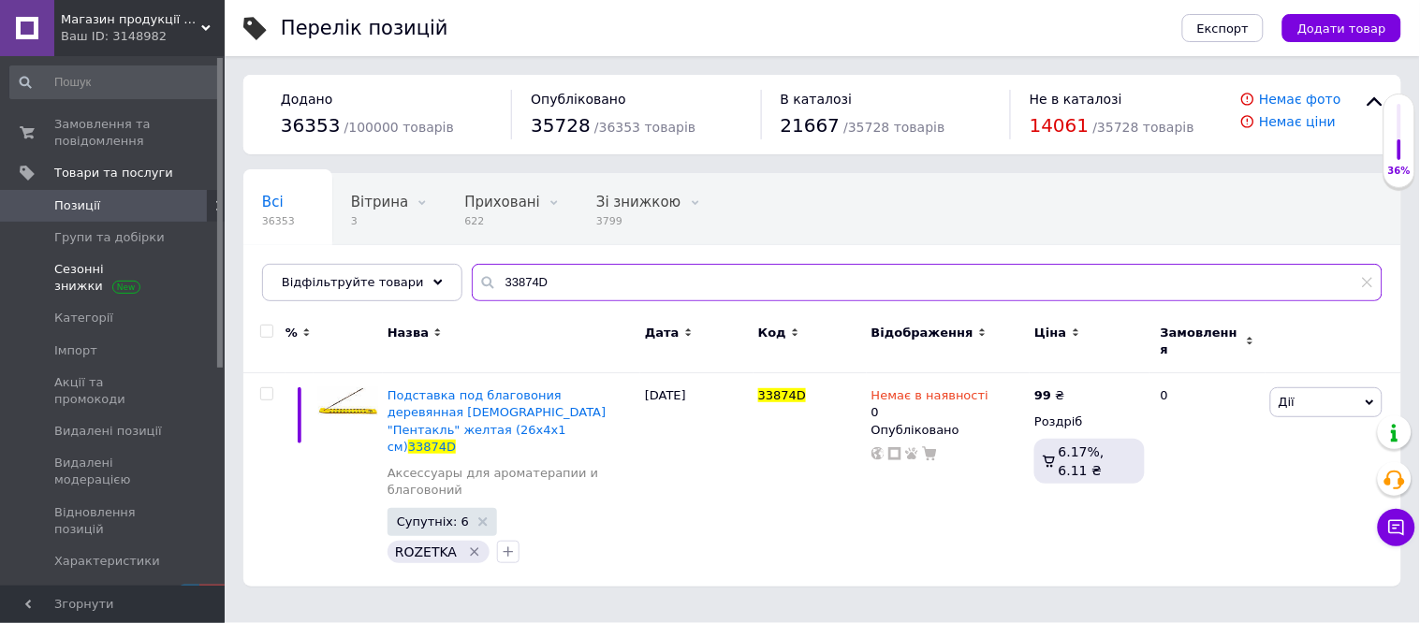
drag, startPoint x: 658, startPoint y: 277, endPoint x: 417, endPoint y: 225, distance: 246.2
click at [159, 258] on div "Магазин продукції Латинскої та Північної Америки Ваш ID: 3148982 Сайт Магазин п…" at bounding box center [710, 303] width 1420 height 606
paste input "2599C"
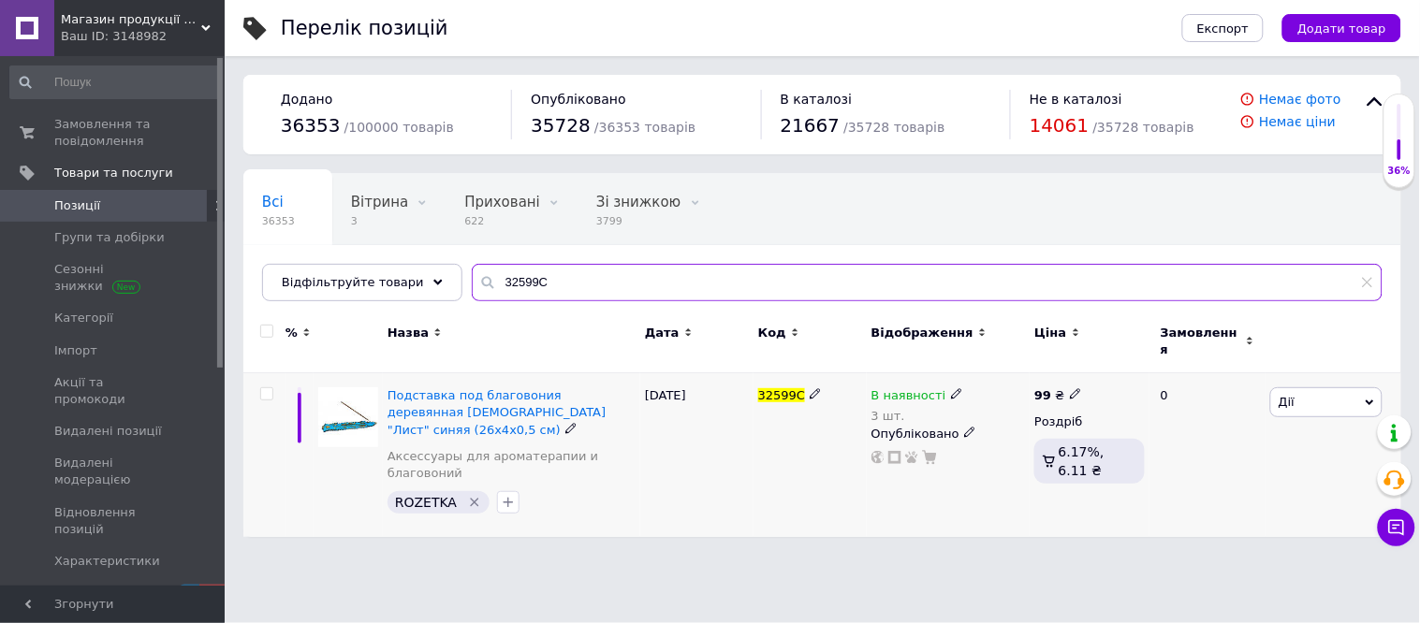
type input "32599C"
click at [951, 389] on use at bounding box center [956, 394] width 10 height 10
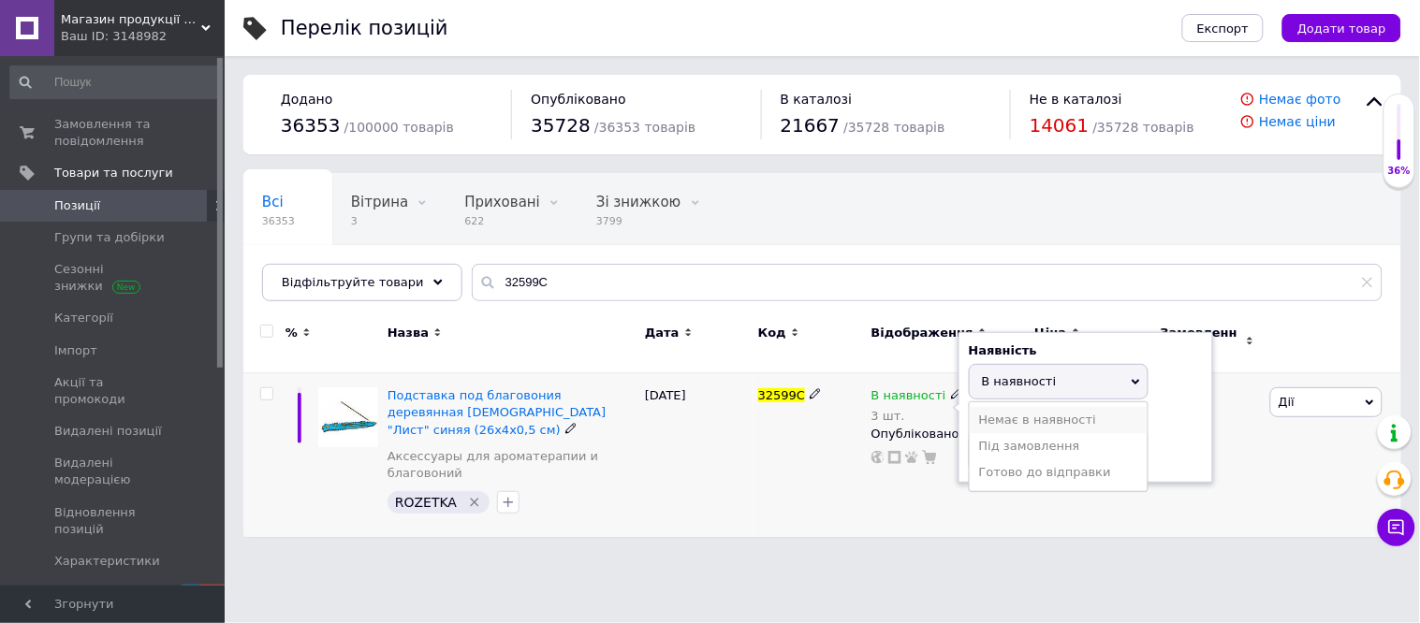
click at [1054, 410] on li "Немає в наявності" at bounding box center [1059, 420] width 178 height 26
click at [1041, 440] on input "3" at bounding box center [1040, 453] width 142 height 37
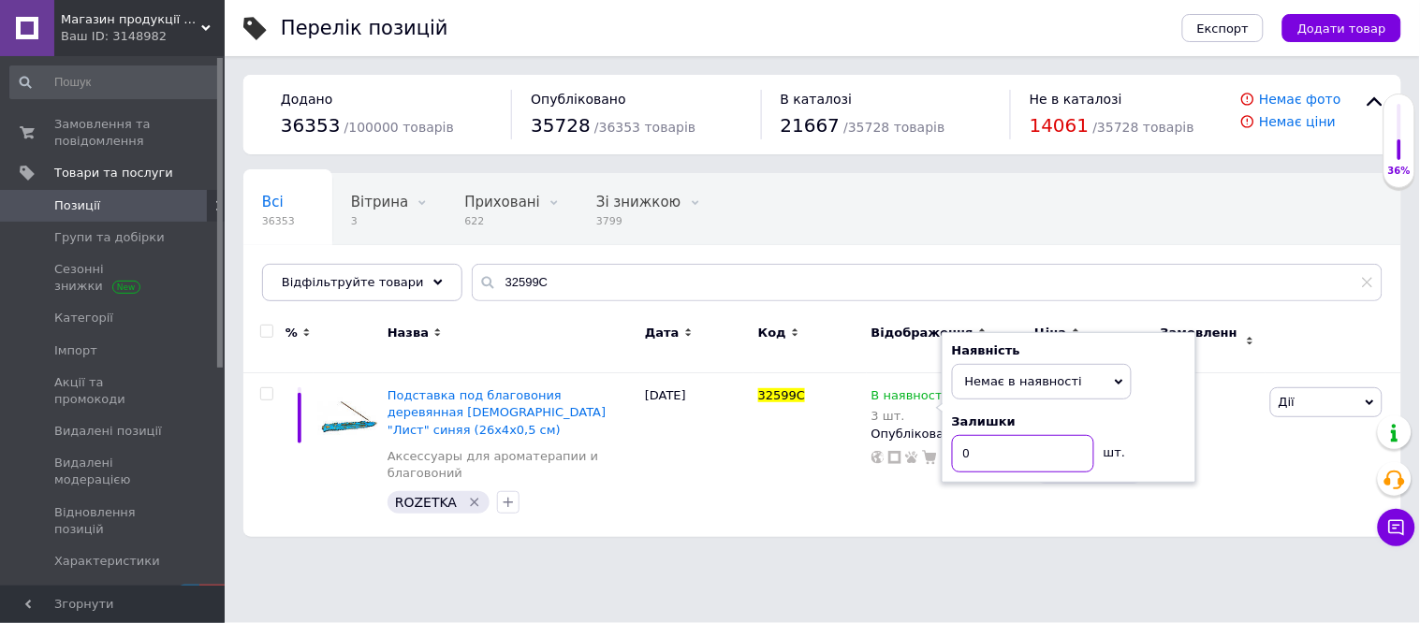
type input "0"
click at [1032, 198] on div "Всі 36353 Вітрина 3 Видалити Редагувати Приховані 622 Видалити Редагувати Зі зн…" at bounding box center [822, 246] width 1158 height 154
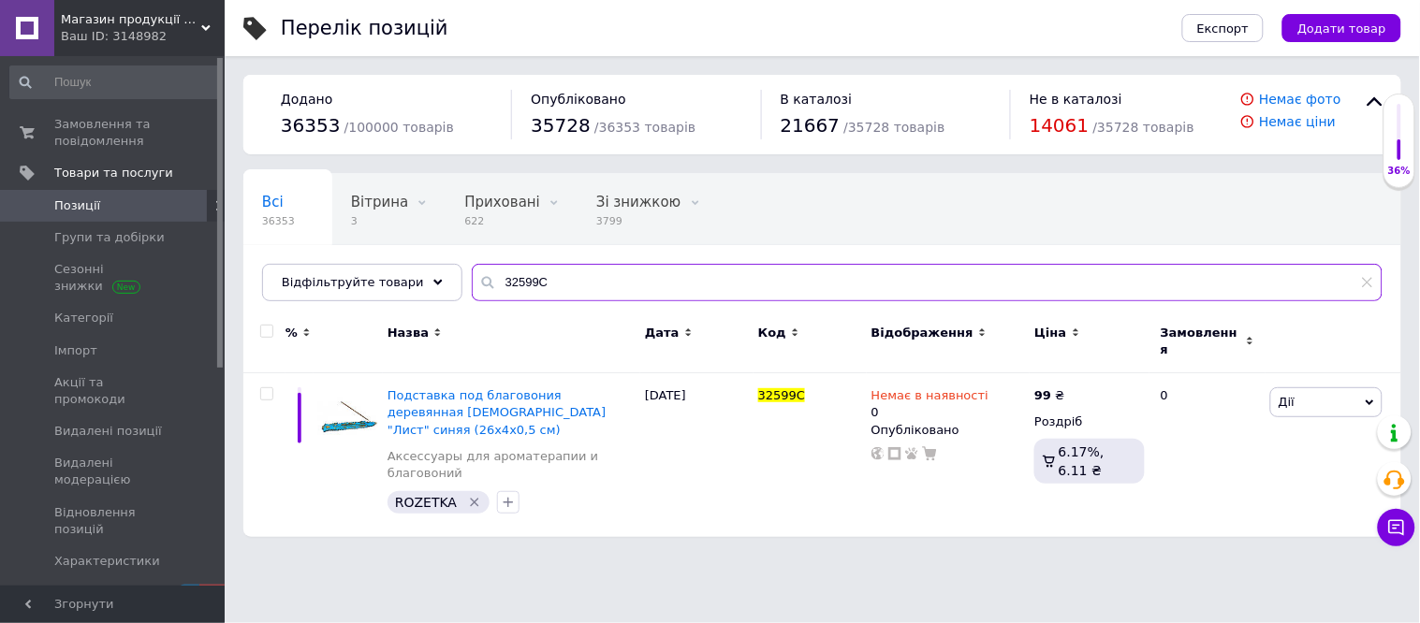
drag, startPoint x: 612, startPoint y: 287, endPoint x: 315, endPoint y: 241, distance: 300.2
click at [313, 251] on div "Всі 36353 Вітрина 3 Видалити Редагувати Приховані 622 Видалити Редагувати Зі зн…" at bounding box center [822, 237] width 1158 height 128
paste input "50"
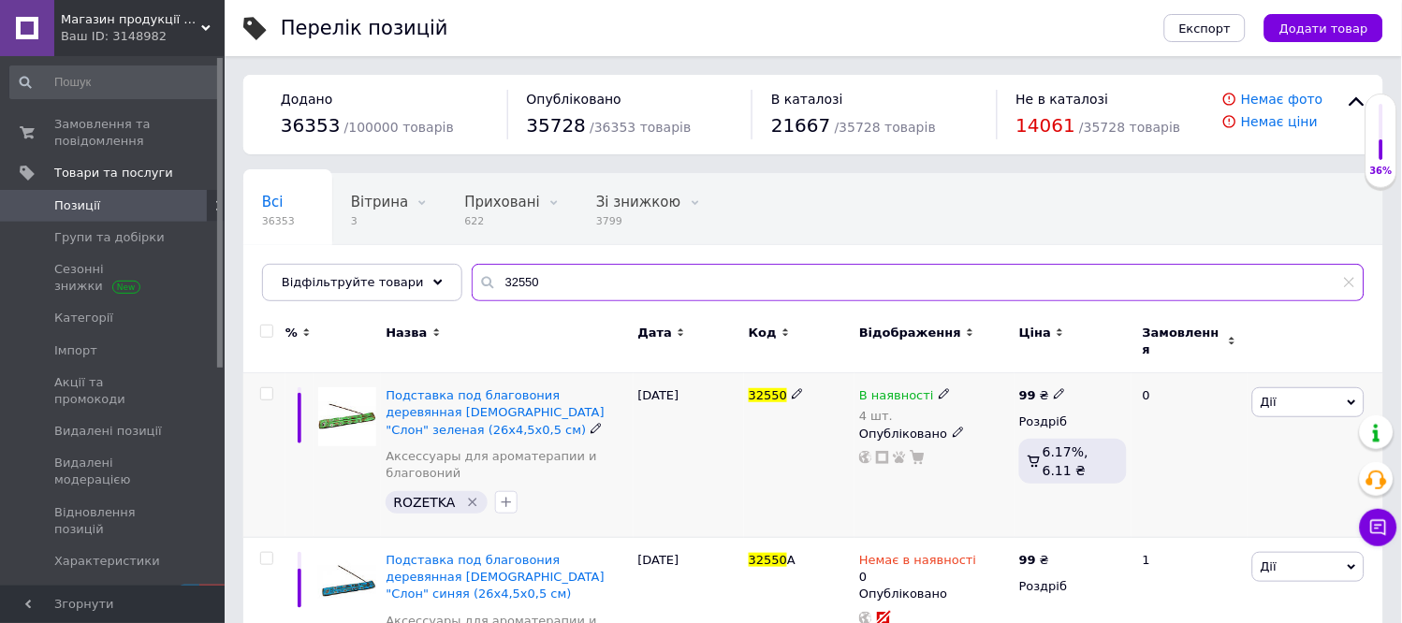
type input "32550"
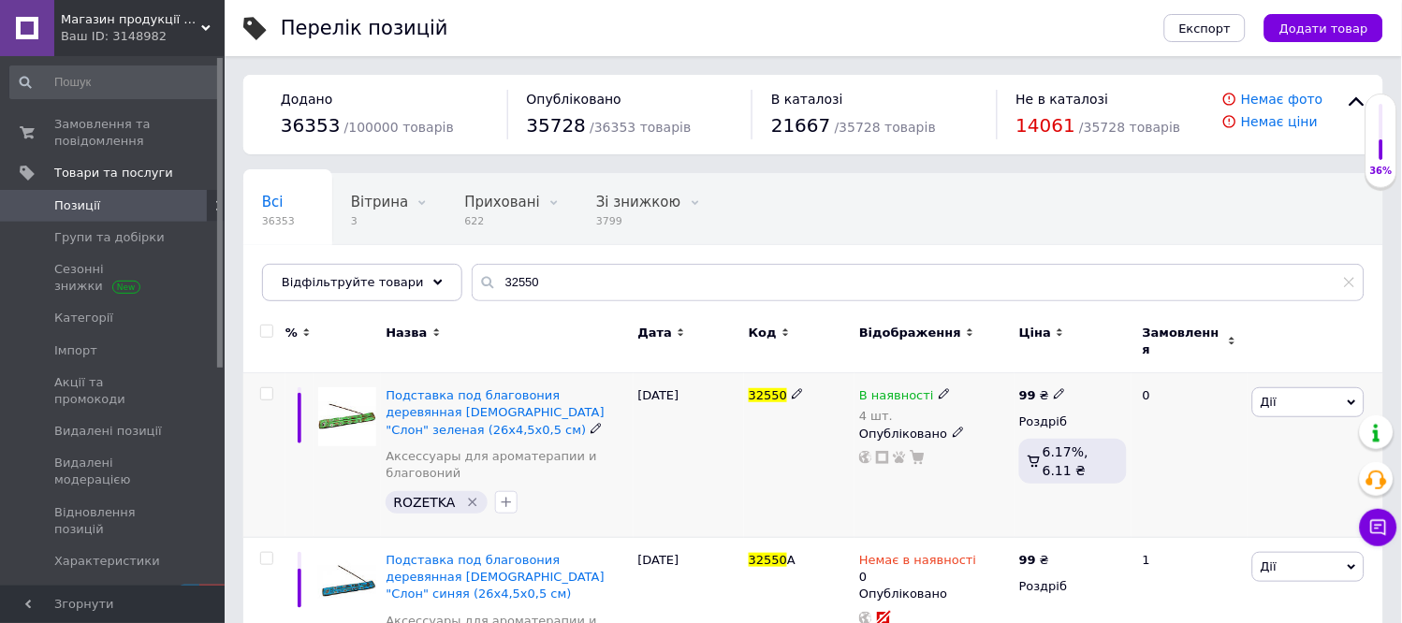
click at [939, 389] on use at bounding box center [944, 394] width 10 height 10
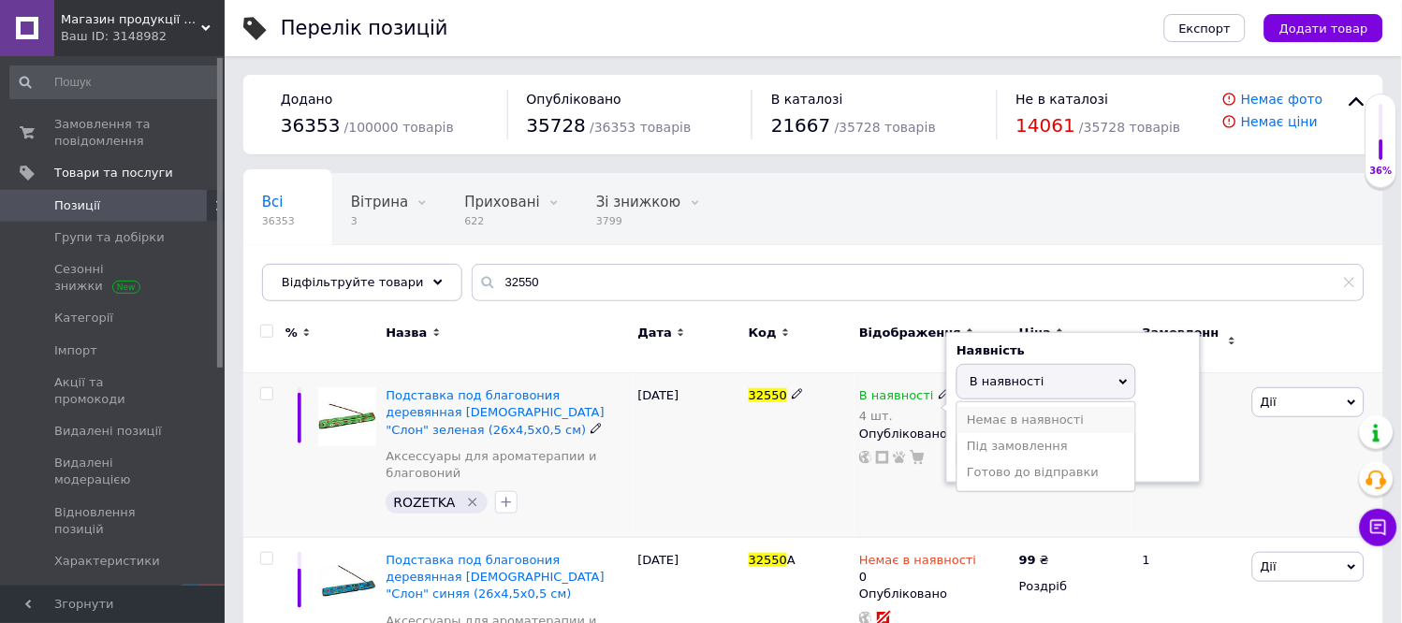
click at [1006, 408] on li "Немає в наявності" at bounding box center [1047, 420] width 178 height 26
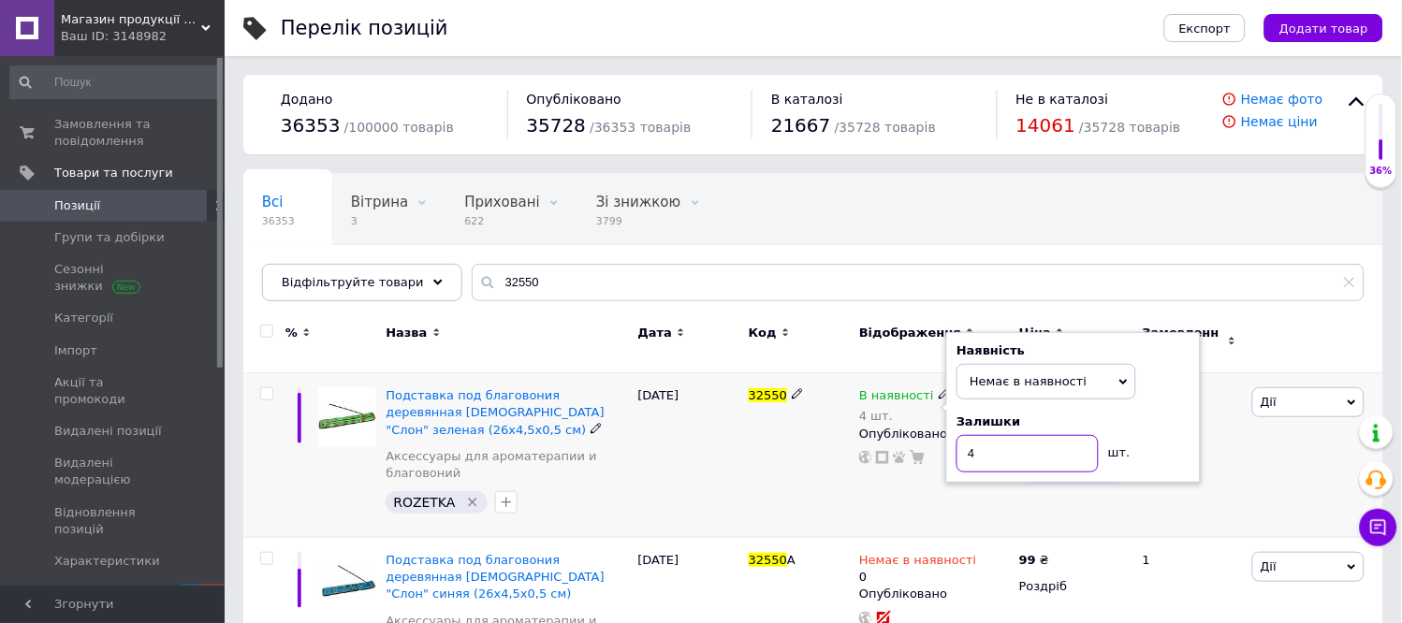
click at [989, 446] on input "4" at bounding box center [1028, 453] width 142 height 37
type input "0"
click at [973, 225] on div "Всі 36353 Вітрина 3 Видалити Редагувати Приховані 622 Видалити Редагувати Зі зн…" at bounding box center [619, 245] width 753 height 142
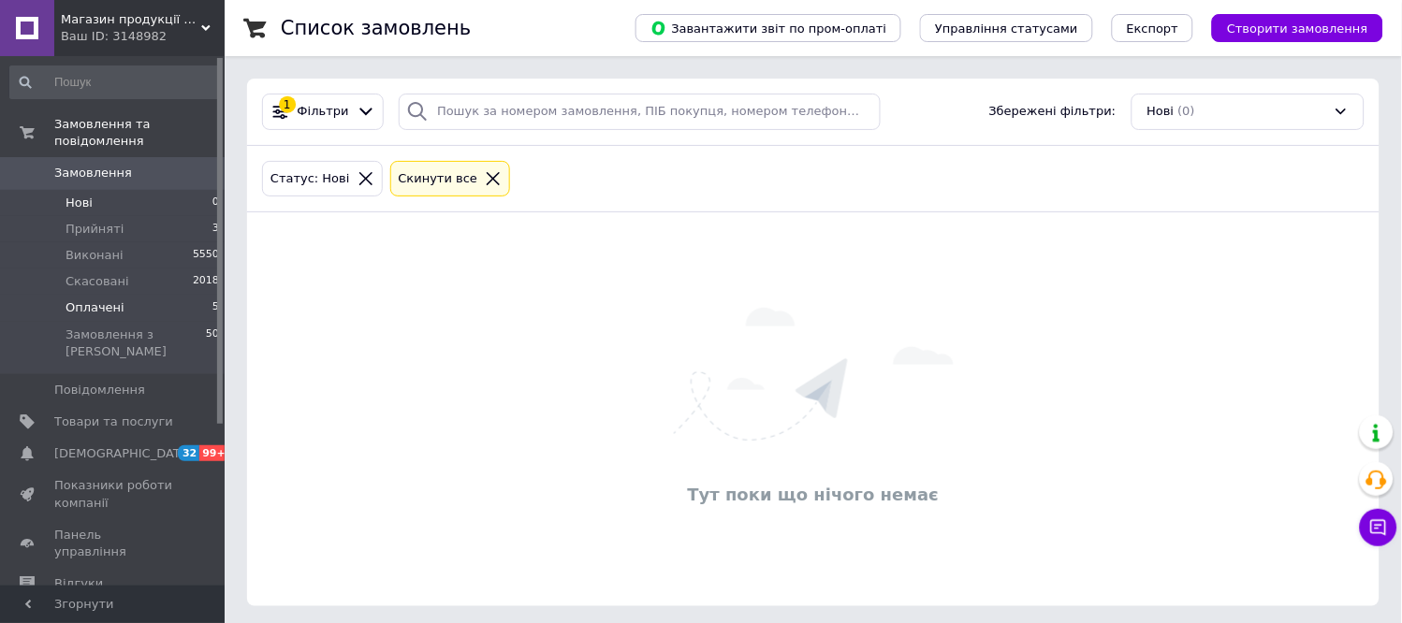
click at [94, 300] on span "Оплачені" at bounding box center [95, 308] width 59 height 17
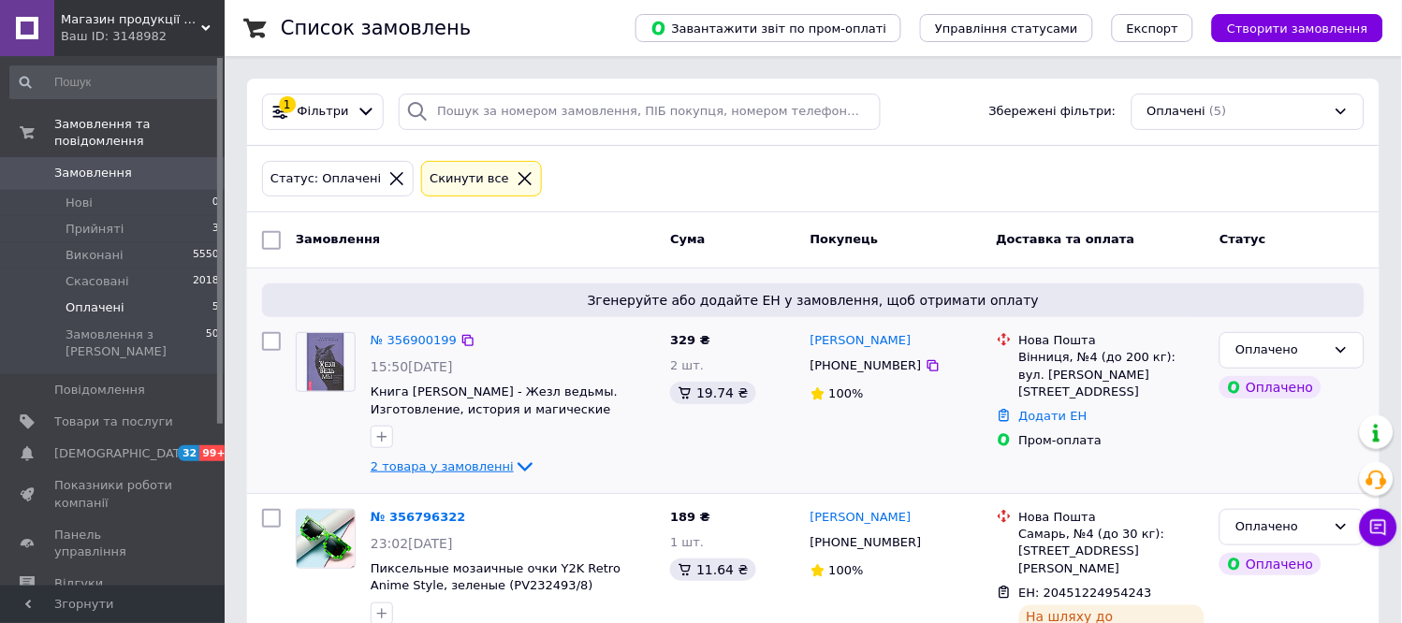
click at [445, 466] on span "2 товара у замовленні" at bounding box center [442, 467] width 143 height 14
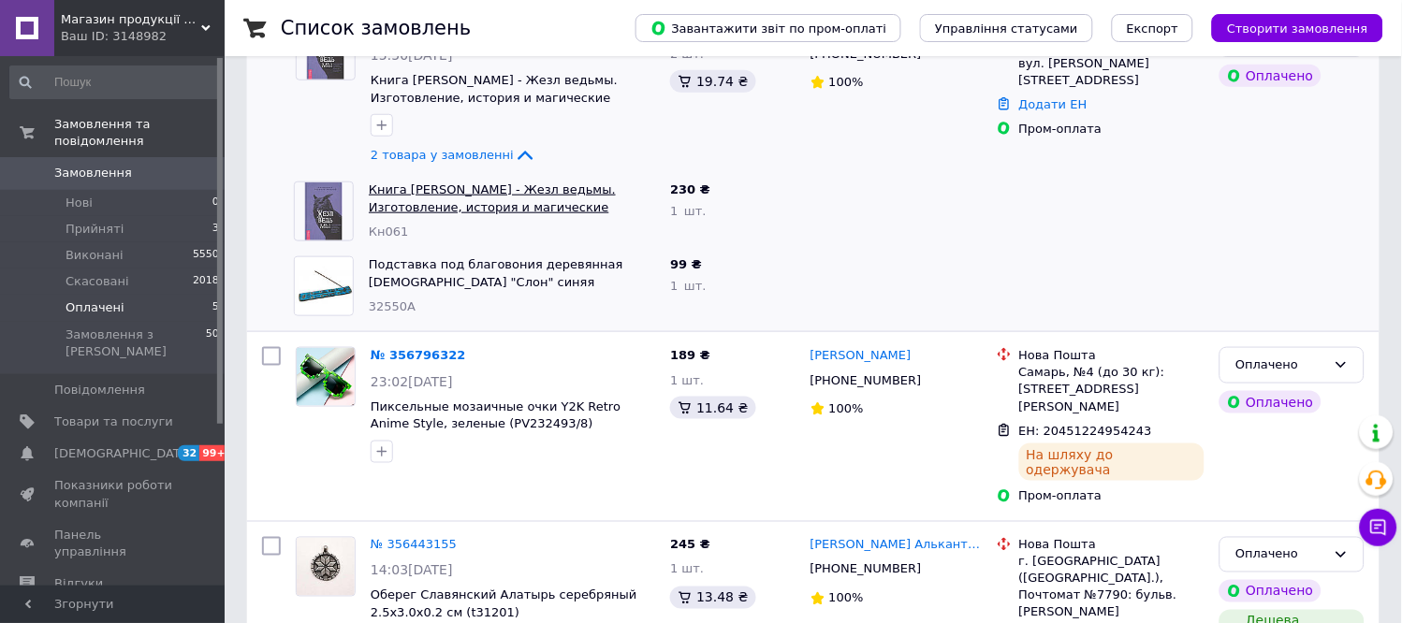
scroll to position [416, 0]
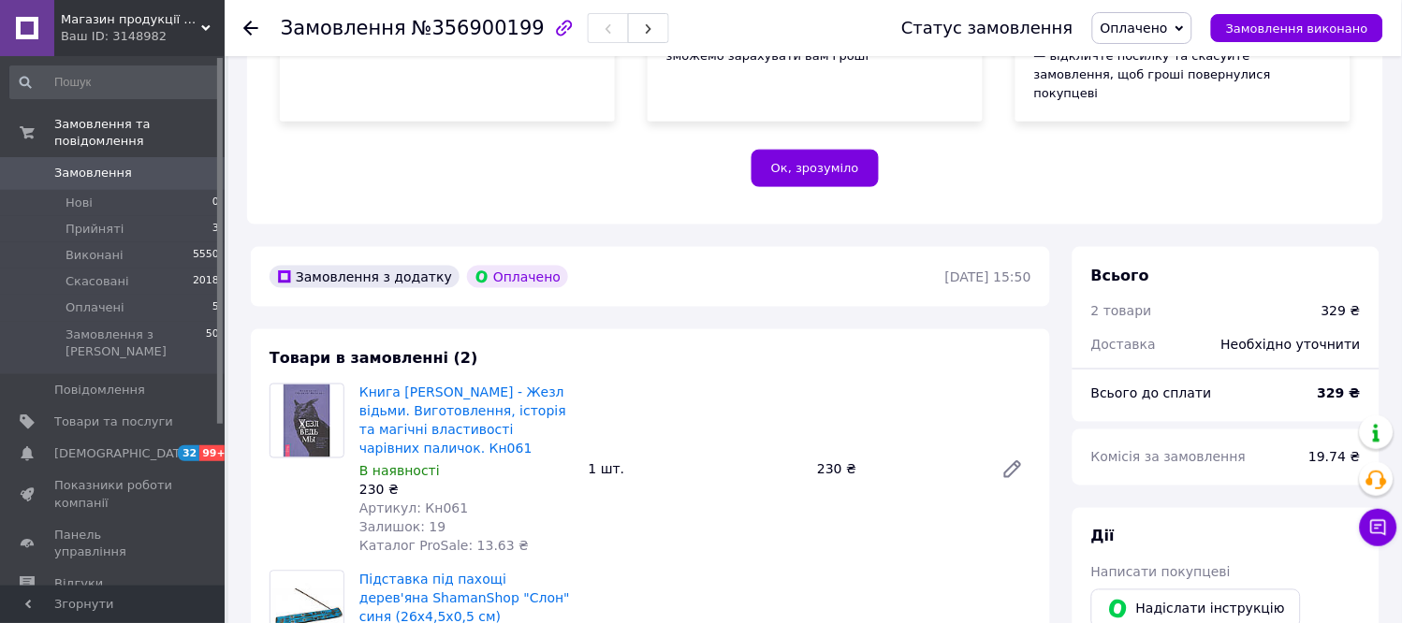
scroll to position [831, 0]
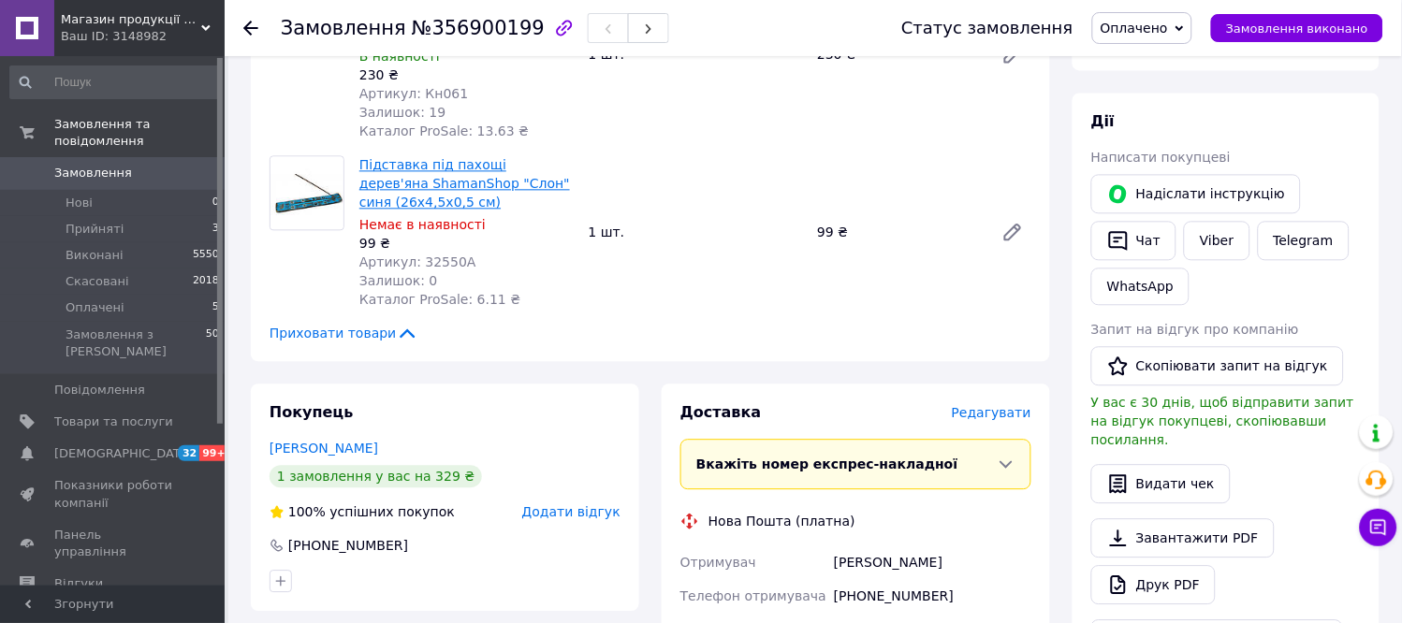
click at [404, 163] on link "Підставка під пахощі дерев'яна ShamanShop "Слон" синя (26х4,5х0,5 см)" at bounding box center [464, 183] width 211 height 52
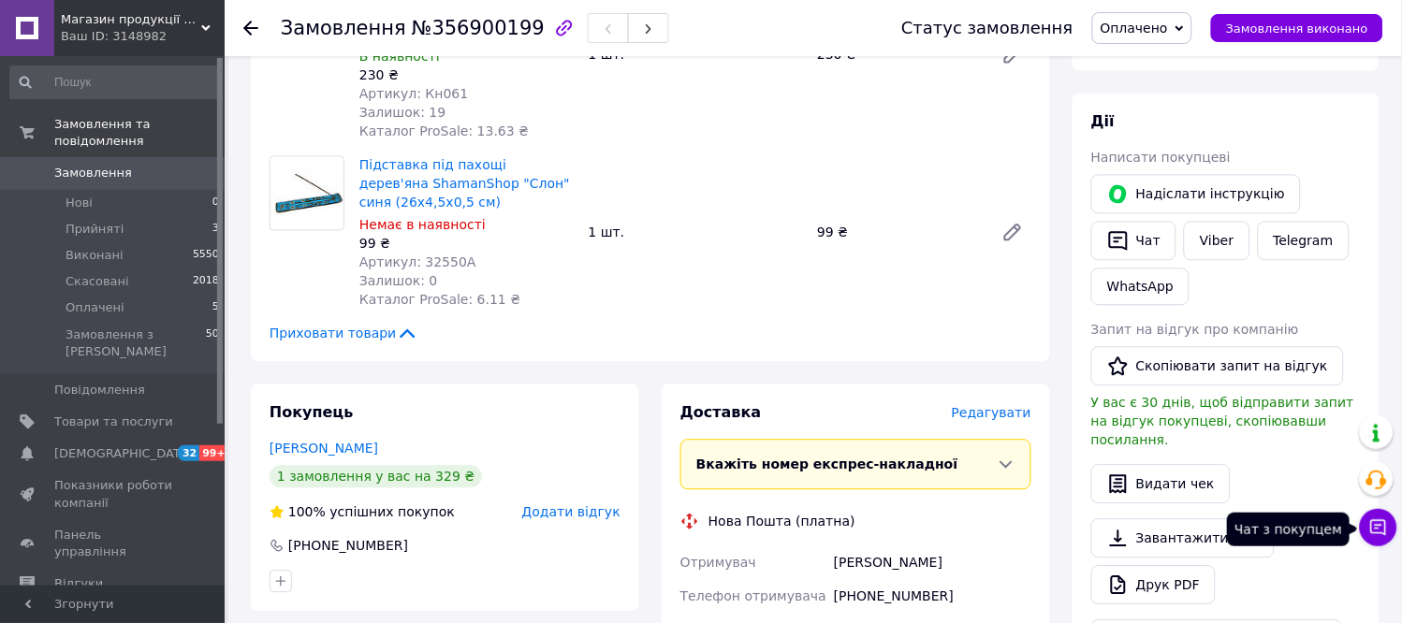
click at [1390, 525] on button "Чат з покупцем" at bounding box center [1378, 527] width 37 height 37
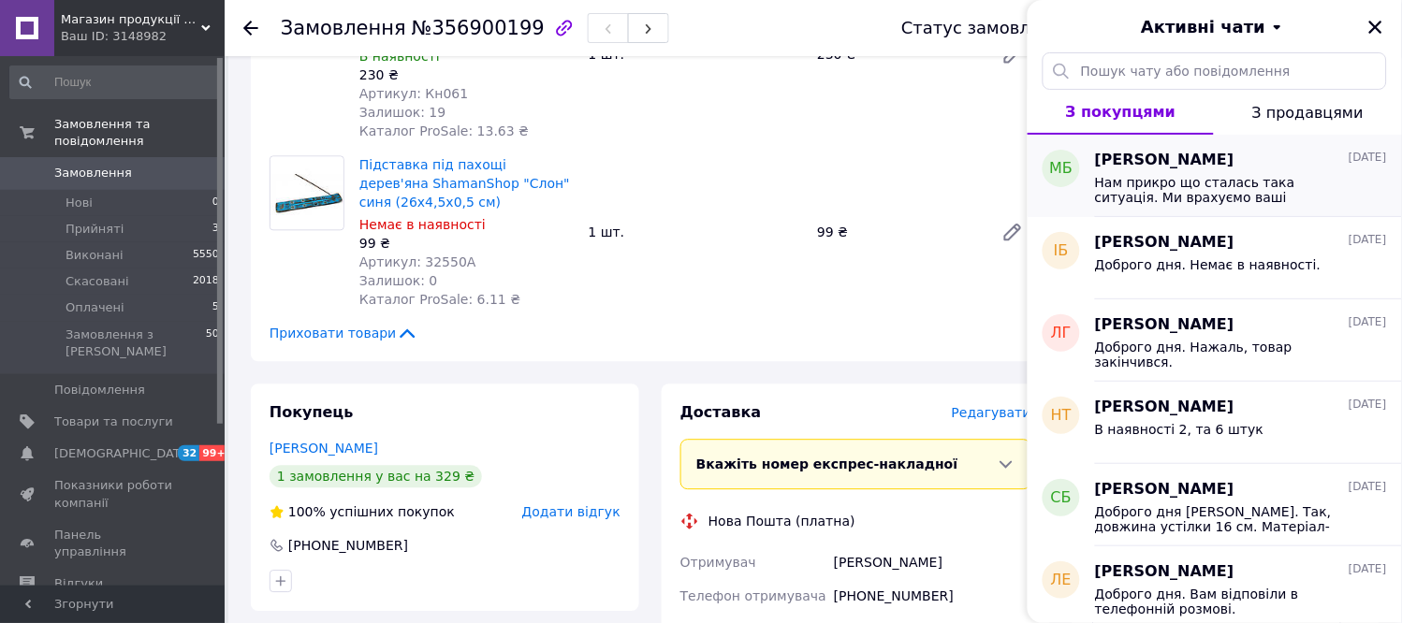
click at [1219, 163] on span "[PERSON_NAME]" at bounding box center [1164, 161] width 139 height 22
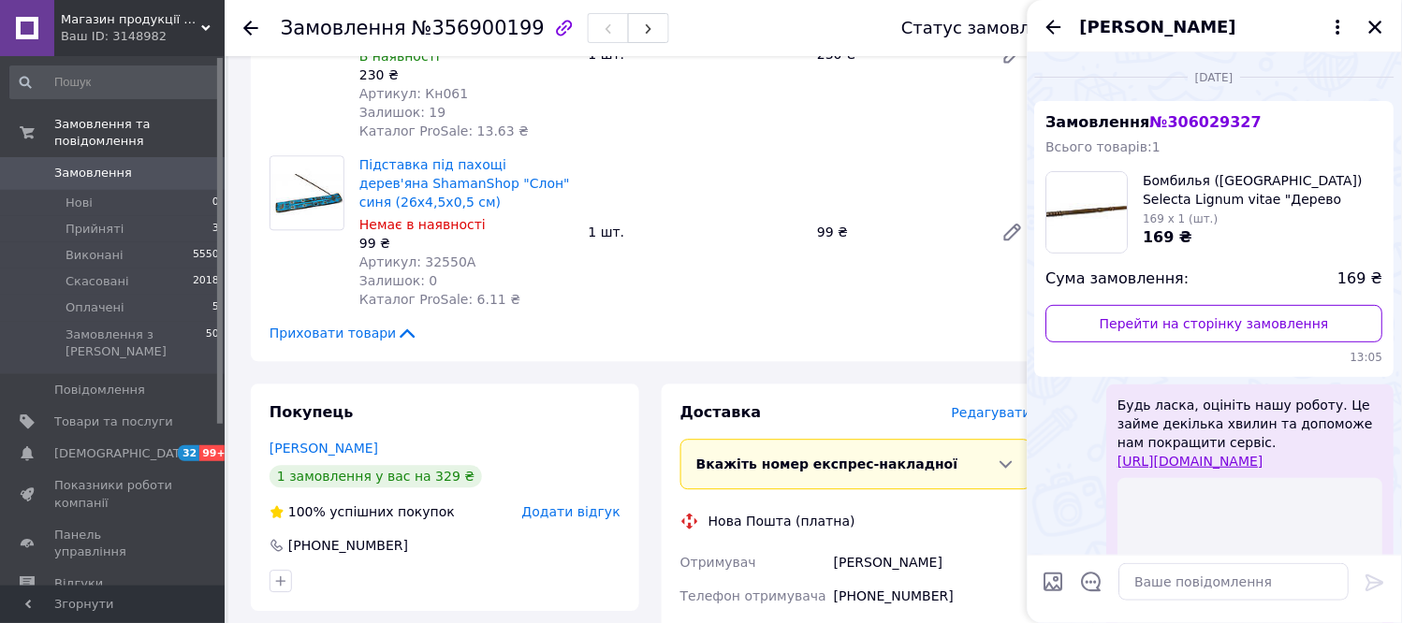
scroll to position [2038, 0]
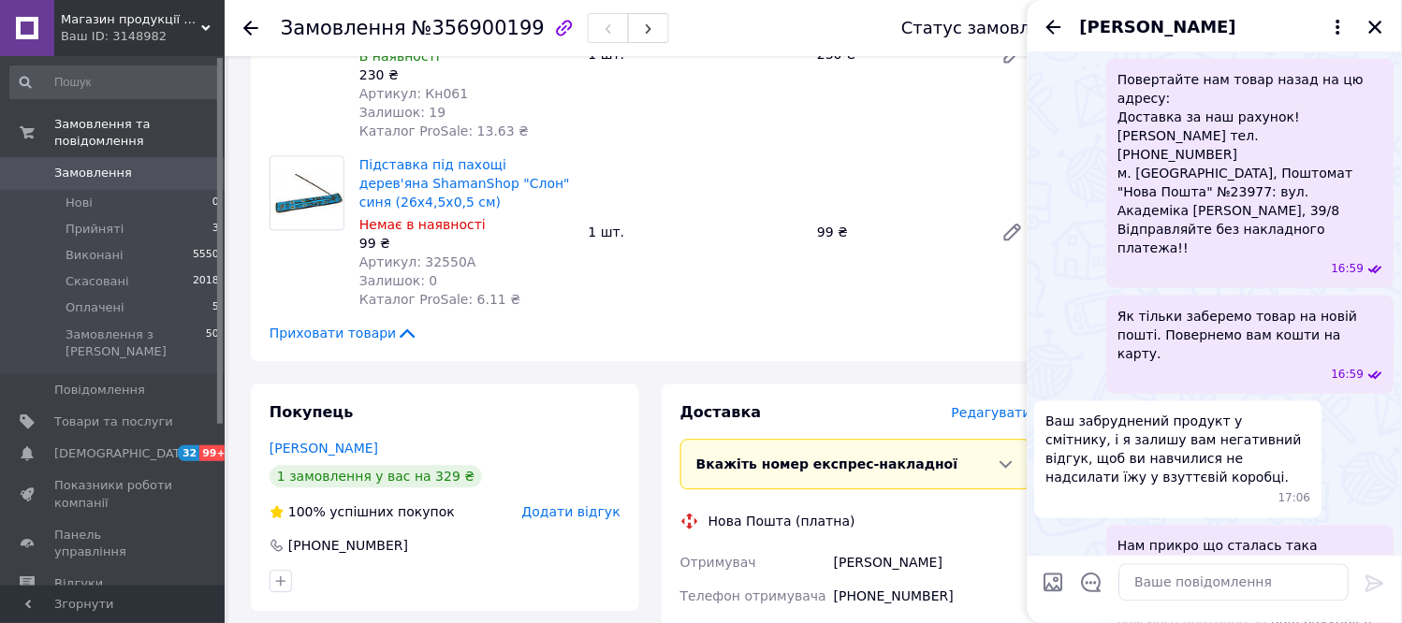
click at [1374, 402] on div "Ваш забруднений продукт у смітнику, і я залишу вам негативний відгук, щоб ви на…" at bounding box center [1214, 460] width 359 height 117
click at [1314, 537] on span "Нам прикро що сталась така ситуація. Ми врахуємо ваші зауваження щодо пакування…" at bounding box center [1250, 602] width 265 height 131
drag, startPoint x: 1125, startPoint y: 408, endPoint x: 1373, endPoint y: 503, distance: 265.4
click at [1373, 537] on span "Нам прикро що сталась така ситуація. Ми врахуємо ваші зауваження щодо пакування…" at bounding box center [1250, 602] width 265 height 131
copy span "Нам прикро що сталась така ситуація. Ми врахуємо ваші зауваження щодо пакування…"
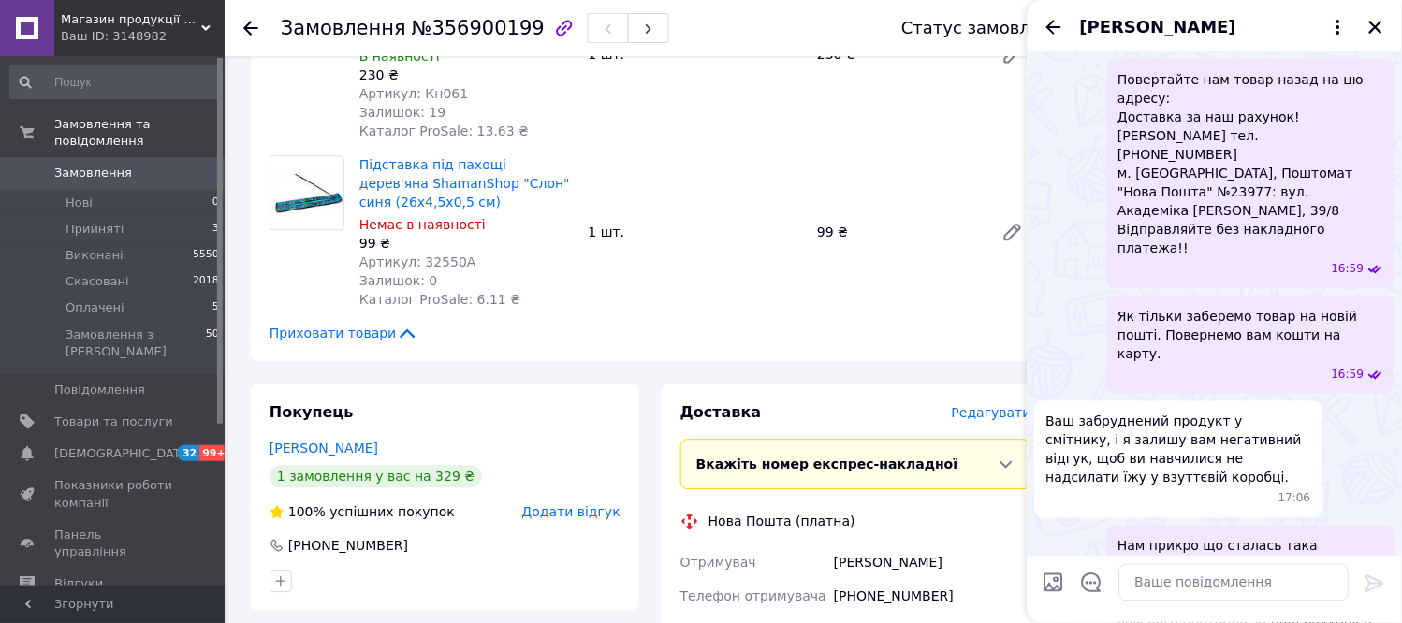
click at [1358, 402] on div "Ваш забруднений продукт у смітнику, і я залишу вам негативний відгук, щоб ви на…" at bounding box center [1214, 460] width 359 height 117
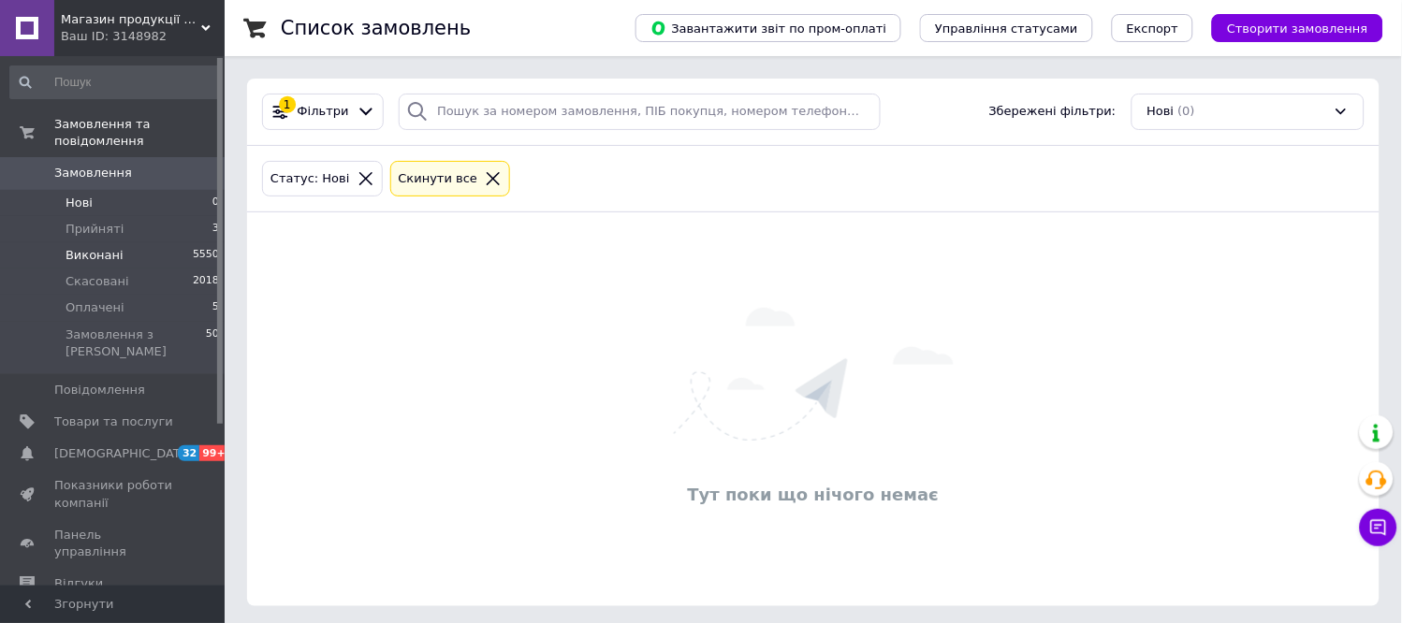
click at [96, 247] on span "Виконані" at bounding box center [95, 255] width 58 height 17
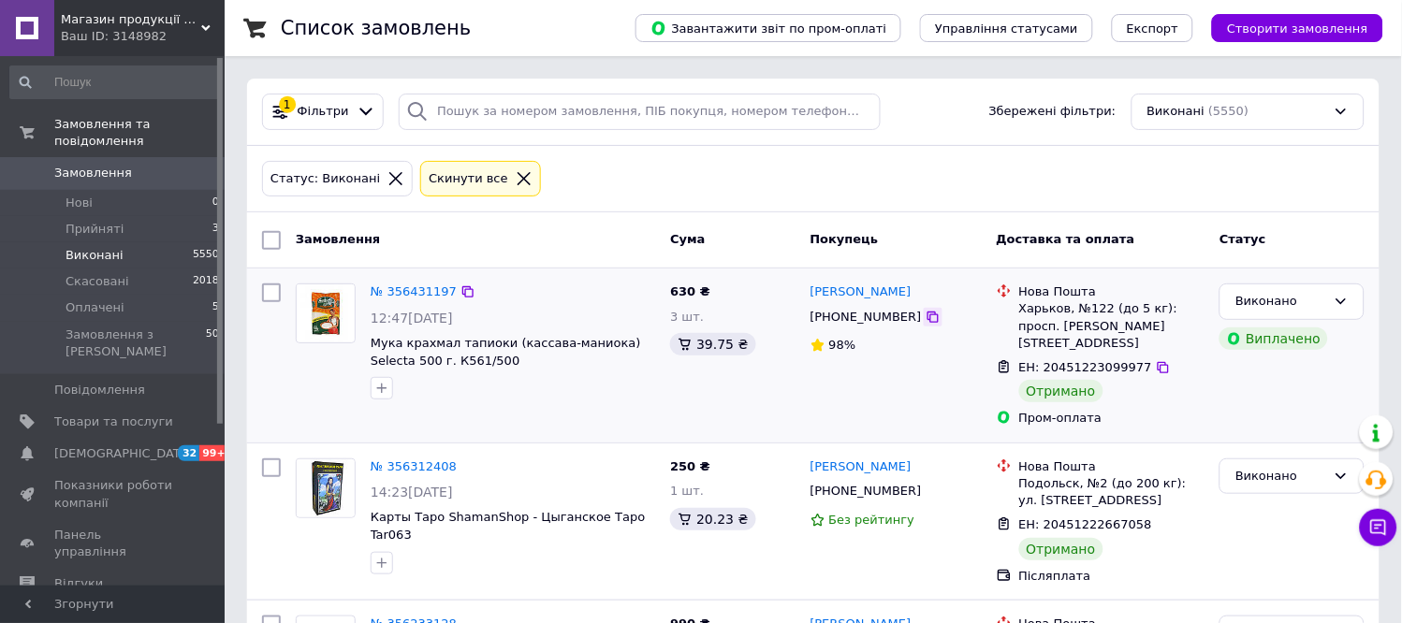
click at [928, 319] on icon at bounding box center [933, 317] width 11 height 11
click at [1343, 174] on div "Статус: [PERSON_NAME] все" at bounding box center [813, 179] width 1110 height 44
click at [1378, 519] on icon at bounding box center [1378, 528] width 19 height 19
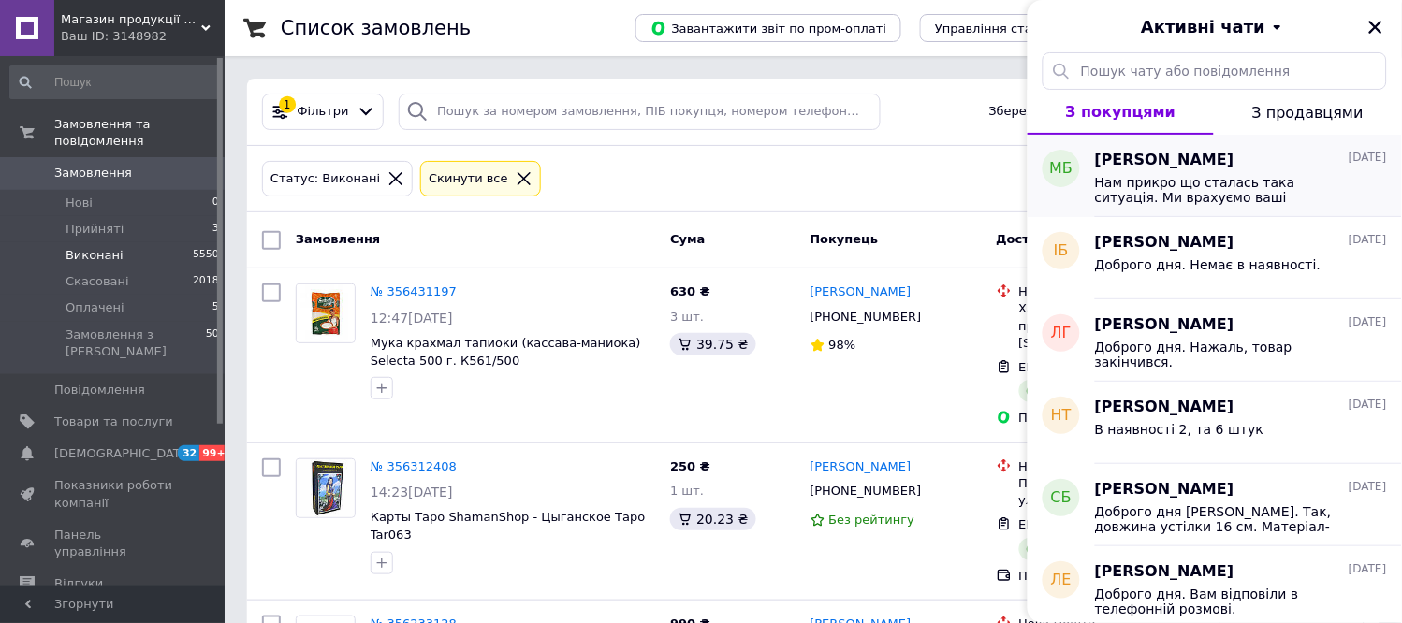
click at [1208, 175] on span "Нам прикро що сталась така ситуація. Ми врахуємо ваші зауваження щодо пакування…" at bounding box center [1228, 190] width 266 height 30
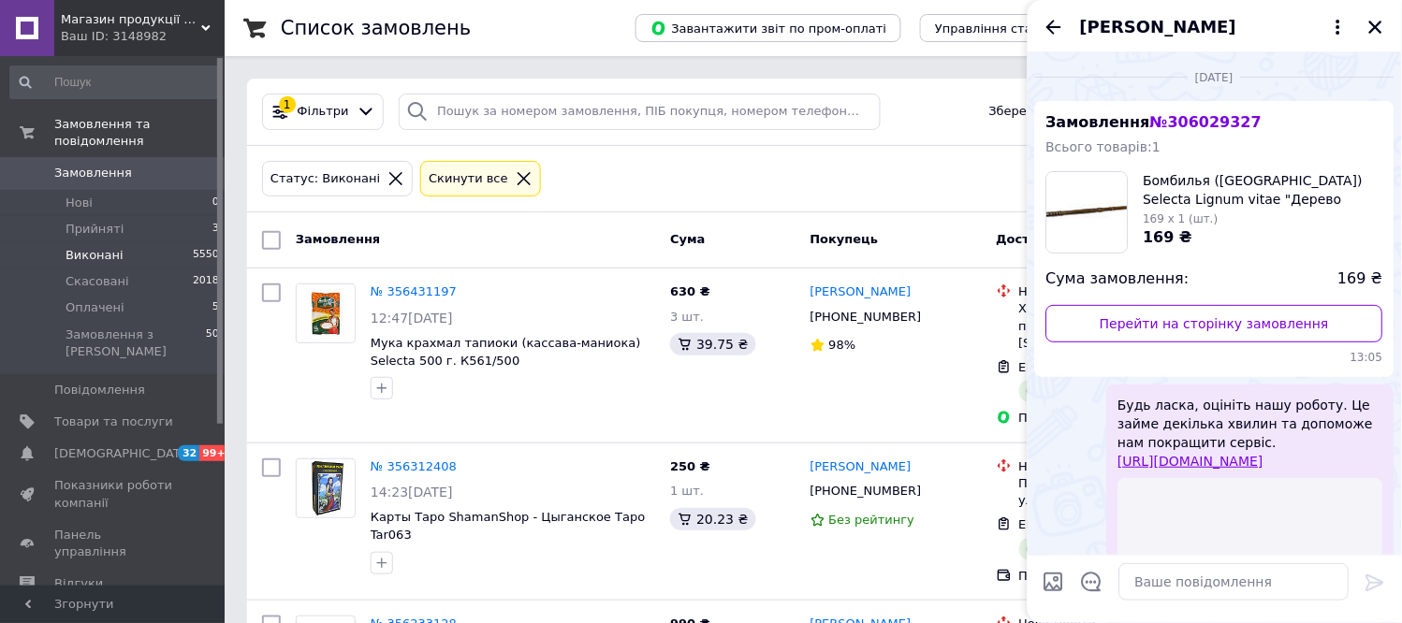
scroll to position [2038, 0]
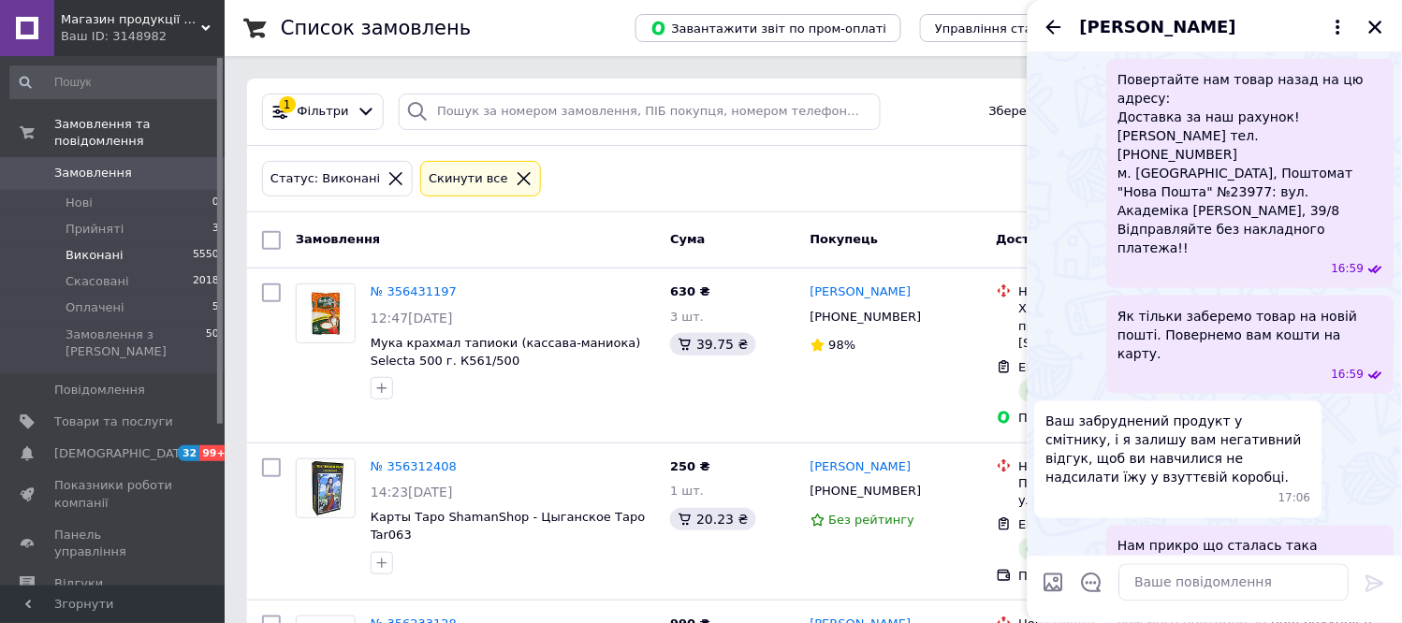
click at [1321, 307] on span "Як тільки заберемо товар на новій пошті. Повернемо вам кошти на карту." at bounding box center [1250, 335] width 265 height 56
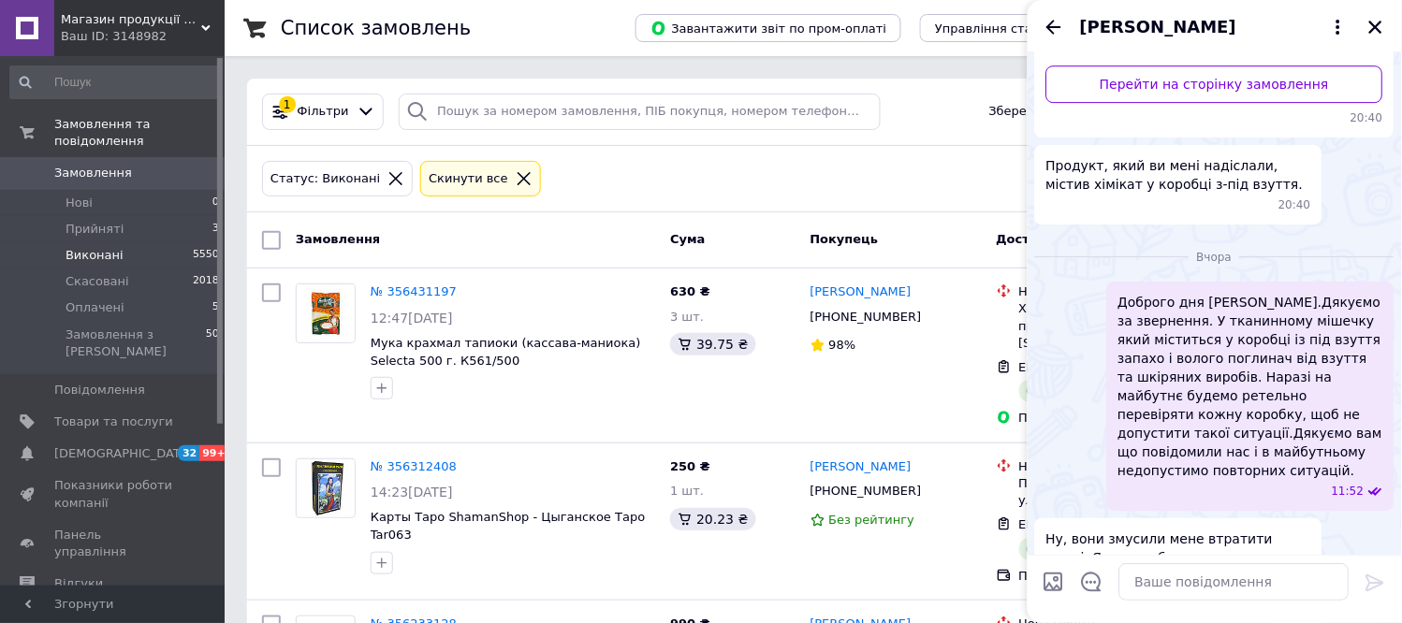
scroll to position [1206, 0]
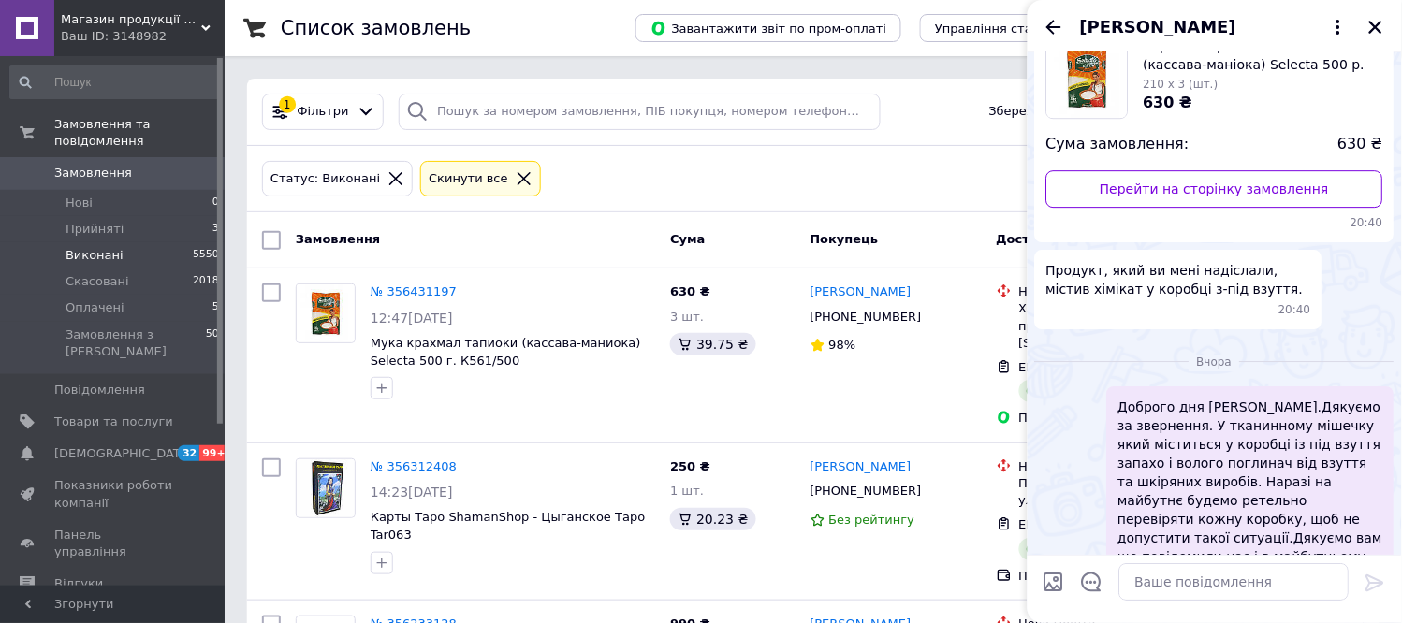
click at [1351, 309] on div "Продукт, який ви мені надіслали, містив хімікат у коробці з-під взуття. 20:40" at bounding box center [1214, 290] width 359 height 80
click at [1374, 26] on icon "Закрити" at bounding box center [1375, 27] width 17 height 17
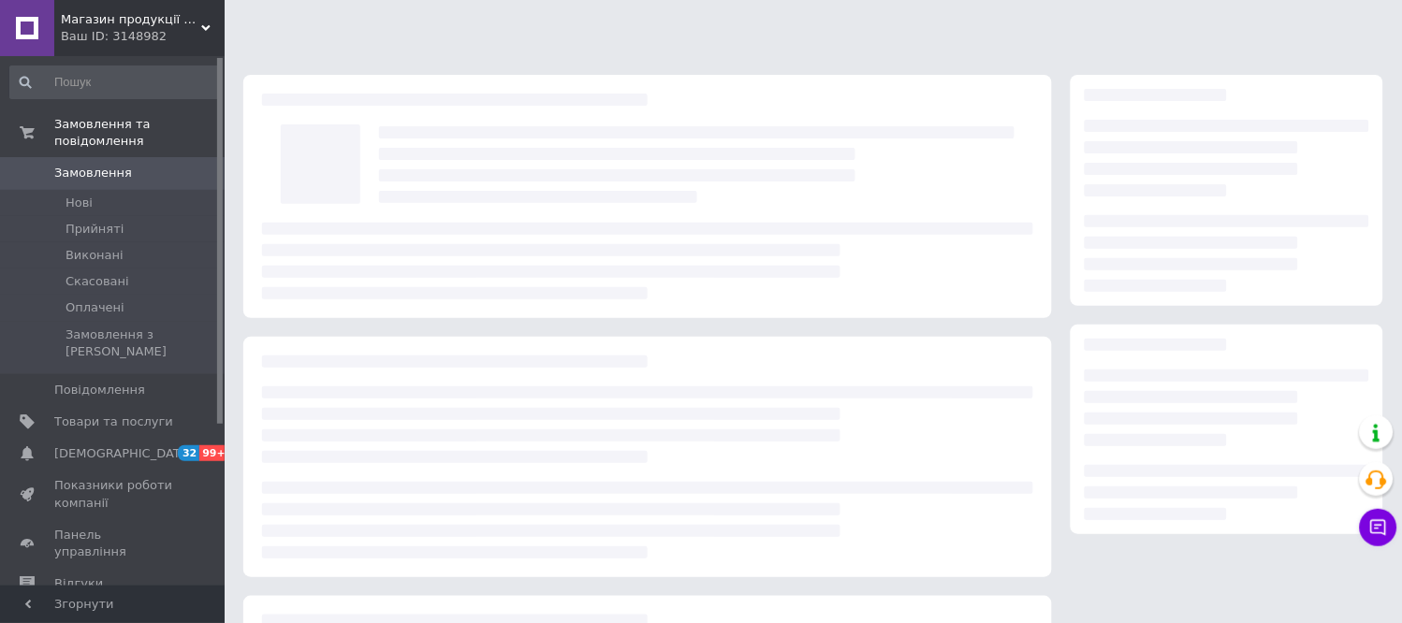
scroll to position [230, 0]
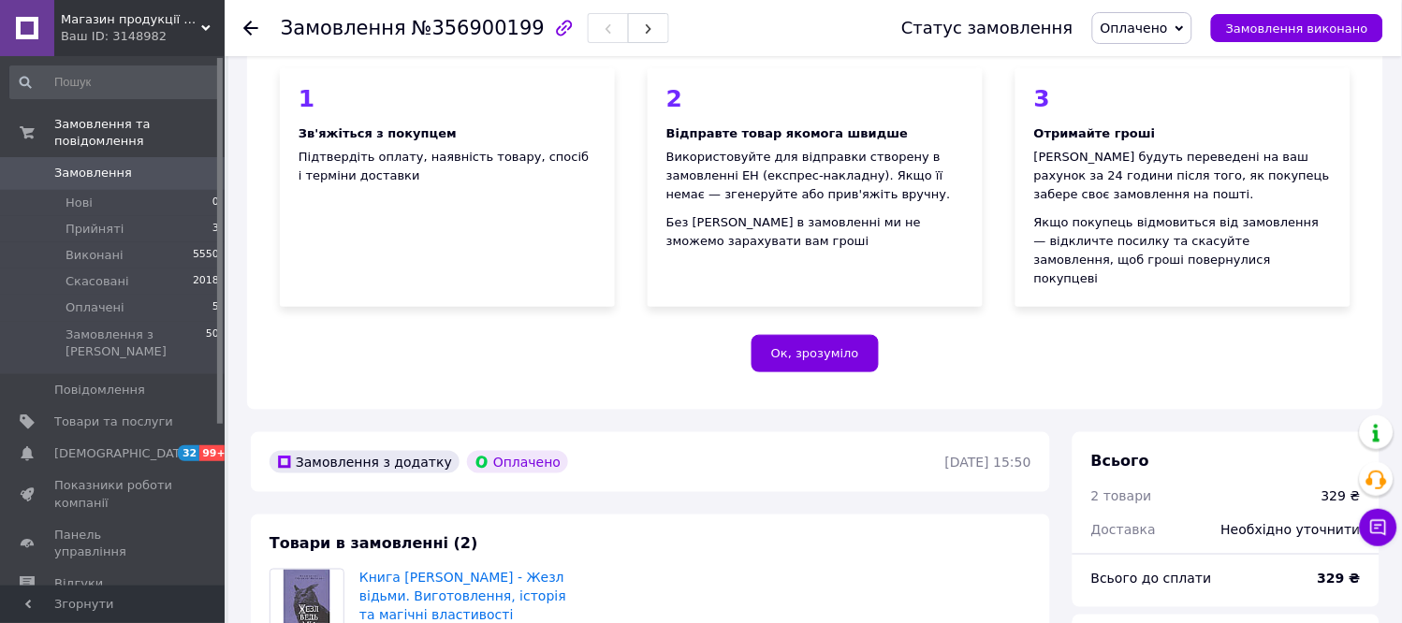
click at [1342, 346] on div "Ок, зрозуміло" at bounding box center [815, 353] width 1071 height 37
click at [1382, 529] on icon at bounding box center [1378, 528] width 19 height 19
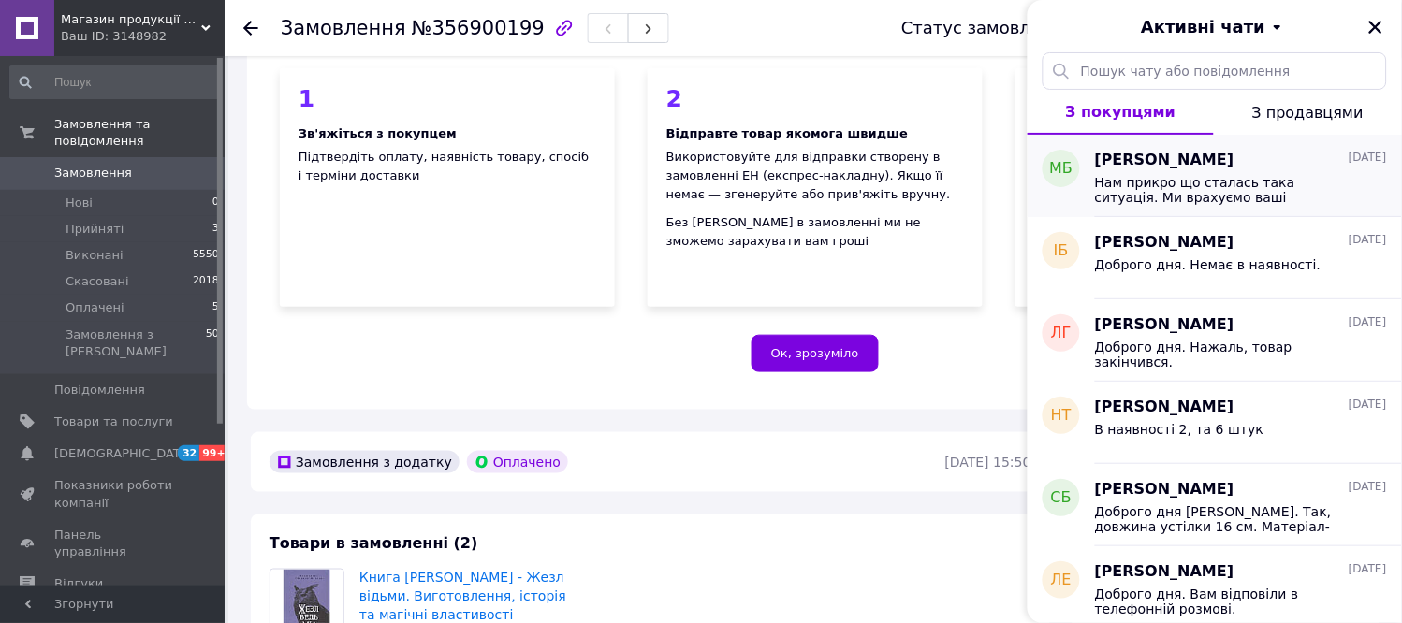
click at [1297, 180] on span "Нам прикро що сталась така ситуація. Ми врахуємо ваші зауваження щодо пакування…" at bounding box center [1228, 190] width 266 height 30
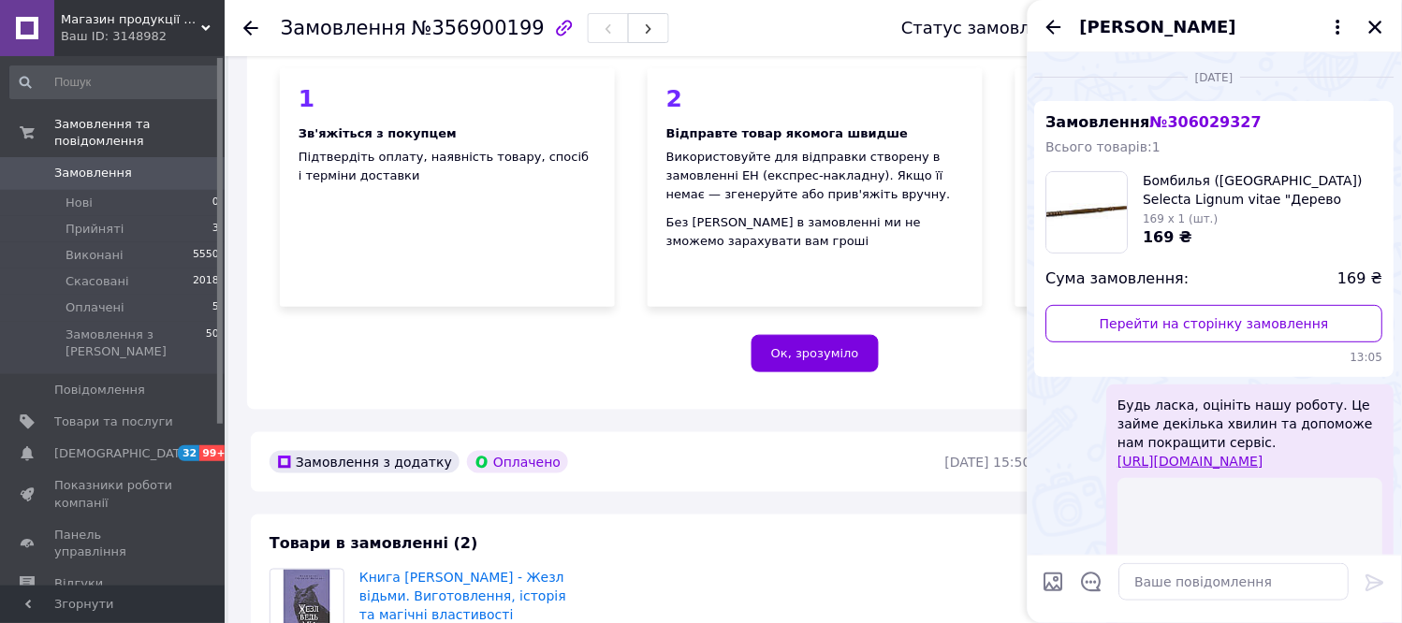
scroll to position [2038, 0]
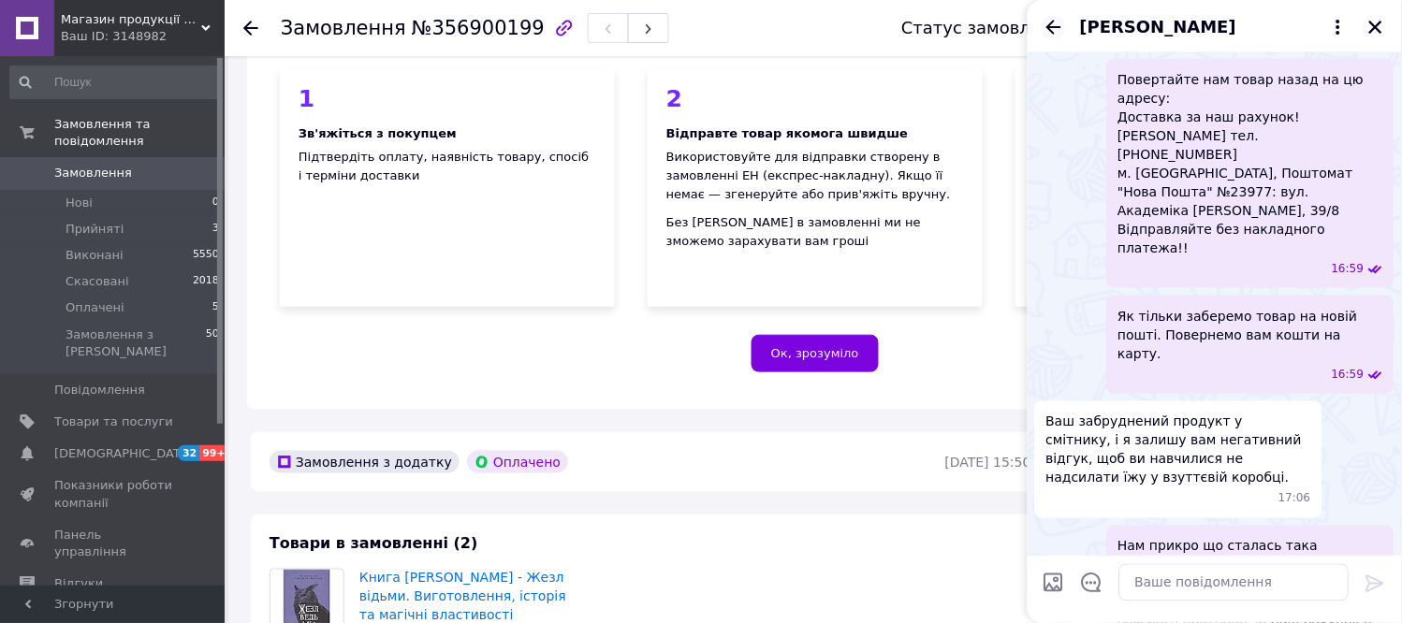
click at [1055, 25] on icon "Назад" at bounding box center [1054, 27] width 22 height 22
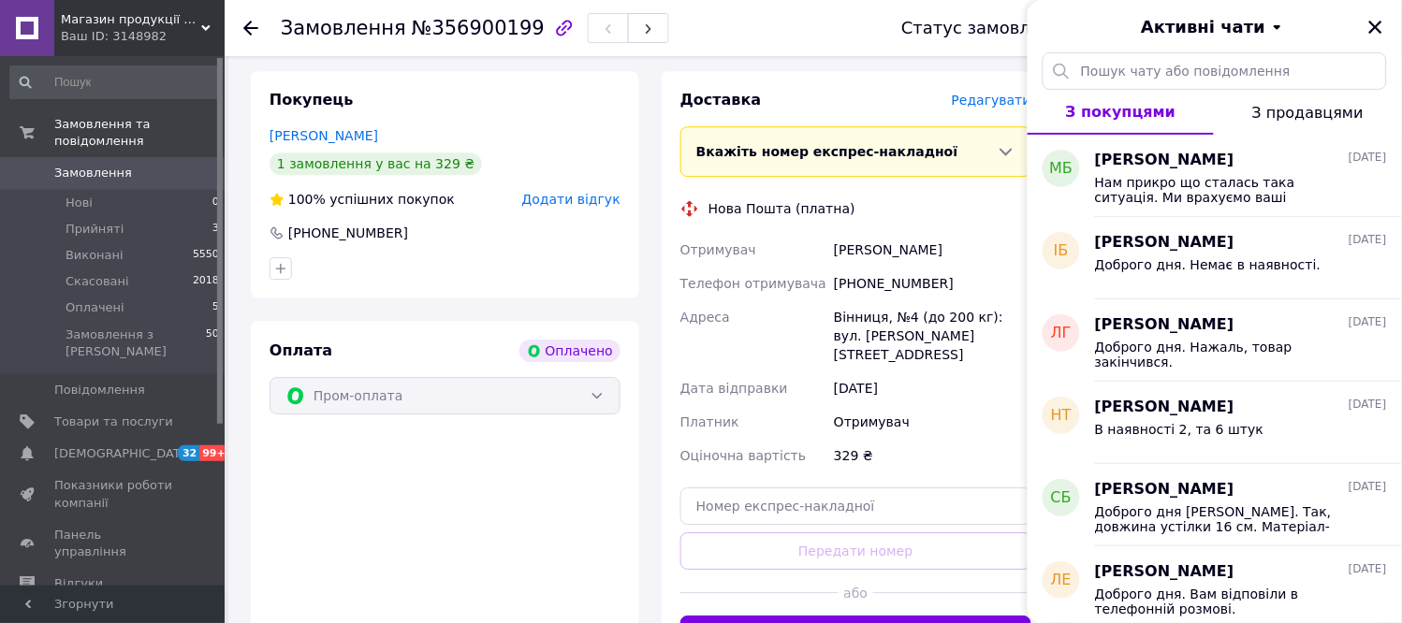
scroll to position [623, 0]
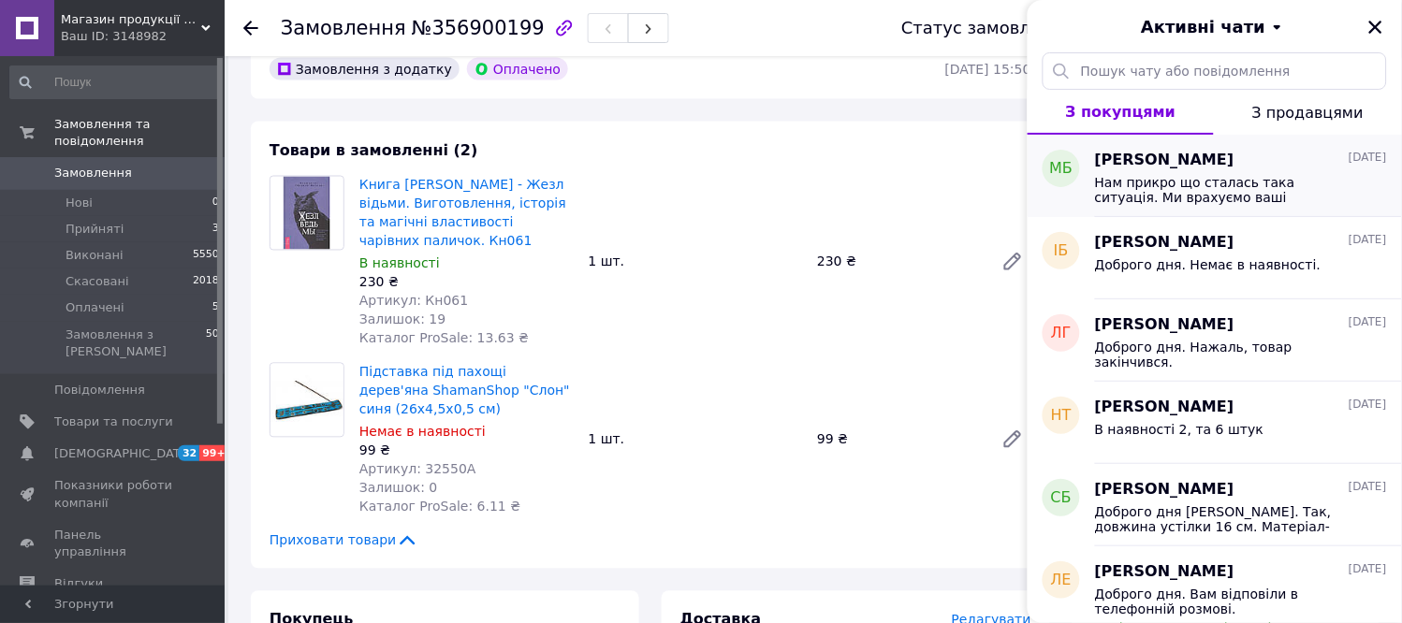
click at [1240, 187] on span "Нам прикро що сталась така ситуація. Ми врахуємо ваші зауваження щодо пакування…" at bounding box center [1228, 190] width 266 height 30
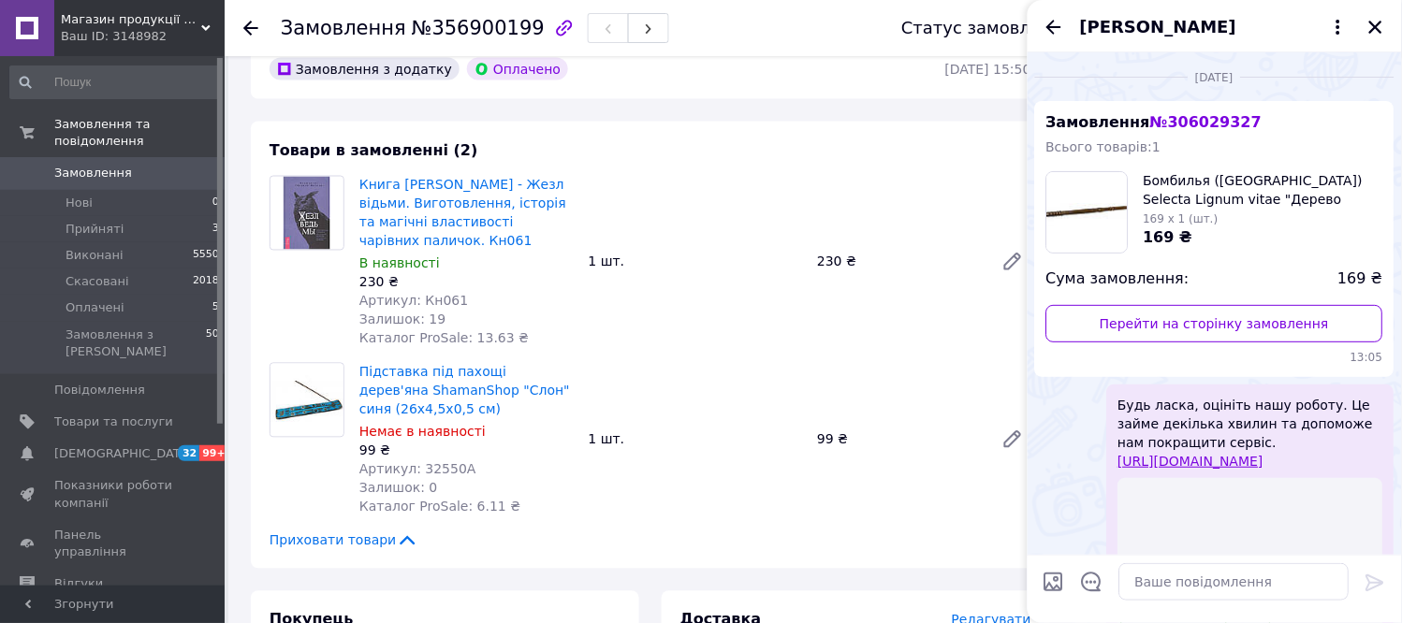
scroll to position [2038, 0]
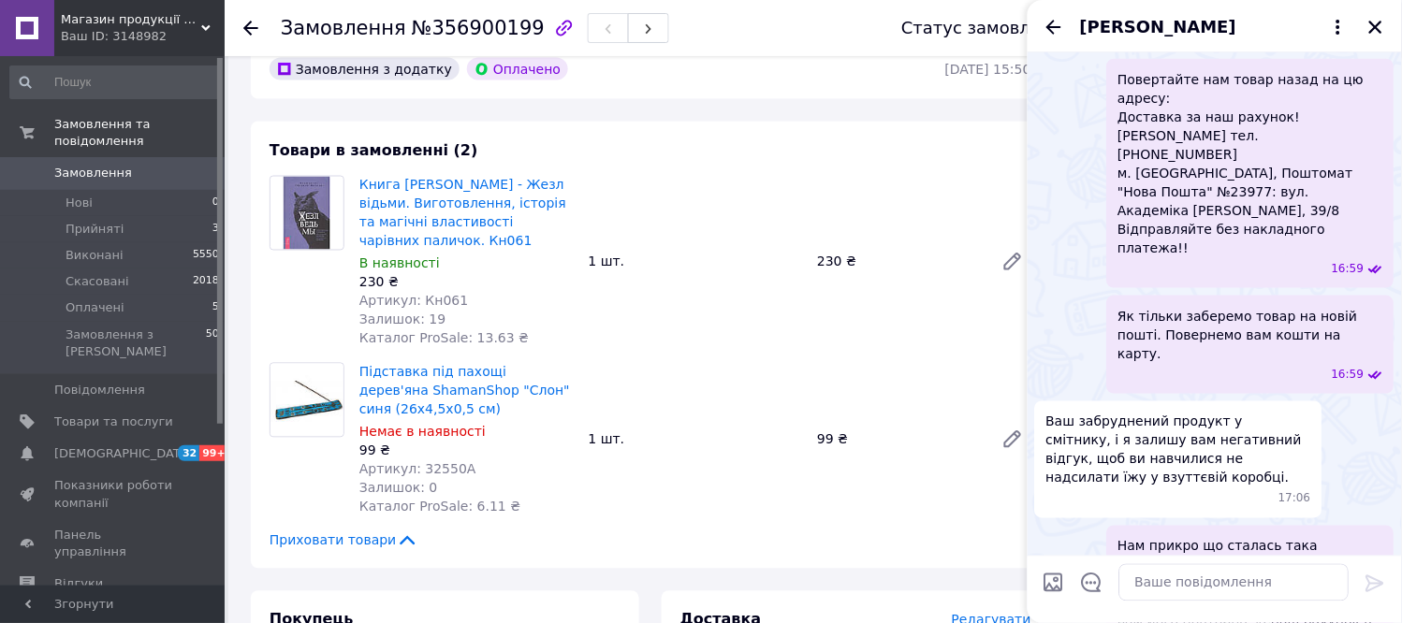
click at [1140, 32] on span "[PERSON_NAME]" at bounding box center [1158, 27] width 156 height 24
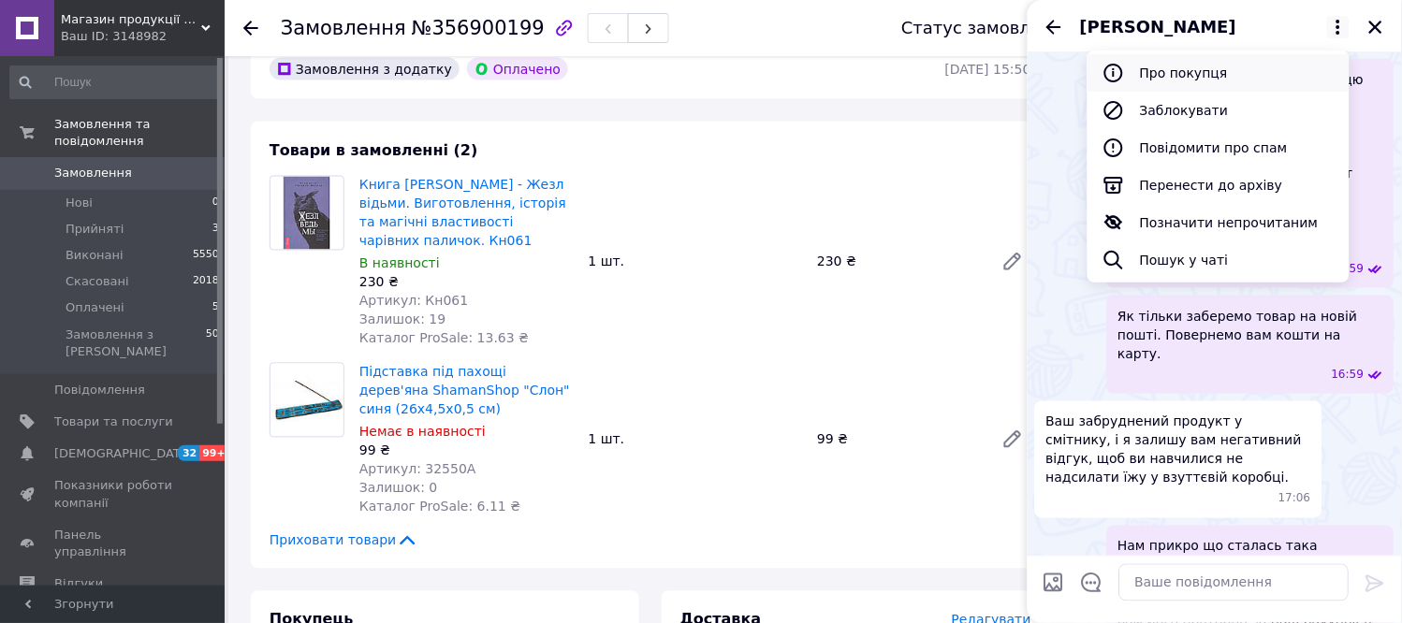
click at [1163, 70] on button "Про покупця" at bounding box center [1219, 72] width 262 height 37
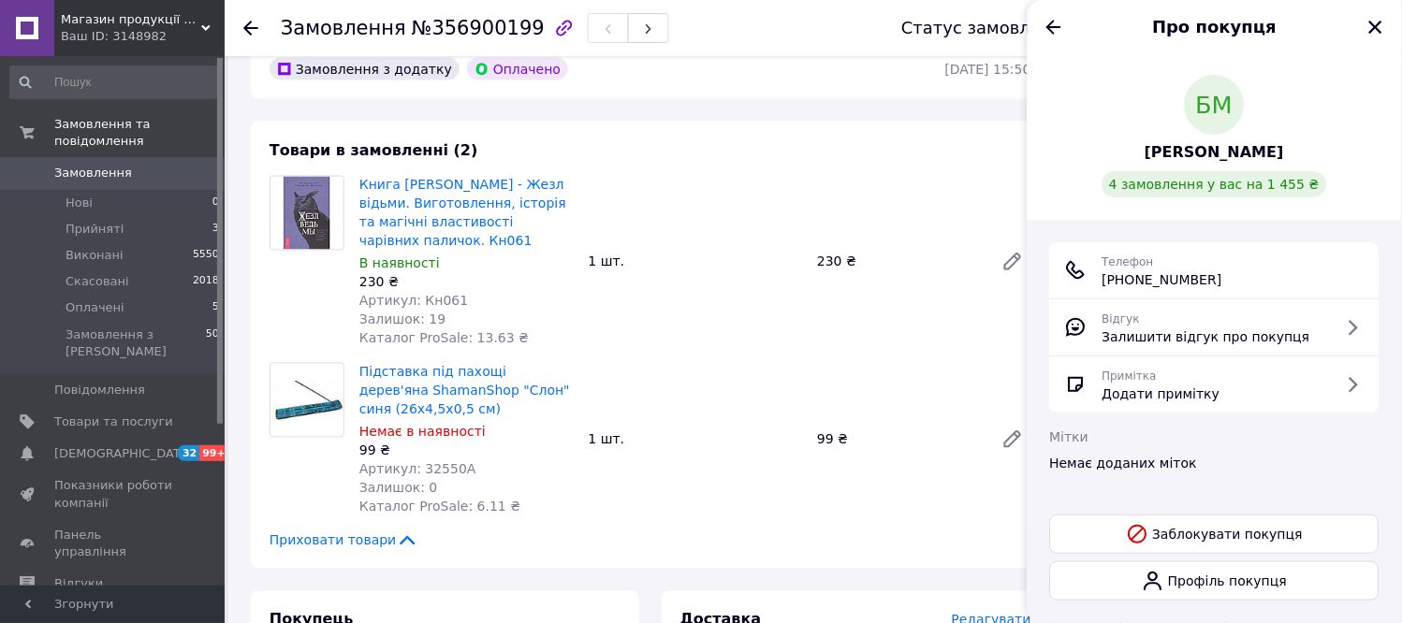
click at [1370, 151] on div "БМ Баррієнтос Максиміліано 4 замовлення у вас на 1 455 ₴" at bounding box center [1214, 136] width 329 height 123
click at [1055, 20] on icon "Назад" at bounding box center [1054, 27] width 22 height 22
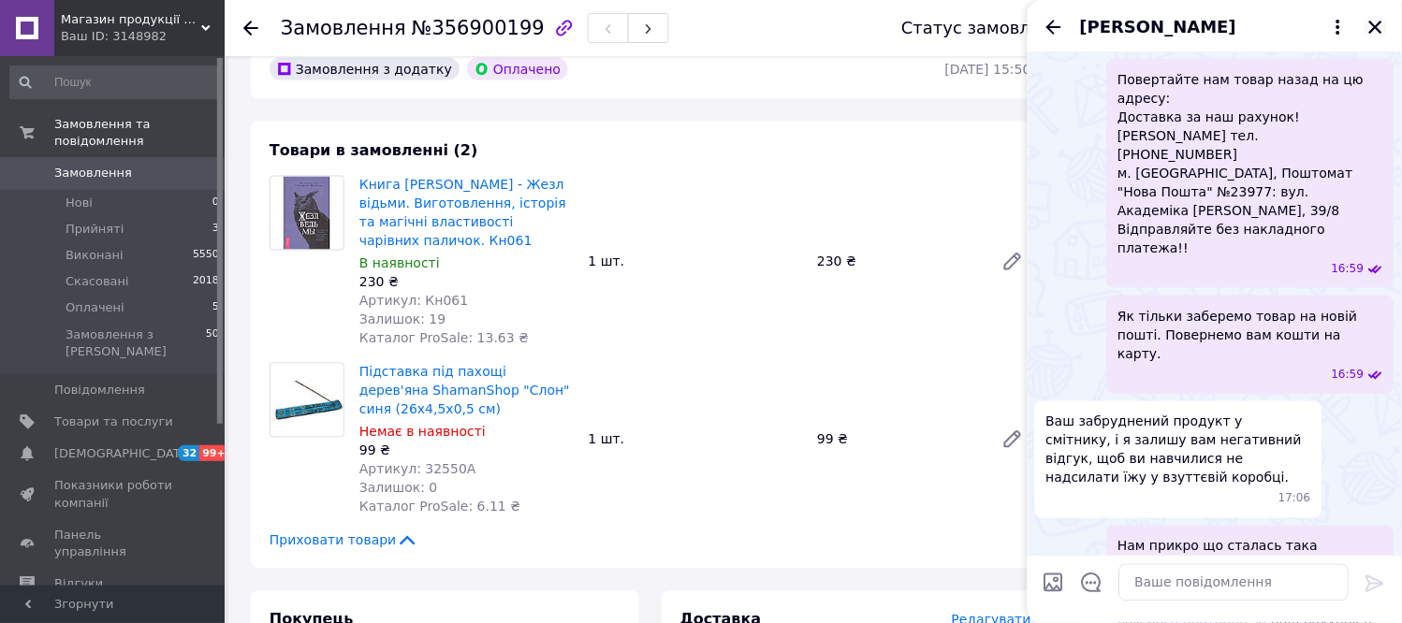
click at [1374, 23] on icon "Закрити" at bounding box center [1375, 27] width 13 height 13
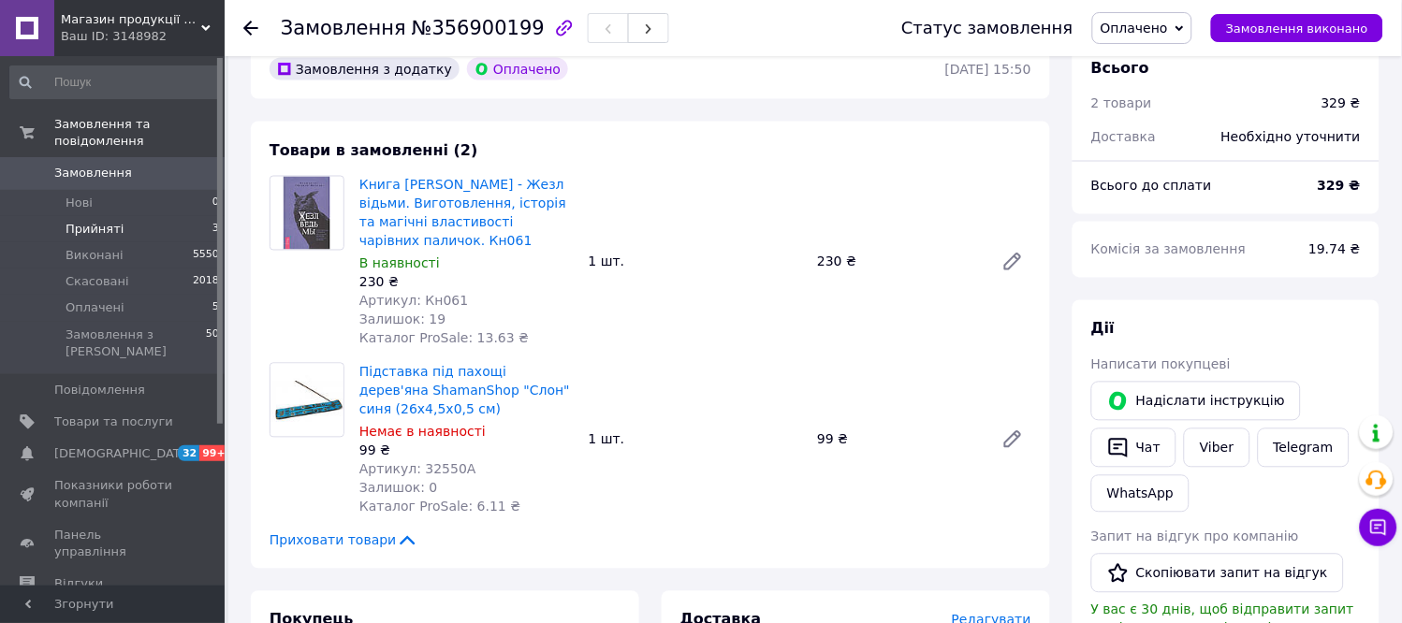
click at [101, 221] on span "Прийняті" at bounding box center [95, 229] width 58 height 17
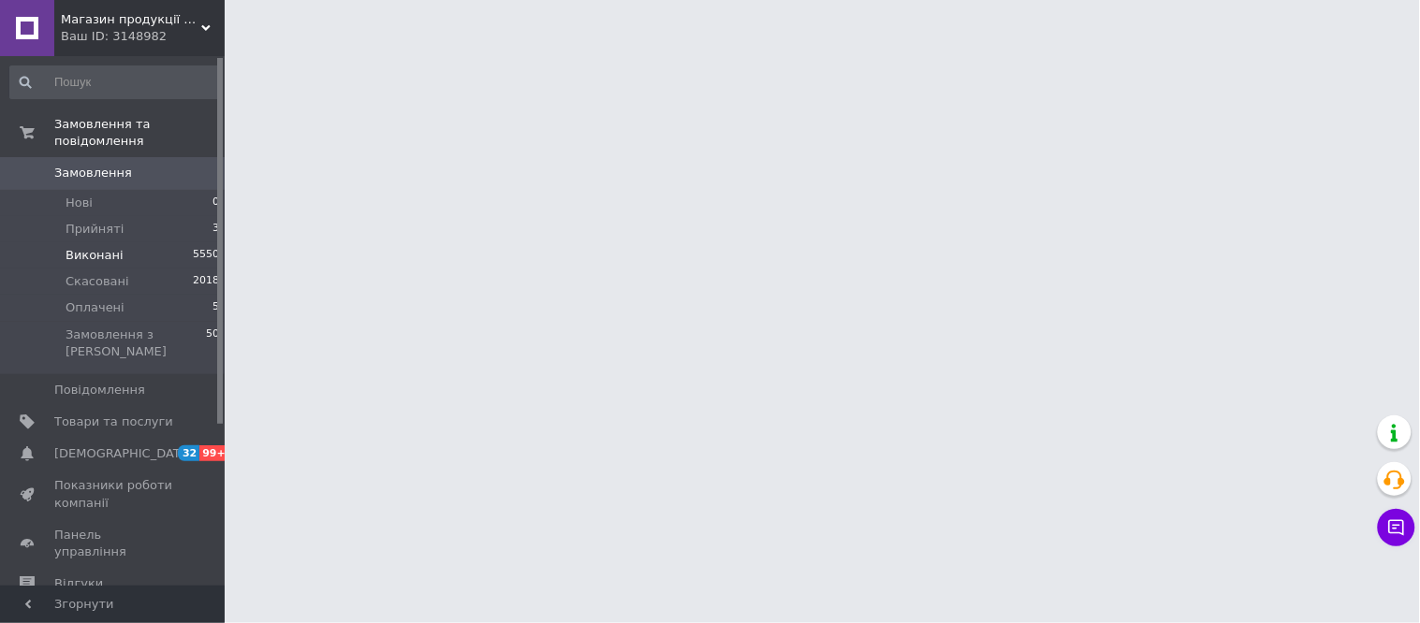
click at [98, 247] on span "Виконані" at bounding box center [95, 255] width 58 height 17
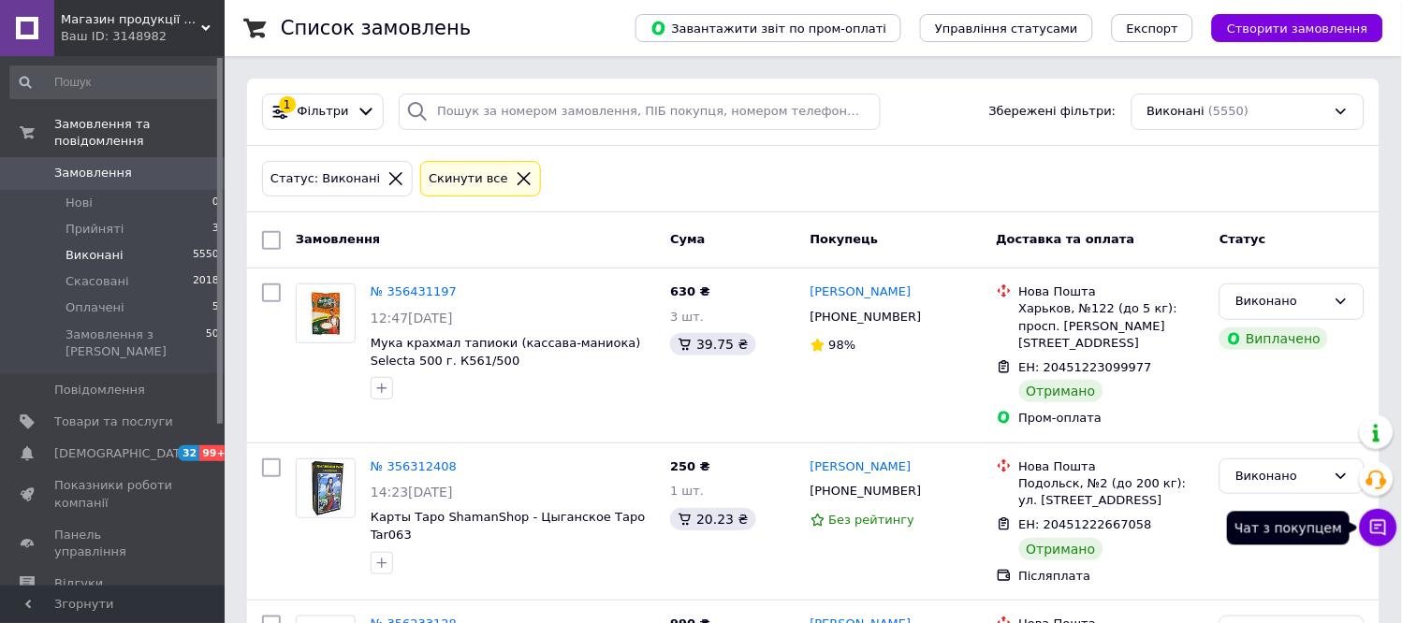
click at [1382, 534] on icon at bounding box center [1379, 528] width 16 height 16
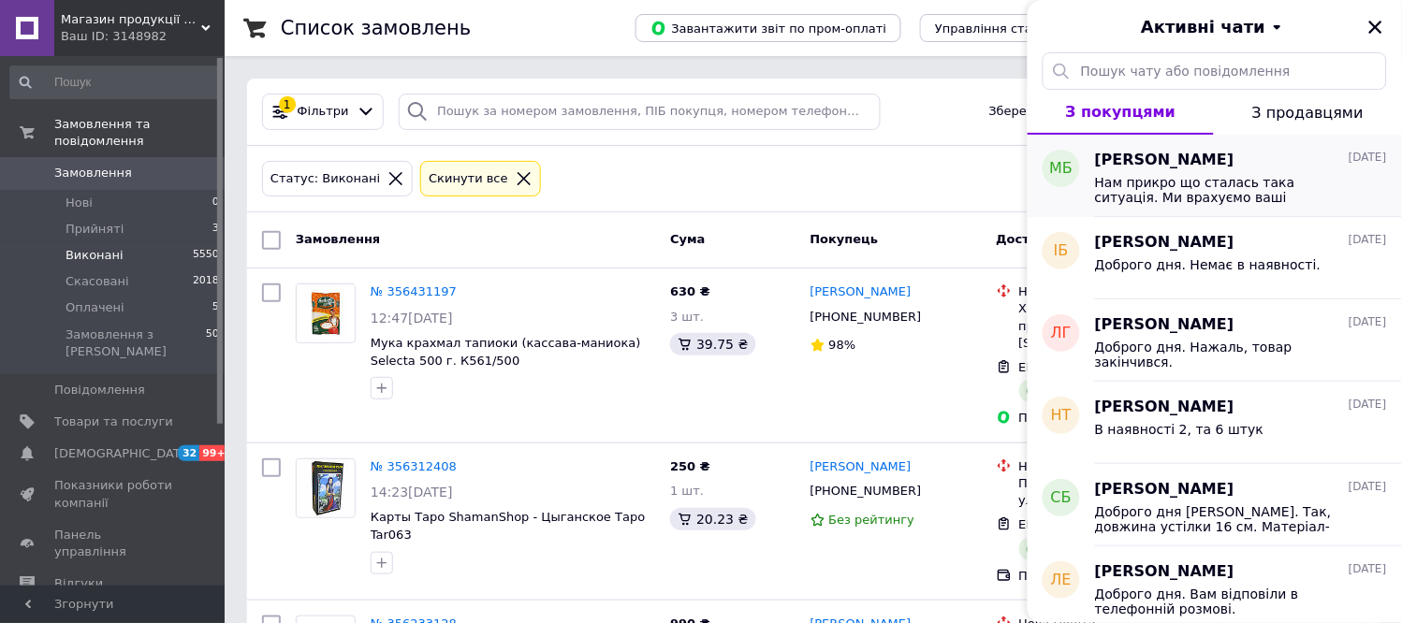
click at [1215, 175] on span "Нам прикро що сталась така ситуація. Ми врахуємо ваші зауваження щодо пакування…" at bounding box center [1228, 190] width 266 height 30
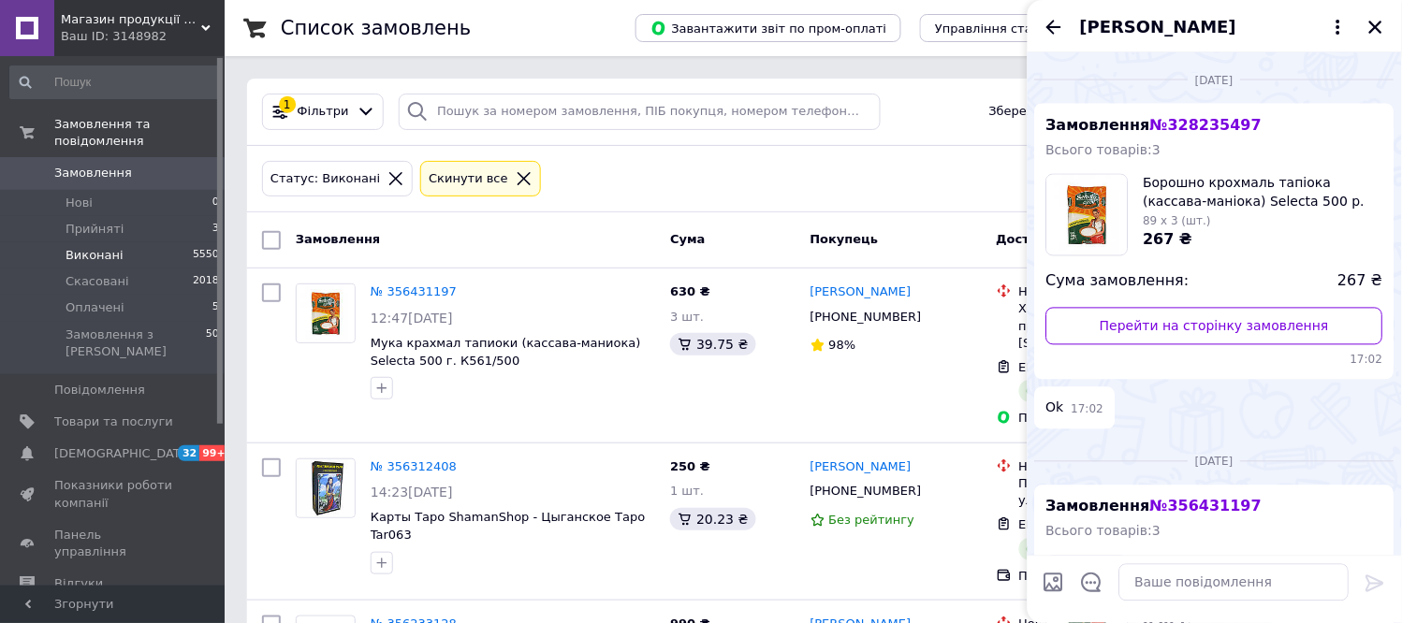
scroll to position [582, 0]
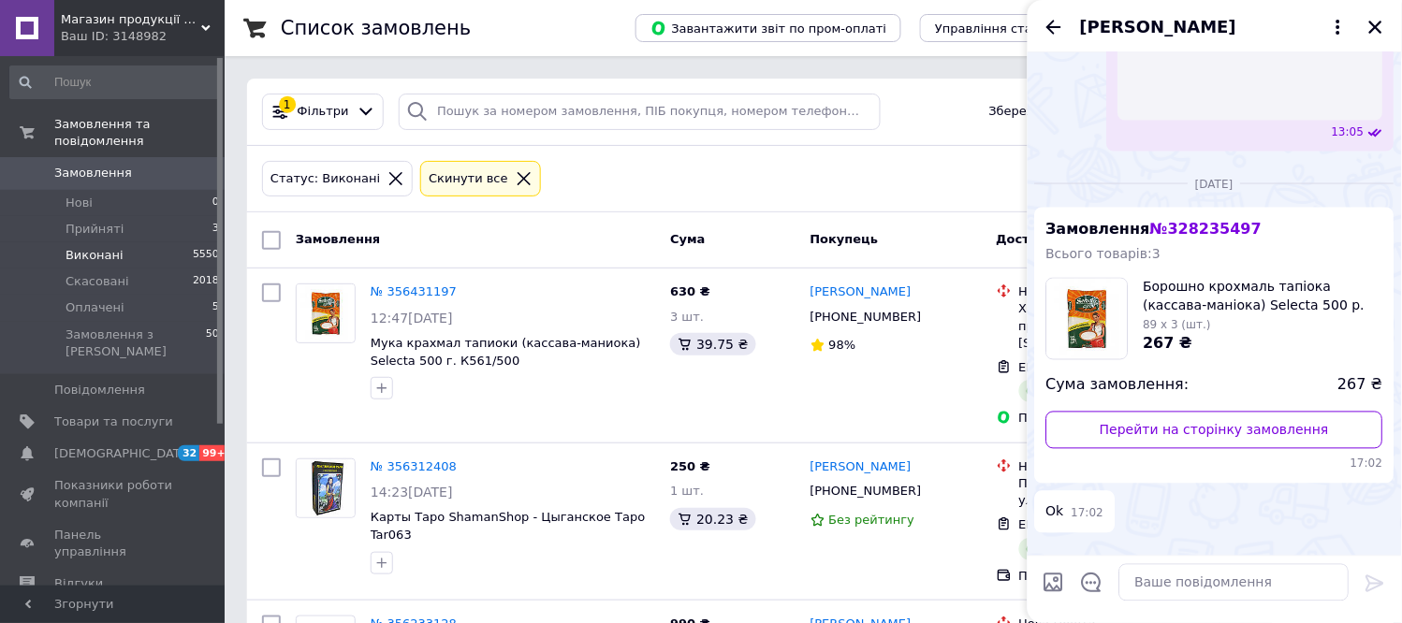
click at [1051, 25] on icon "Назад" at bounding box center [1054, 27] width 22 height 22
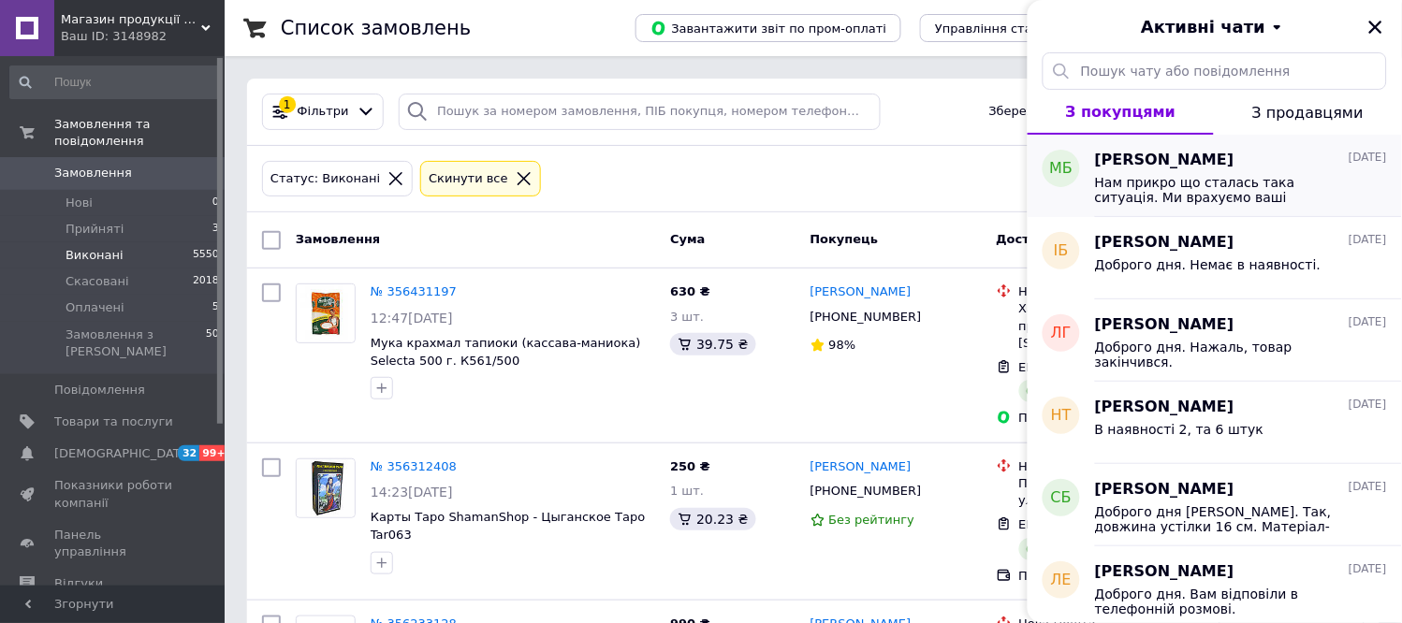
click at [1235, 161] on span "Максиміліано Баррієнтос" at bounding box center [1164, 161] width 139 height 22
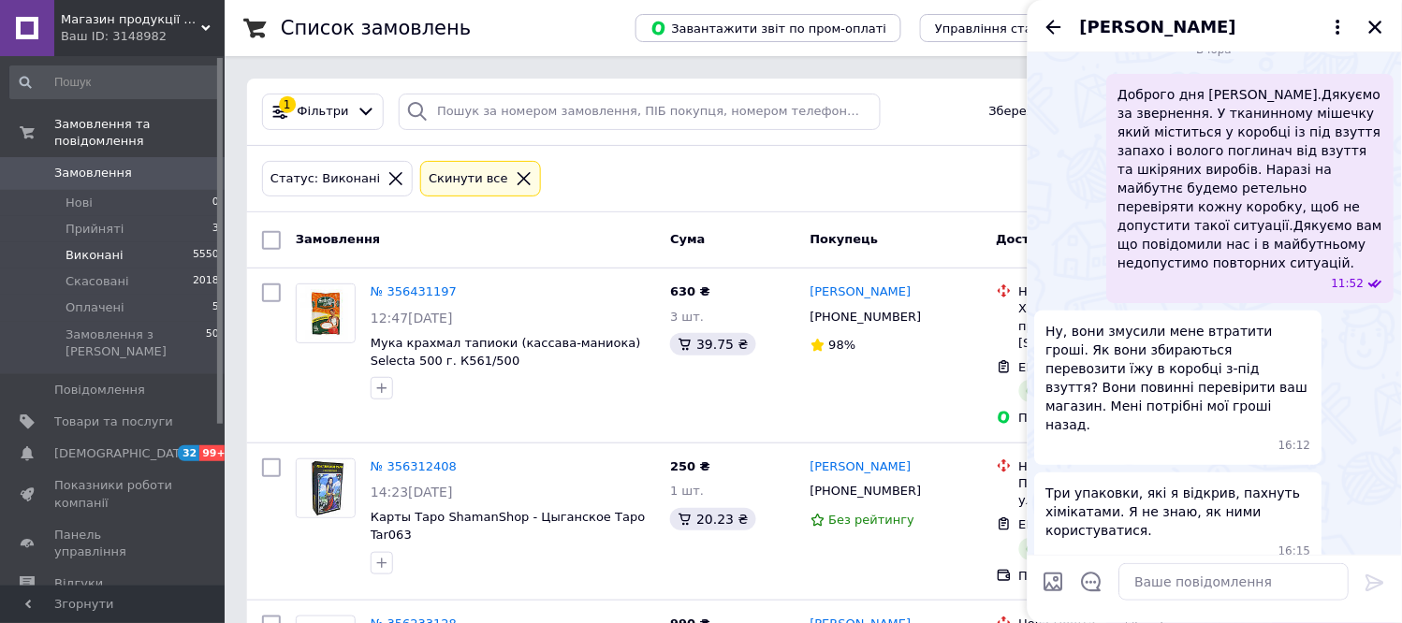
scroll to position [1102, 0]
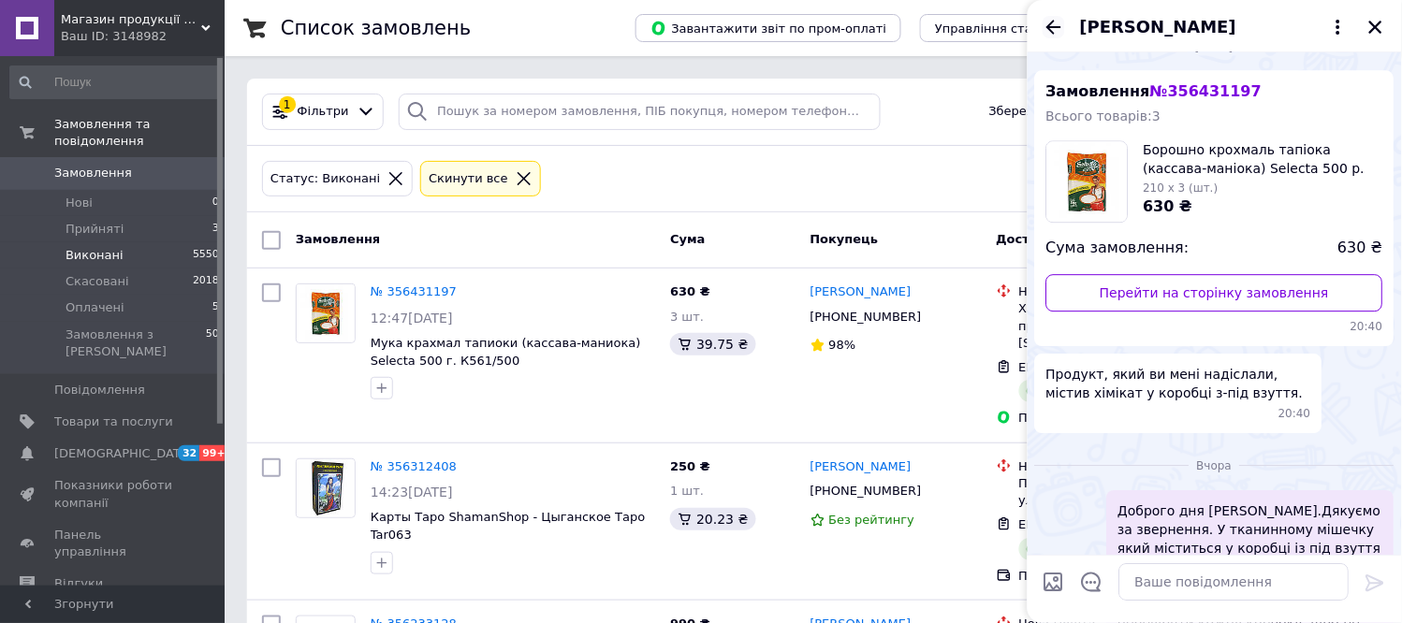
click at [1046, 22] on icon "Назад" at bounding box center [1054, 27] width 22 height 22
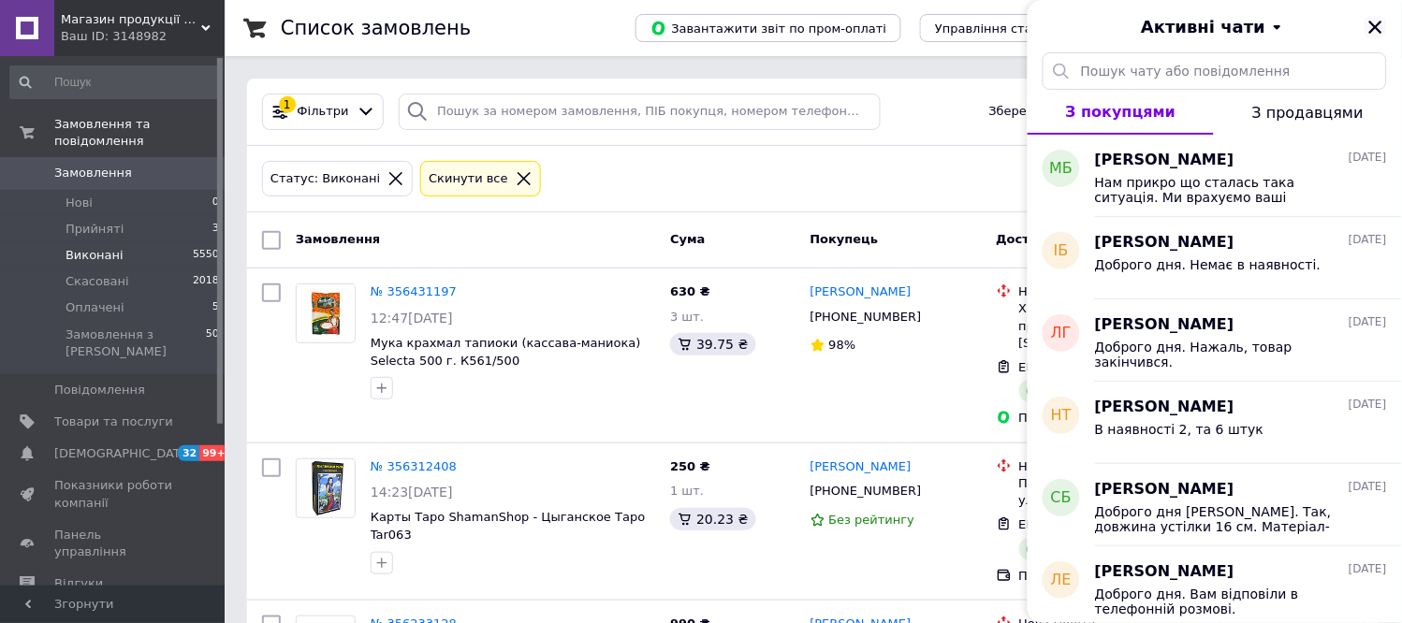
click at [1371, 25] on icon "Закрити" at bounding box center [1375, 27] width 17 height 17
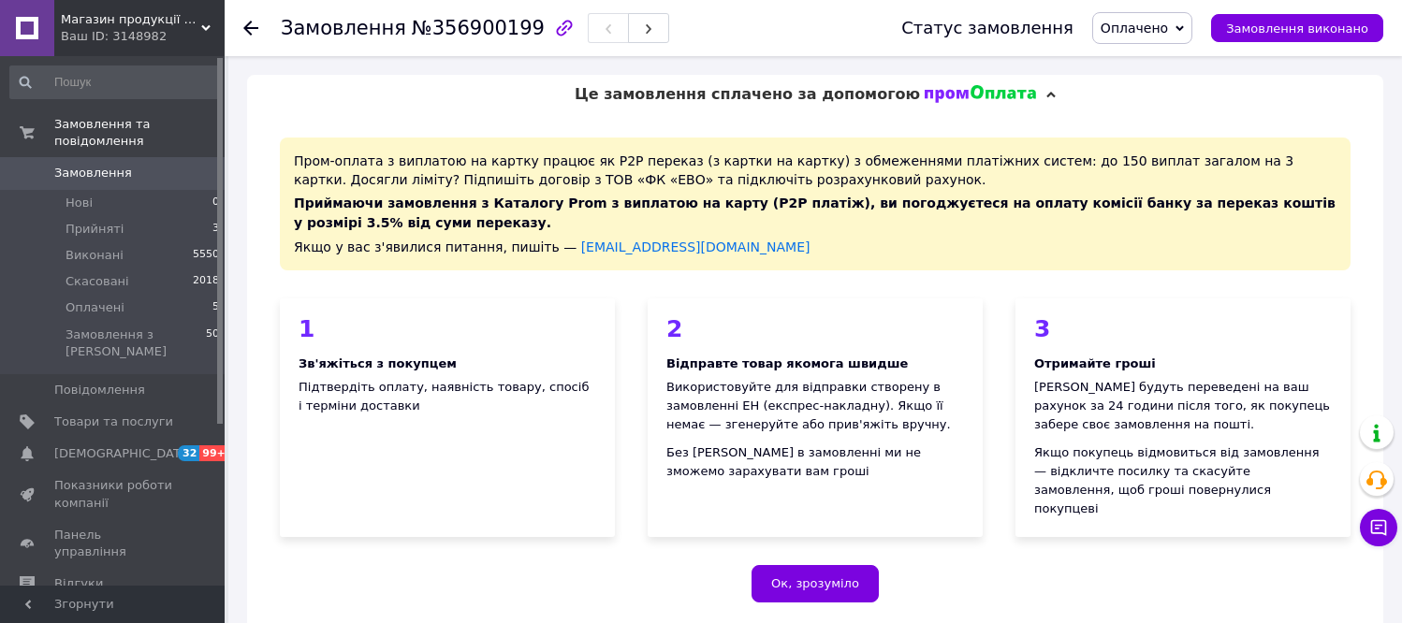
scroll to position [831, 0]
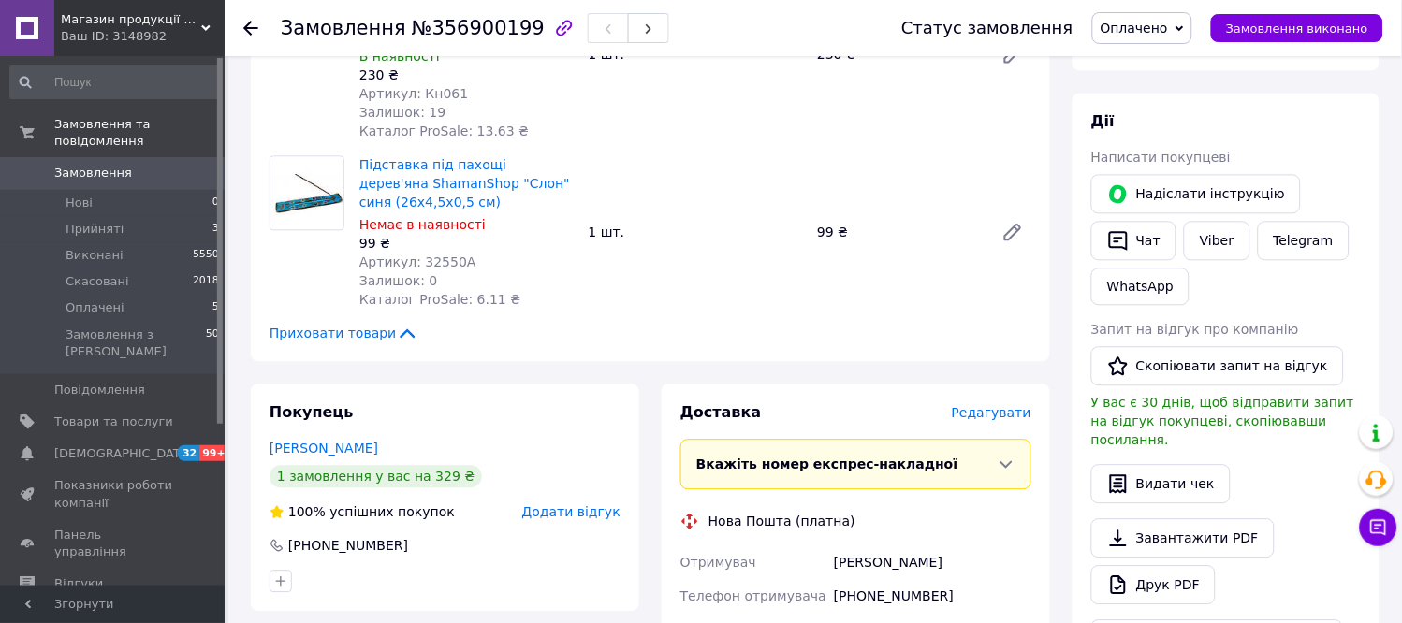
click at [1351, 115] on div "[PERSON_NAME] покупцеві   [PERSON_NAME] інструкцію   Чат Viber Telegram WhatsAp…" at bounding box center [1226, 385] width 270 height 548
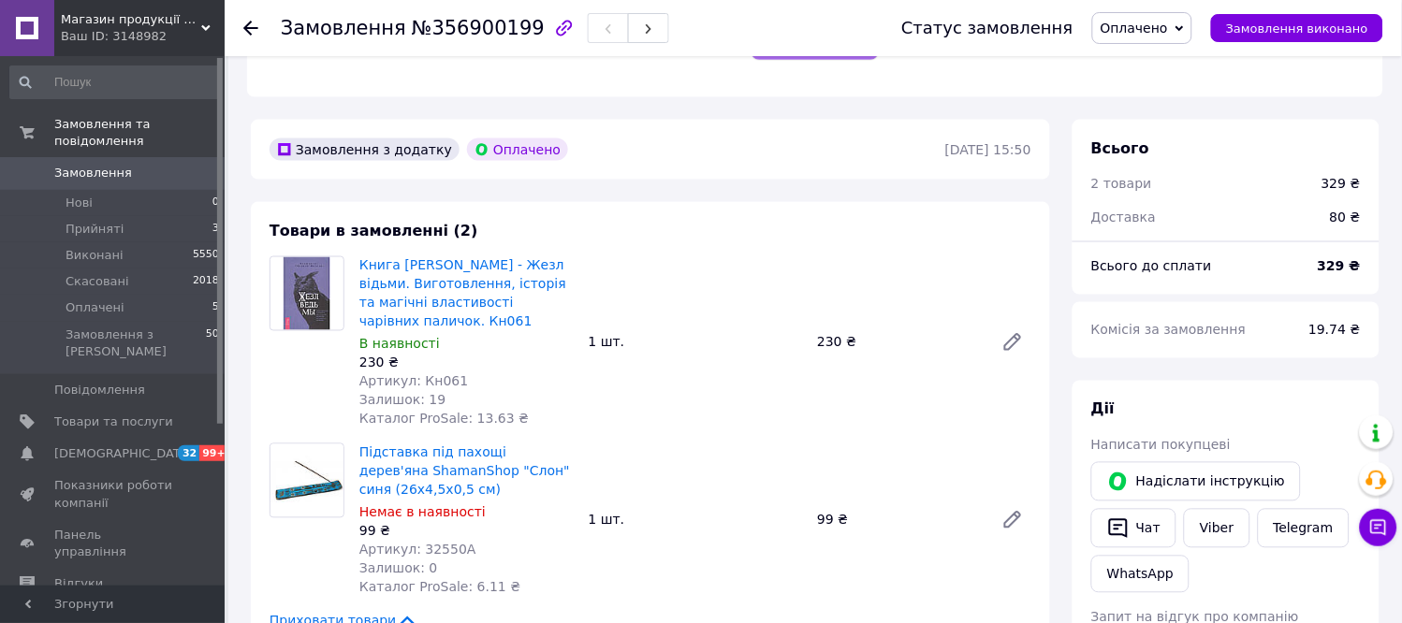
scroll to position [647, 0]
